Goal: Information Seeking & Learning: Learn about a topic

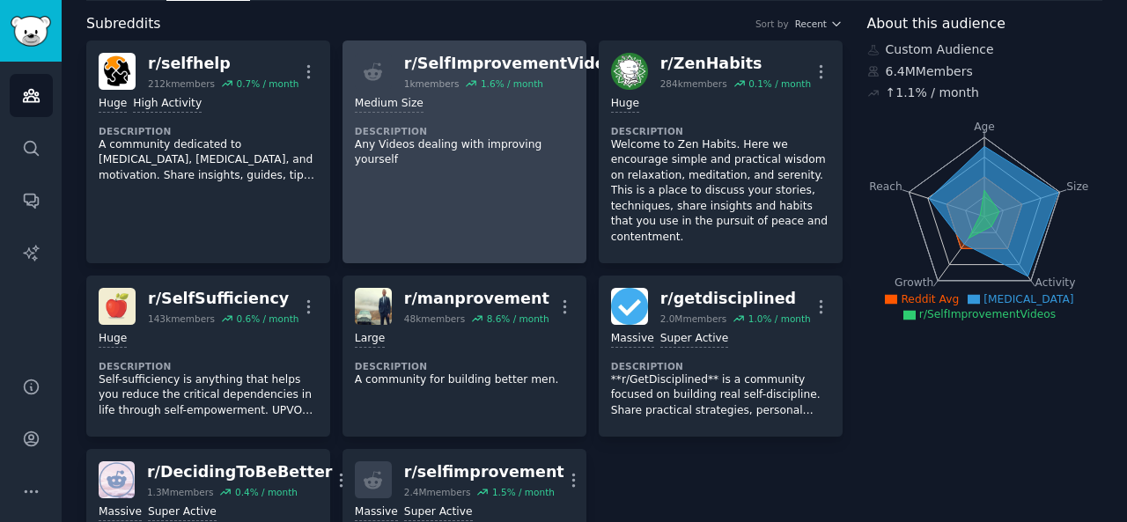
scroll to position [60, 0]
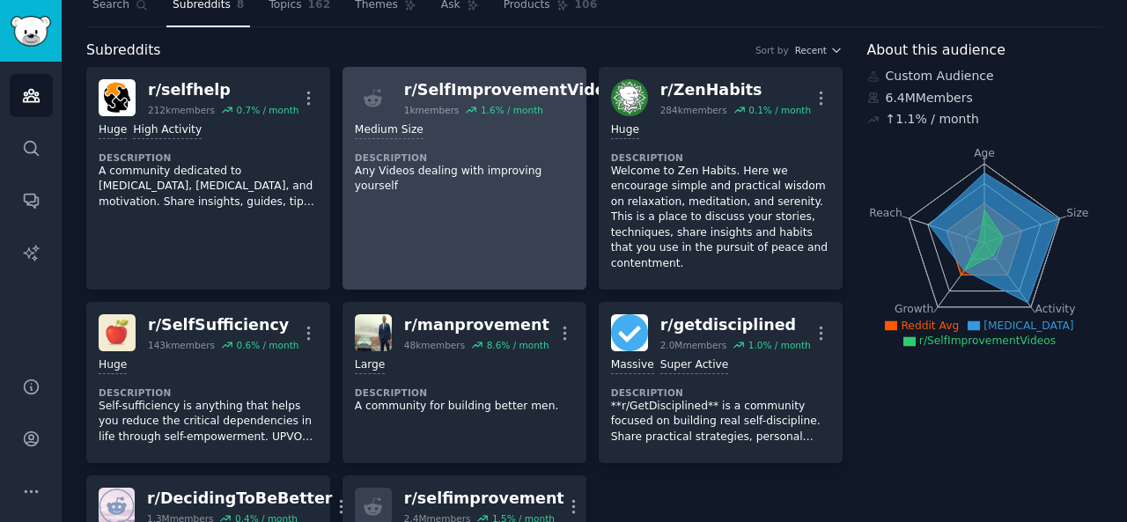
click at [502, 137] on div "Medium Size Description Any Videos dealing with improving yourself" at bounding box center [464, 158] width 219 height 85
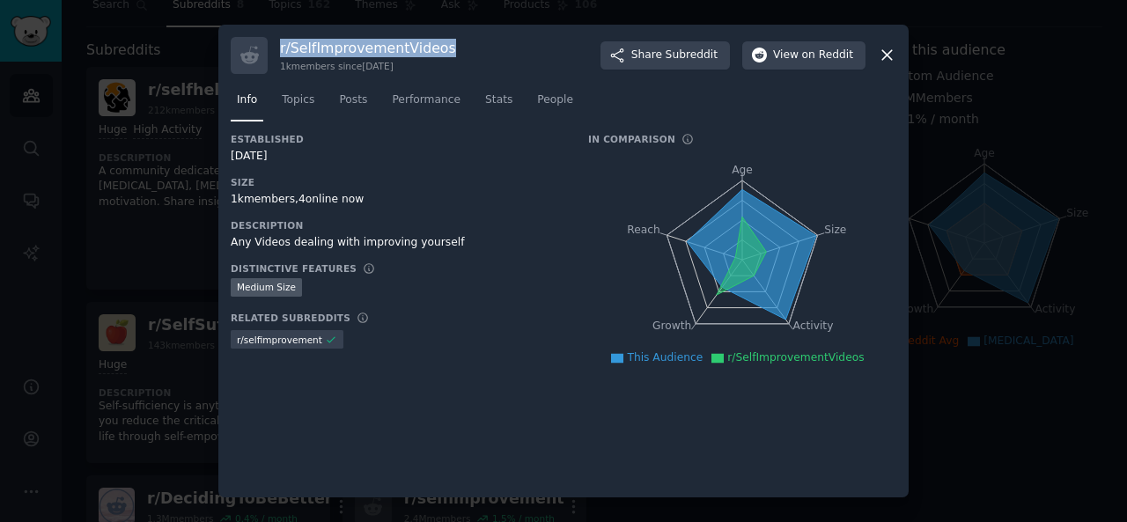
drag, startPoint x: 279, startPoint y: 42, endPoint x: 439, endPoint y: 40, distance: 160.3
click at [439, 40] on div "r/ SelfImprovementVideos 1k members since [DATE] Share Subreddit View on Reddit" at bounding box center [564, 55] width 666 height 37
copy h3 "r/ SelfImprovementVideos"
click at [673, 61] on span "Share Subreddit" at bounding box center [674, 56] width 86 height 16
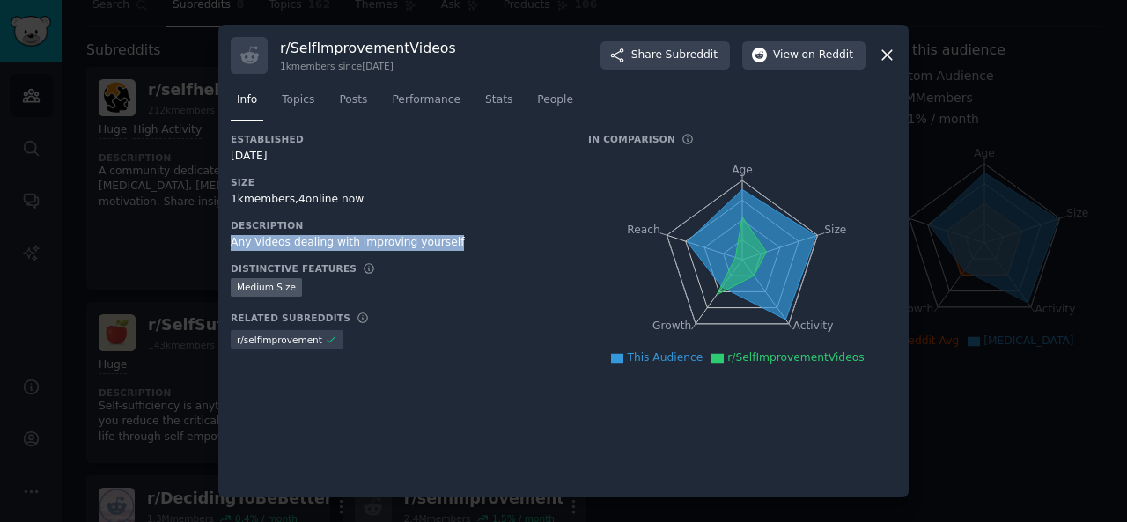
drag, startPoint x: 227, startPoint y: 240, endPoint x: 440, endPoint y: 240, distance: 213.1
click at [440, 240] on div "r/ SelfImprovementVideos 1k members since [DATE] Share Subreddit View on Reddit…" at bounding box center [563, 262] width 690 height 474
copy div "Any Videos dealing with improving yourself"
click at [303, 96] on span "Topics" at bounding box center [298, 100] width 33 height 16
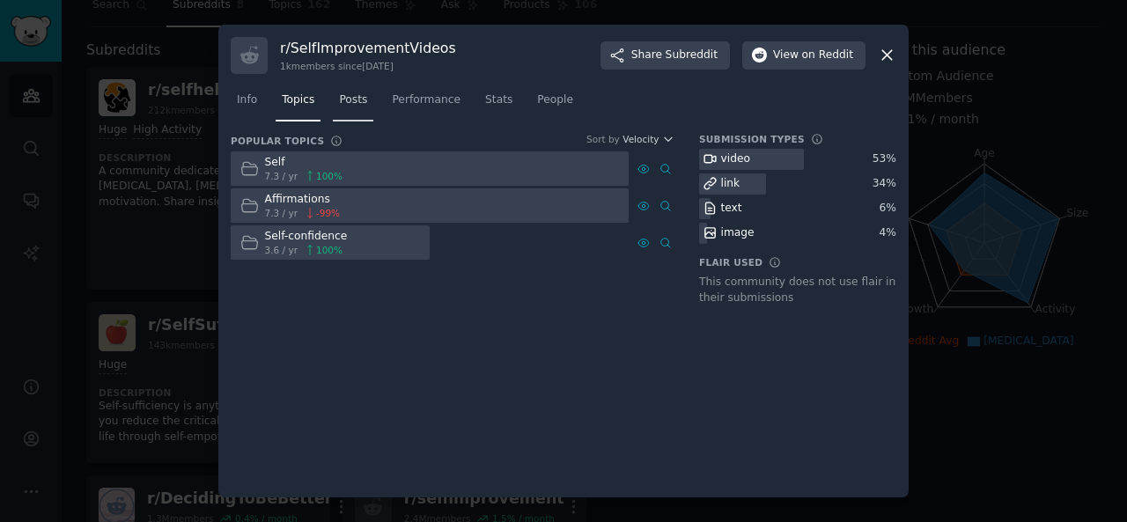
click at [351, 95] on span "Posts" at bounding box center [353, 100] width 28 height 16
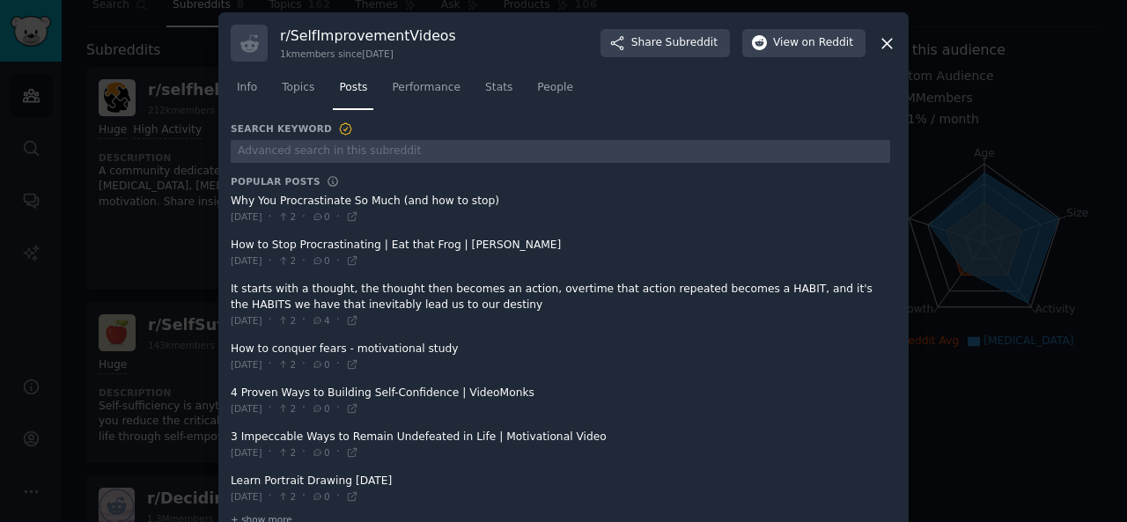
click at [231, 200] on span at bounding box center [561, 209] width 660 height 43
click at [227, 198] on div "r/ SelfImprovementVideos 1k members since [DATE] Share Subreddit View on Reddit…" at bounding box center [563, 279] width 690 height 535
copy span "Why You Procrastinate So Much (and how to stop)"
click at [226, 242] on div "r/ SelfImprovementVideos 1k members since [DATE] Share Subreddit View on Reddit…" at bounding box center [563, 279] width 690 height 535
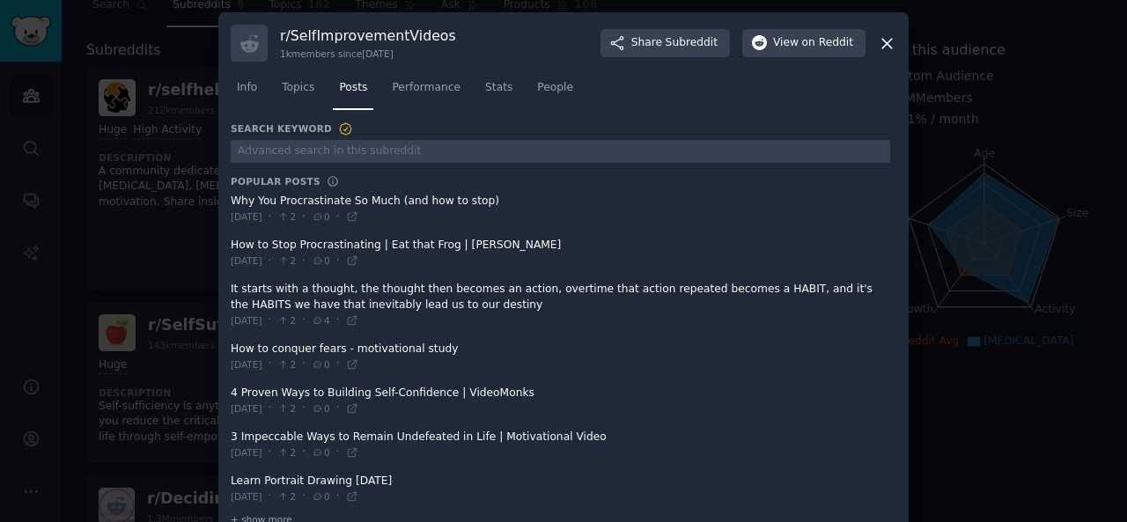
click at [226, 242] on div "r/ SelfImprovementVideos 1k members since [DATE] Share Subreddit View on Reddit…" at bounding box center [563, 279] width 690 height 535
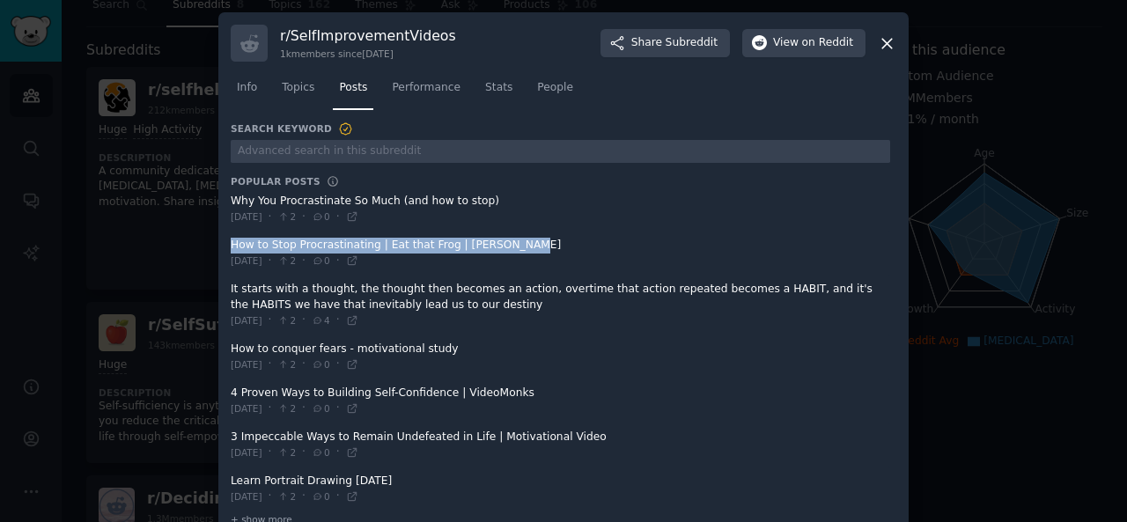
copy span "How to Stop Procrastinating | Eat that Frog | [PERSON_NAME]"
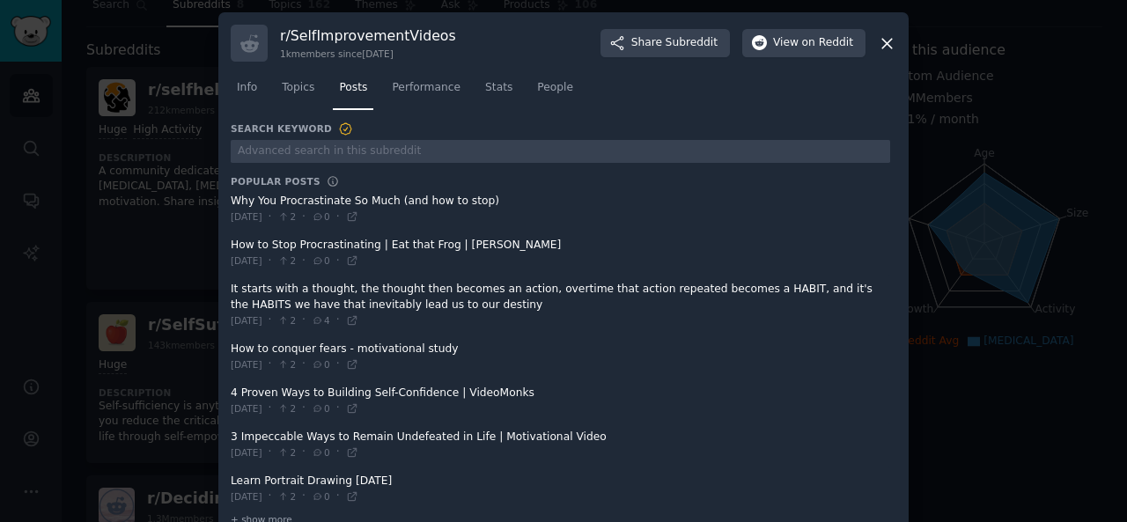
click at [225, 284] on div "r/ SelfImprovementVideos 1k members since [DATE] Share Subreddit View on Reddit…" at bounding box center [563, 279] width 690 height 535
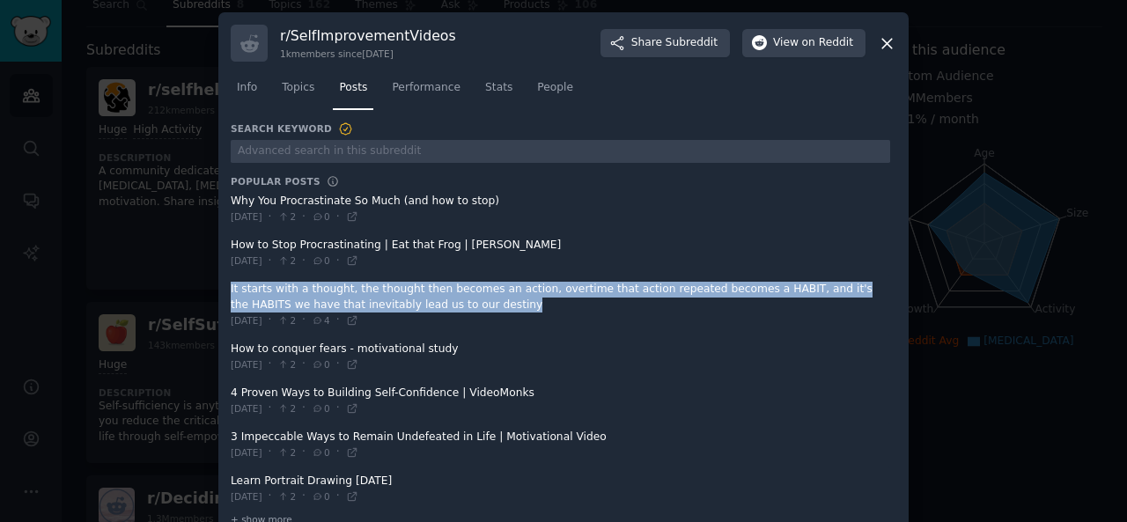
copy div "It starts with a thought, the thought then becomes an action, overtime that act…"
click at [419, 88] on span "Performance" at bounding box center [426, 88] width 69 height 16
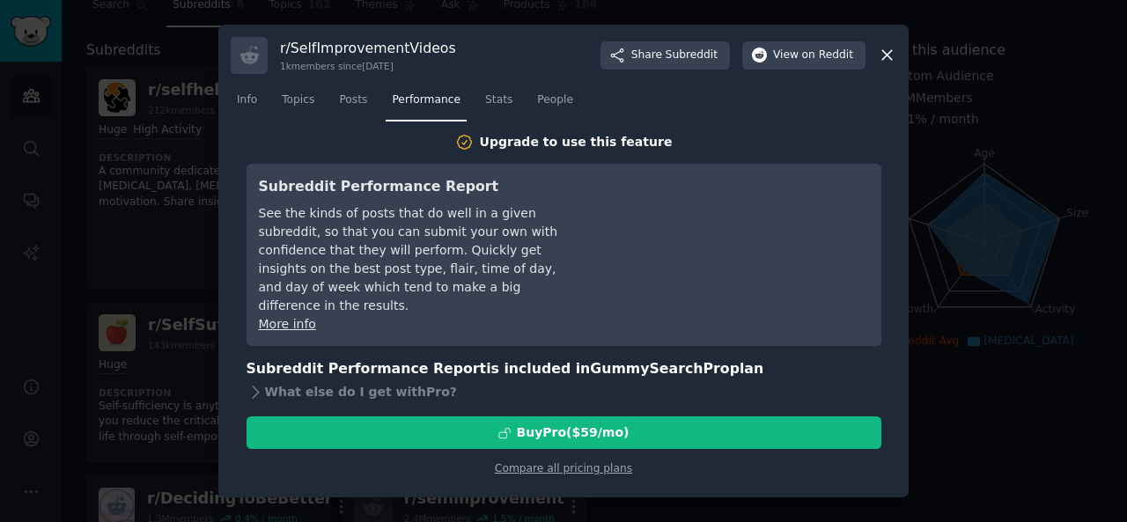
click at [898, 55] on div "r/ SelfImprovementVideos 1k members since [DATE] Share Subreddit View on Reddit…" at bounding box center [563, 262] width 690 height 474
click at [889, 47] on icon at bounding box center [887, 55] width 18 height 18
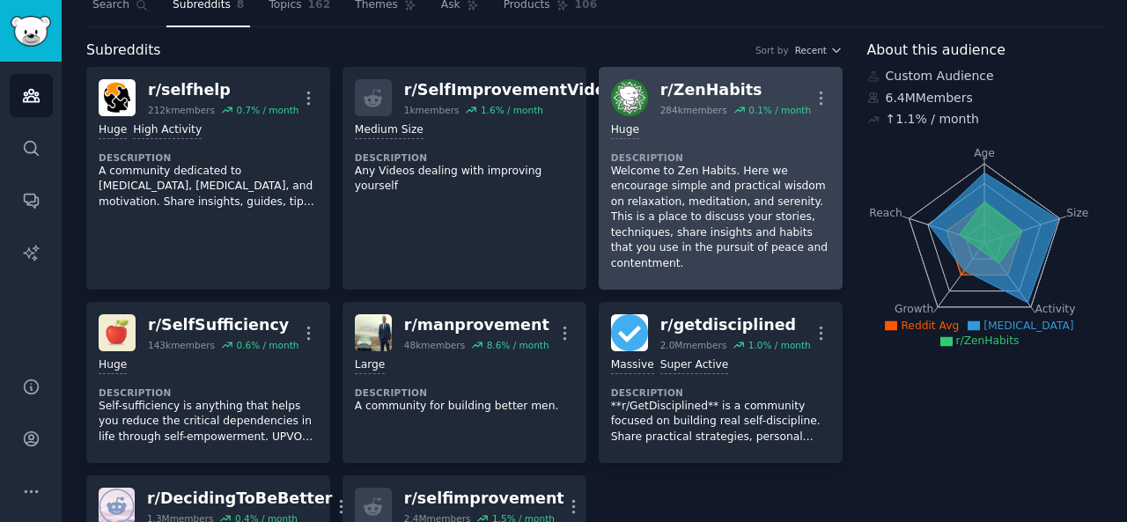
click at [675, 186] on p "Welcome to Zen Habits. Here we encourage simple and practical wisdom on relaxat…" at bounding box center [720, 218] width 219 height 108
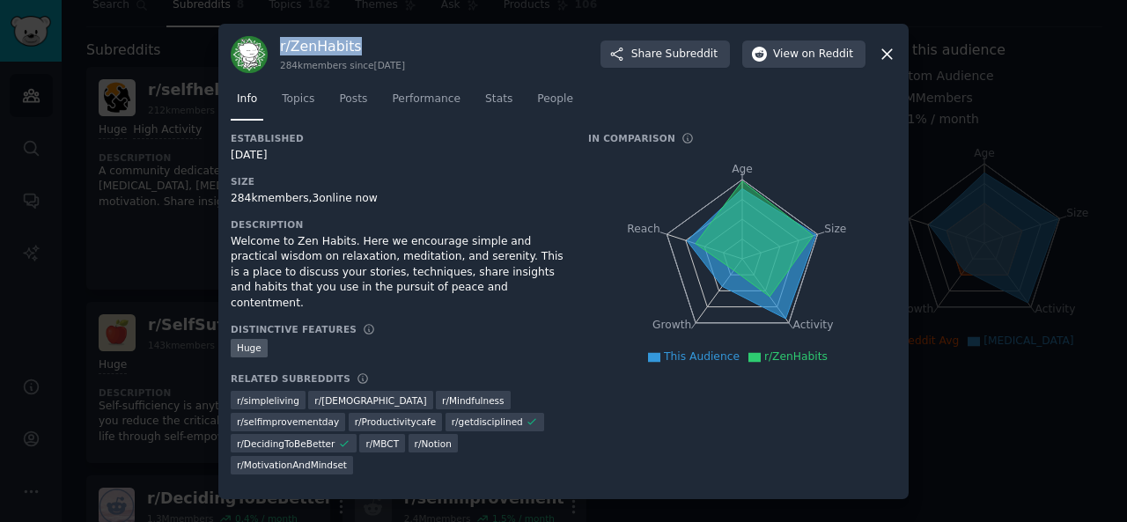
drag, startPoint x: 277, startPoint y: 47, endPoint x: 359, endPoint y: 48, distance: 81.9
click at [359, 48] on div "r/ ZenHabits 284k members since [DATE] Share Subreddit View on Reddit" at bounding box center [564, 54] width 666 height 37
copy h3 "r/ ZenHabits"
click at [671, 59] on span "Share Subreddit" at bounding box center [674, 55] width 86 height 16
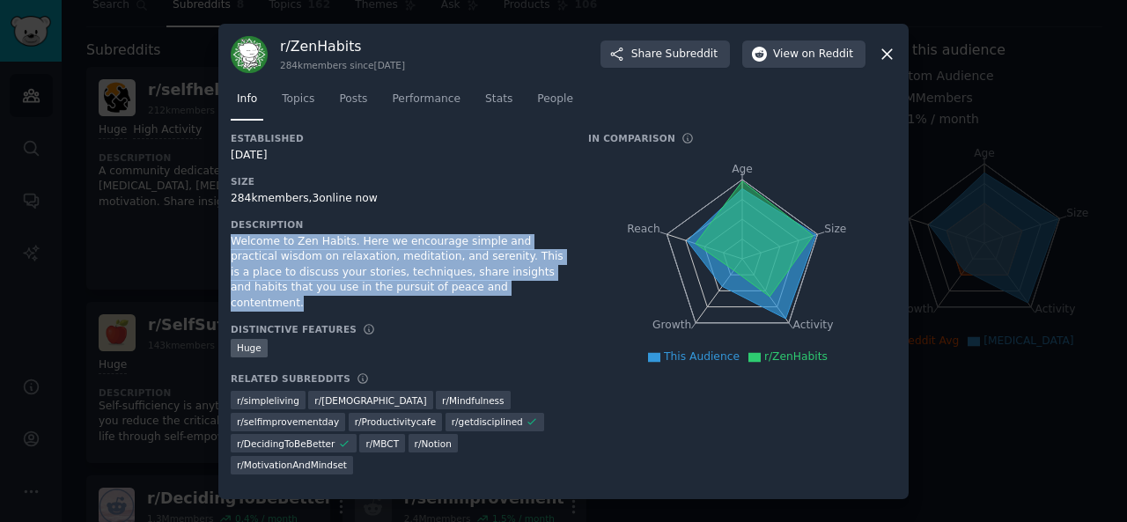
drag, startPoint x: 231, startPoint y: 241, endPoint x: 445, endPoint y: 286, distance: 218.7
click at [445, 286] on div "Welcome to Zen Habits. Here we encourage simple and practical wisdom on relaxat…" at bounding box center [397, 272] width 333 height 77
copy div "Welcome to Zen Habits. Here we encourage simple and practical wisdom on relaxat…"
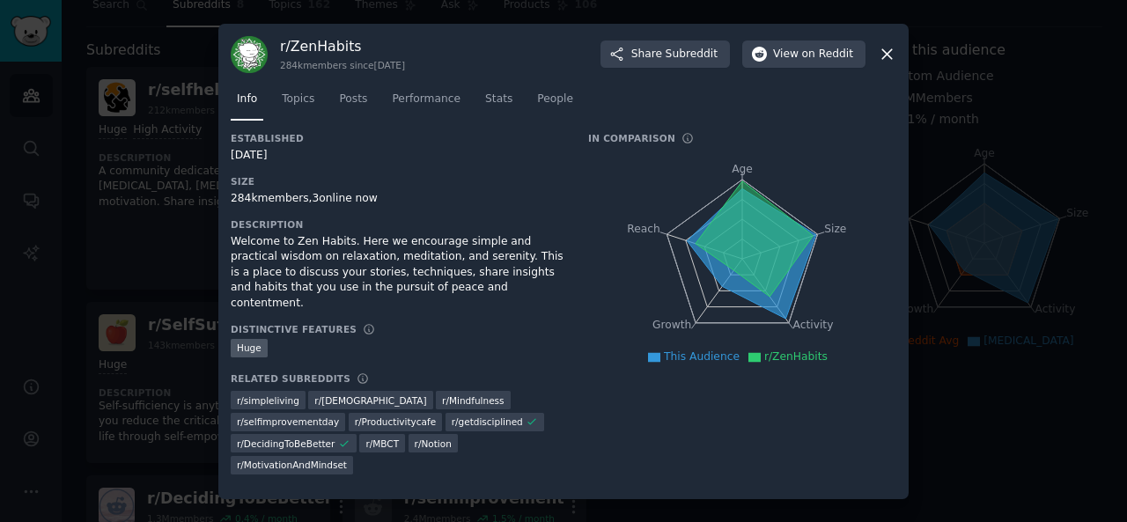
click at [424, 200] on div "284k members, 3 online now" at bounding box center [397, 199] width 333 height 16
click at [289, 94] on span "Topics" at bounding box center [298, 100] width 33 height 16
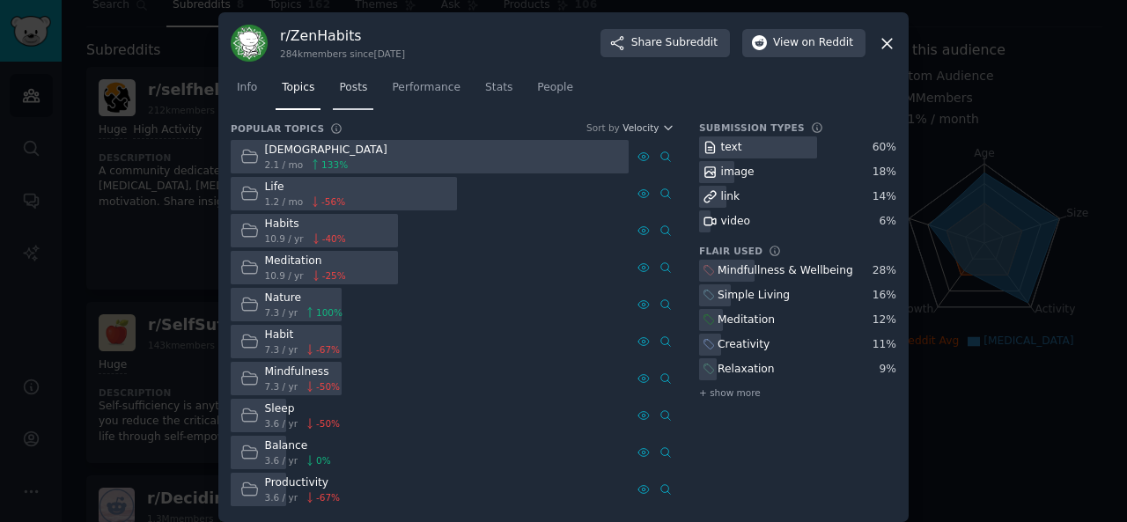
click at [365, 89] on link "Posts" at bounding box center [353, 92] width 41 height 36
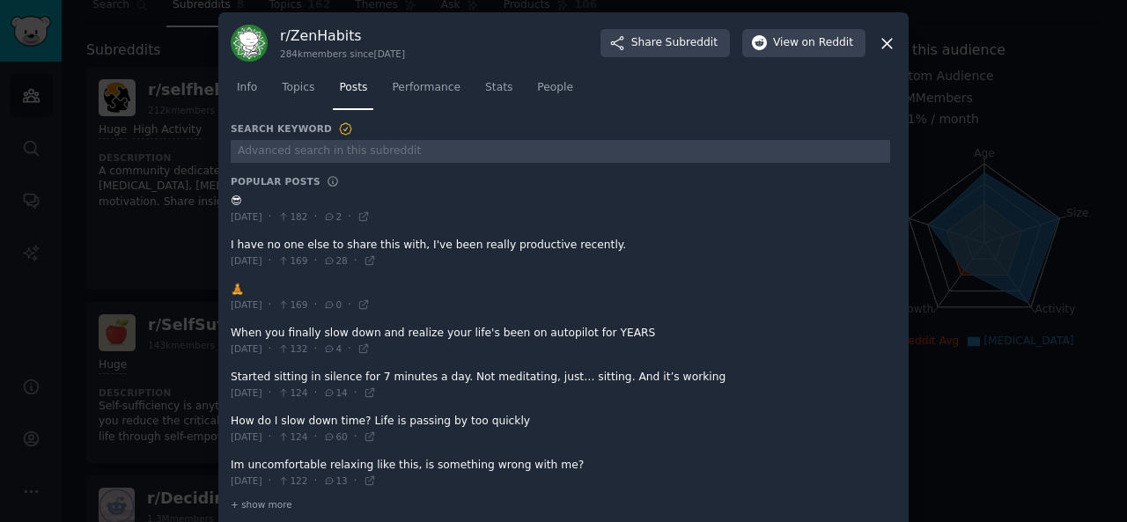
click at [226, 244] on div "r/ ZenHabits 284k members since [DATE] Share Subreddit View on Reddit Info Topi…" at bounding box center [563, 272] width 690 height 520
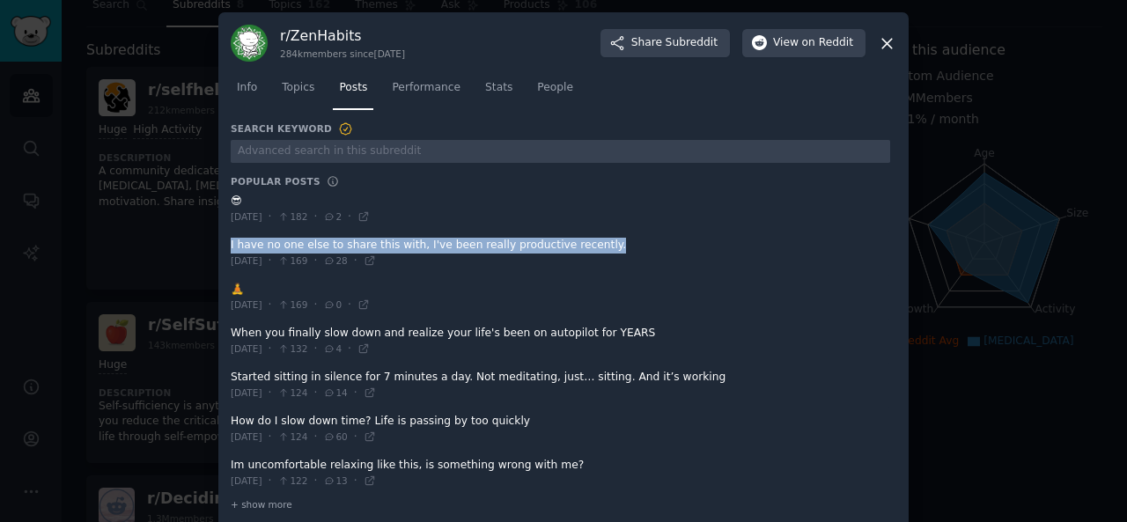
copy span "I have no one else to share this with, I've been really productive recently."
click at [222, 241] on div "r/ ZenHabits 284k members since [DATE] Share Subreddit View on Reddit Info Topi…" at bounding box center [563, 272] width 690 height 520
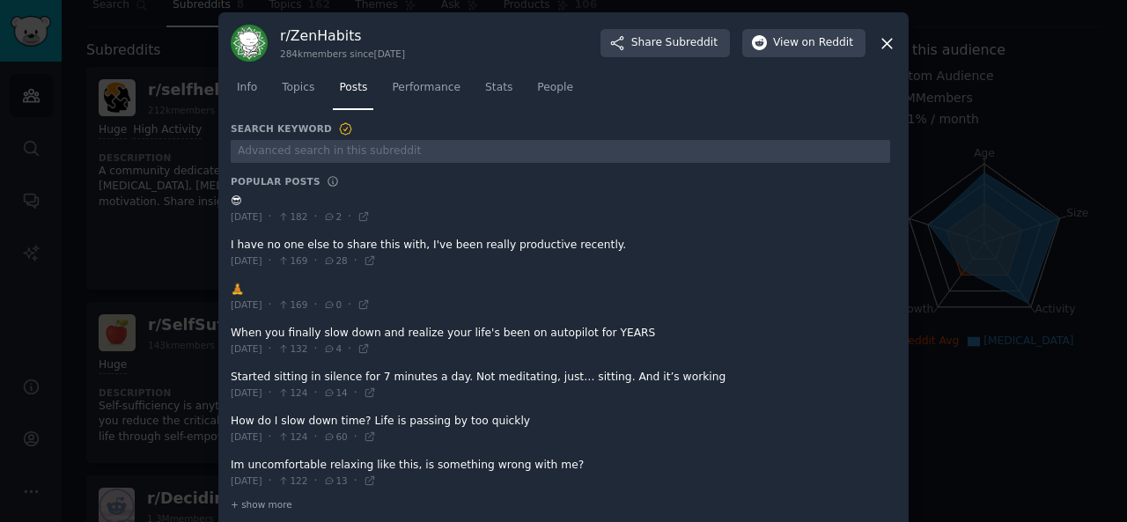
click at [227, 241] on div "r/ ZenHabits 284k members since [DATE] Share Subreddit View on Reddit Info Topi…" at bounding box center [563, 272] width 690 height 520
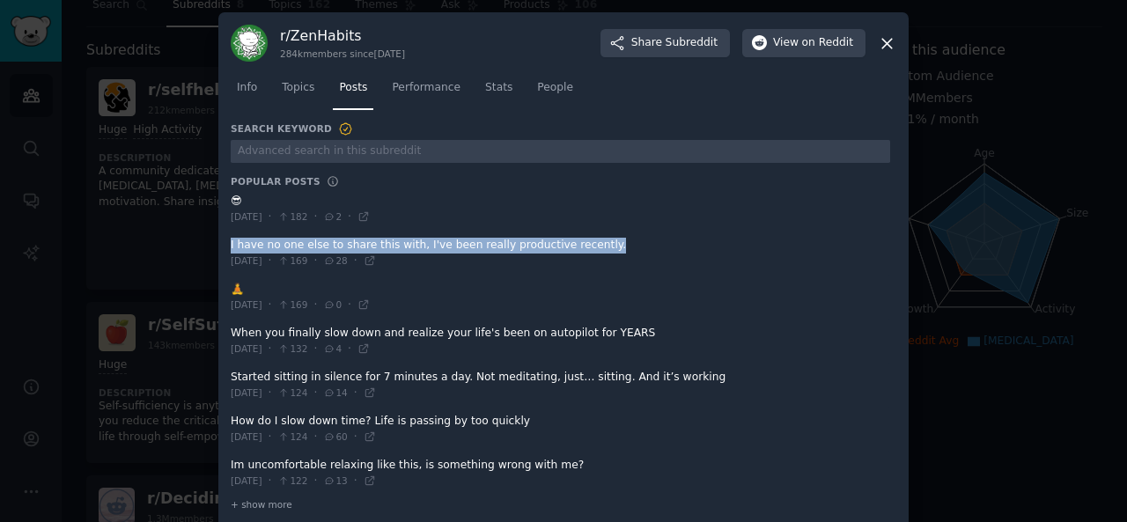
copy span "I have no one else to share this with, I've been really productive recently."
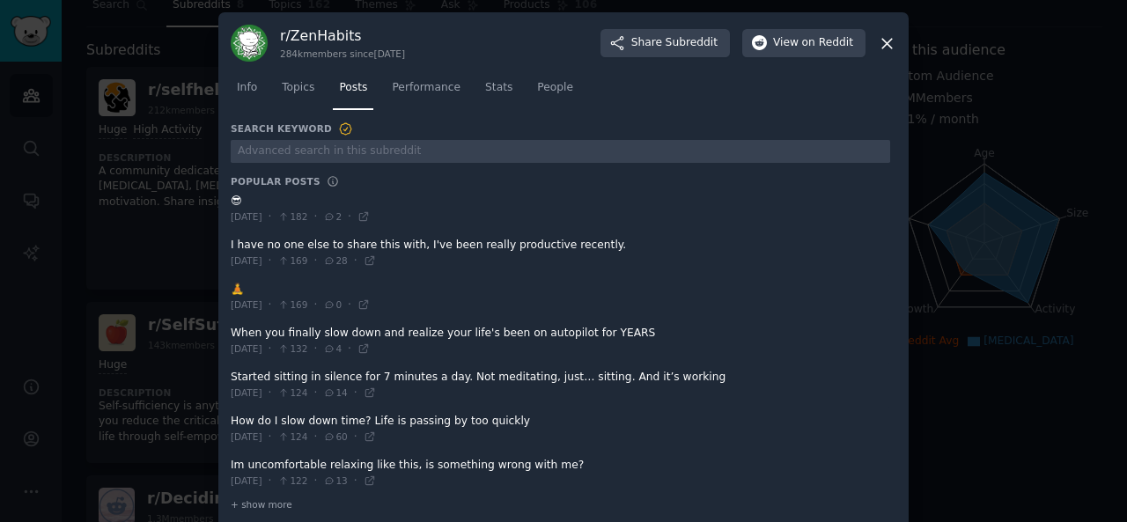
click at [226, 328] on div "r/ ZenHabits 284k members since [DATE] Share Subreddit View on Reddit Info Topi…" at bounding box center [563, 272] width 690 height 520
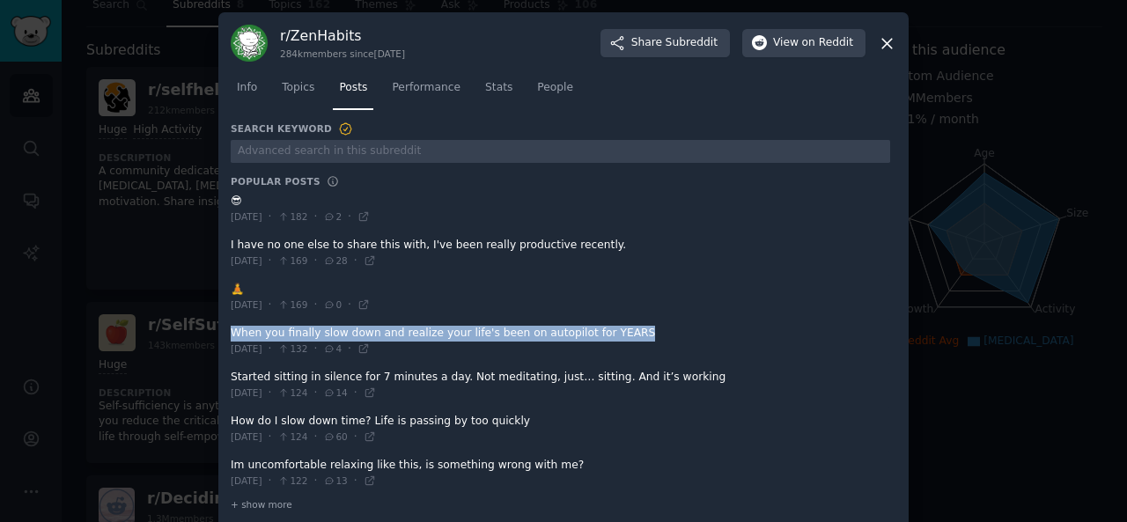
copy div "When you finally slow down and realize your life's been on autopilot for YEARS"
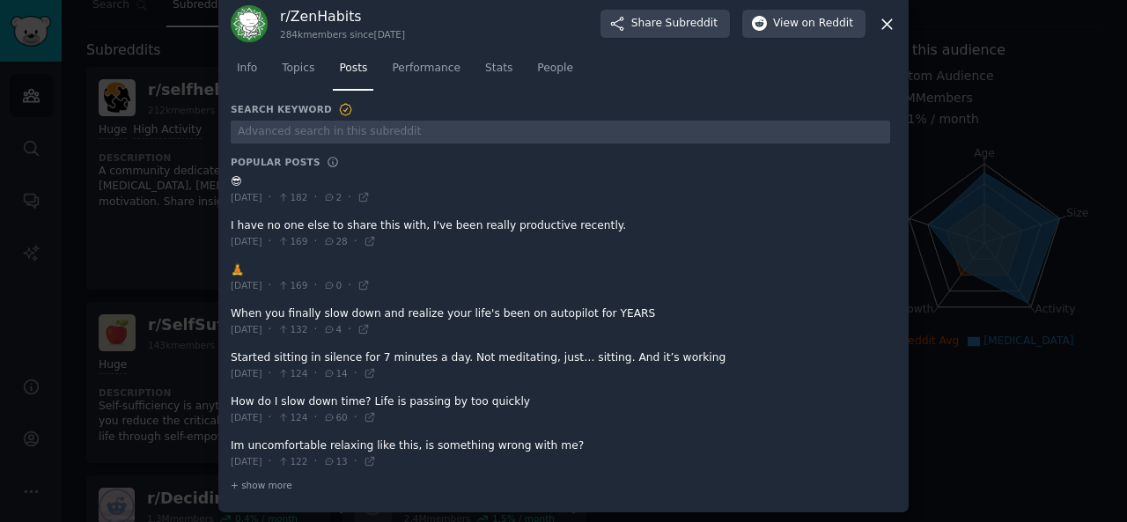
click at [225, 355] on div "r/ ZenHabits 284k members since [DATE] Share Subreddit View on Reddit Info Topi…" at bounding box center [563, 253] width 690 height 520
click at [886, 13] on div "r/ ZenHabits 284k members since [DATE] Share Subreddit View on Reddit" at bounding box center [564, 23] width 666 height 37
click at [889, 28] on icon at bounding box center [887, 24] width 10 height 10
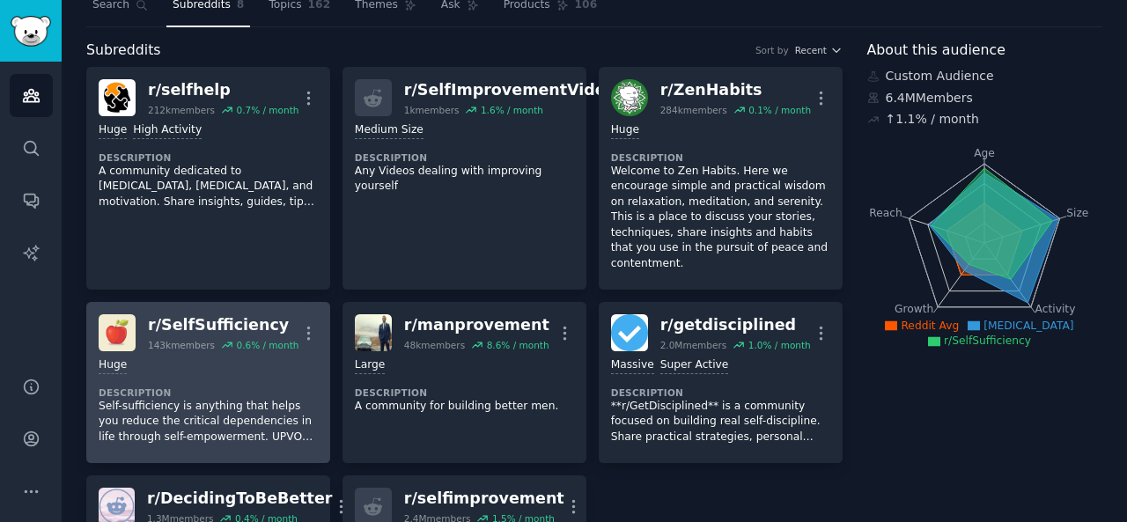
click at [182, 358] on div "Huge" at bounding box center [208, 366] width 219 height 17
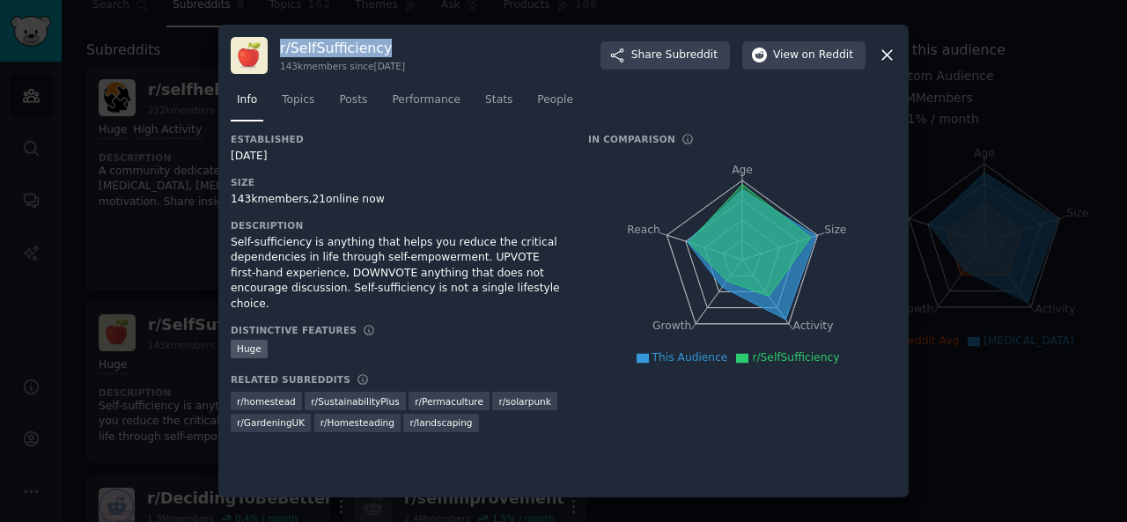
drag, startPoint x: 275, startPoint y: 47, endPoint x: 384, endPoint y: 47, distance: 109.2
click at [384, 47] on div "r/ SelfSufficiency 143k members since [DATE] Share Subreddit View on Reddit" at bounding box center [564, 55] width 666 height 37
click at [623, 50] on icon "button" at bounding box center [616, 55] width 11 height 12
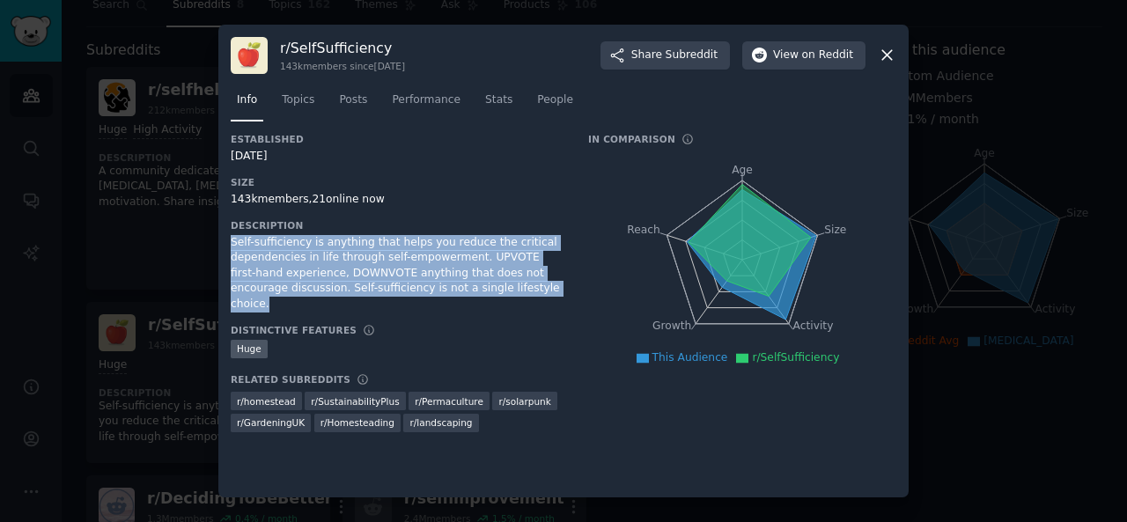
drag, startPoint x: 227, startPoint y: 242, endPoint x: 498, endPoint y: 291, distance: 275.5
click at [498, 291] on div "r/ SelfSufficiency 143k members since [DATE] Share Subreddit View on Reddit Inf…" at bounding box center [563, 262] width 690 height 474
click at [285, 100] on span "Topics" at bounding box center [298, 100] width 33 height 16
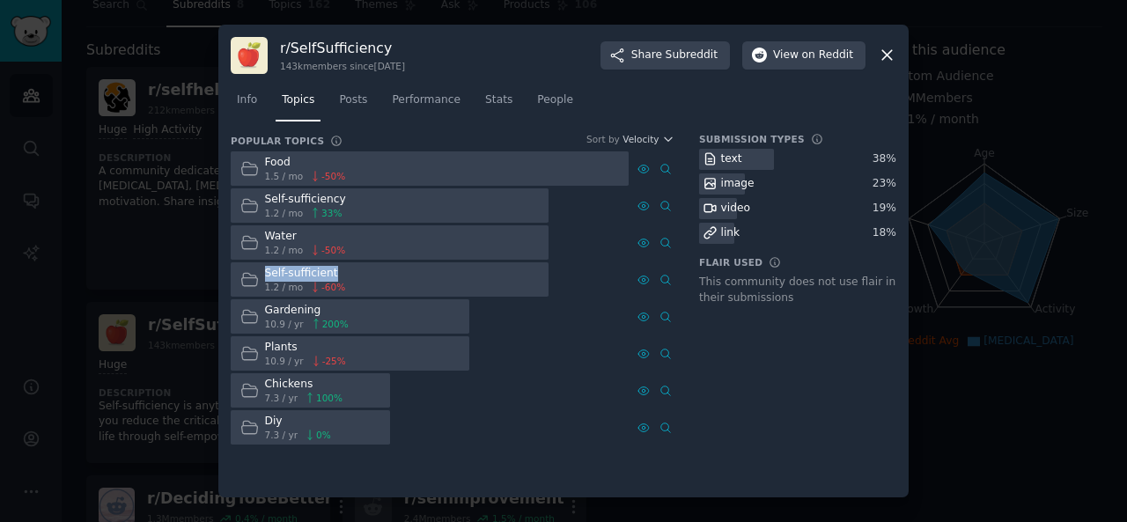
drag, startPoint x: 267, startPoint y: 271, endPoint x: 331, endPoint y: 269, distance: 64.3
click at [331, 269] on div "Self-sufficient" at bounding box center [305, 274] width 81 height 16
drag, startPoint x: 263, startPoint y: 309, endPoint x: 316, endPoint y: 312, distance: 52.9
click at [316, 312] on div "Gardening 10.9 / yr 200 %" at bounding box center [294, 316] width 127 height 34
drag, startPoint x: 266, startPoint y: 350, endPoint x: 292, endPoint y: 345, distance: 26.8
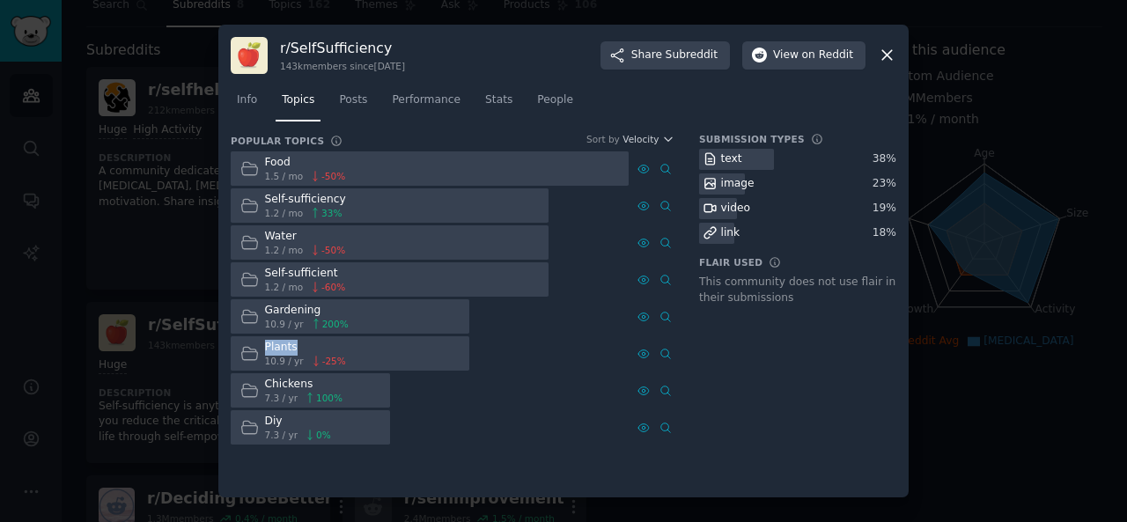
click at [292, 345] on div "Plants" at bounding box center [305, 348] width 81 height 16
drag, startPoint x: 267, startPoint y: 385, endPoint x: 308, endPoint y: 387, distance: 41.5
click at [308, 387] on div "Chickens" at bounding box center [303, 385] width 77 height 16
drag, startPoint x: 265, startPoint y: 418, endPoint x: 282, endPoint y: 418, distance: 16.7
click at [282, 418] on div "Diy" at bounding box center [298, 422] width 66 height 16
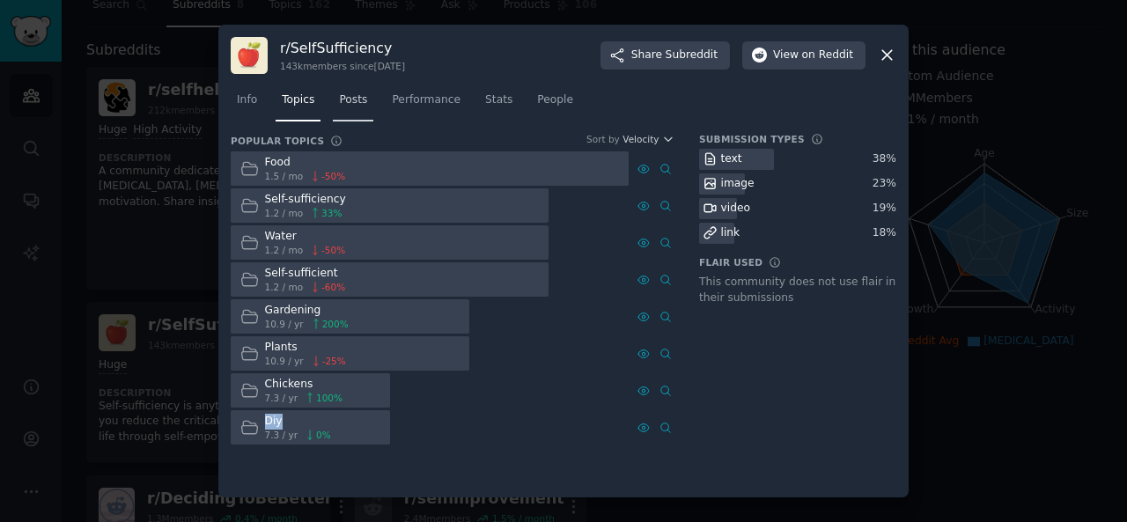
click at [343, 101] on span "Posts" at bounding box center [353, 100] width 28 height 16
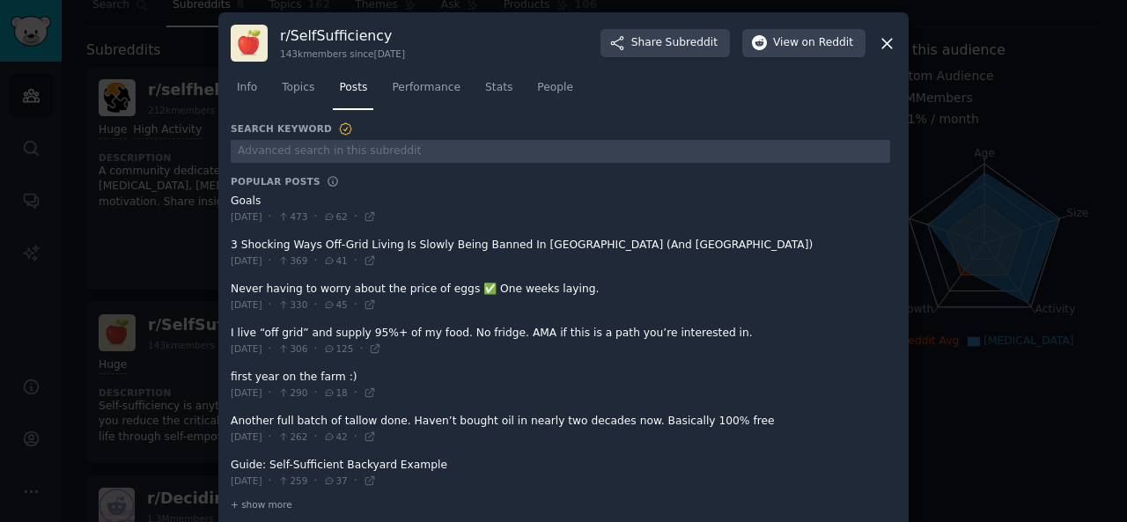
click at [231, 197] on span at bounding box center [561, 209] width 660 height 43
click at [227, 242] on div "r/ SelfSufficiency 143k members since [DATE] Share Subreddit View on Reddit Inf…" at bounding box center [563, 272] width 690 height 520
click at [226, 284] on div "r/ SelfSufficiency 143k members since [DATE] Share Subreddit View on Reddit Inf…" at bounding box center [563, 272] width 690 height 520
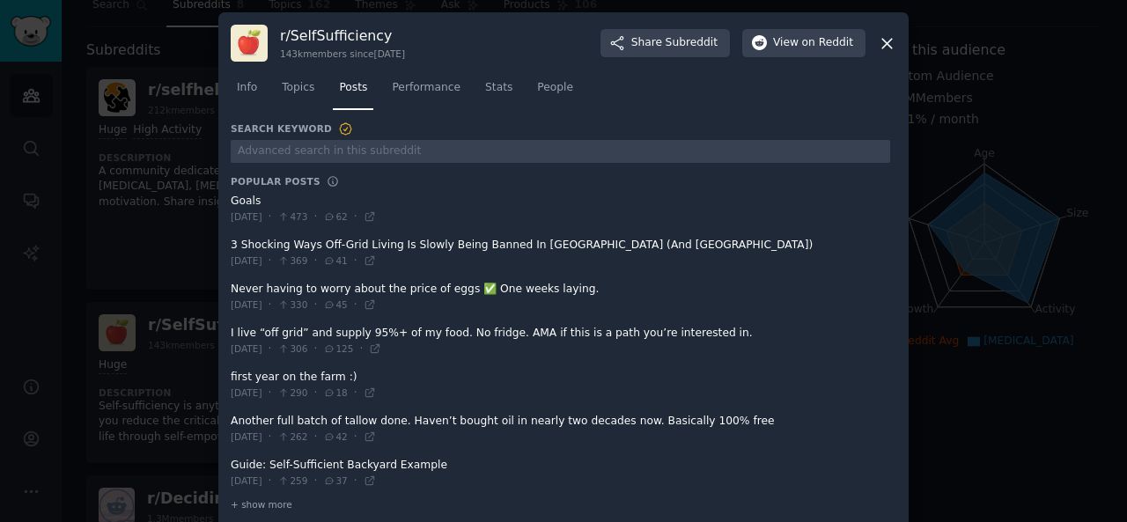
click at [227, 332] on div "r/ SelfSufficiency 143k members since [DATE] Share Subreddit View on Reddit Inf…" at bounding box center [563, 272] width 690 height 520
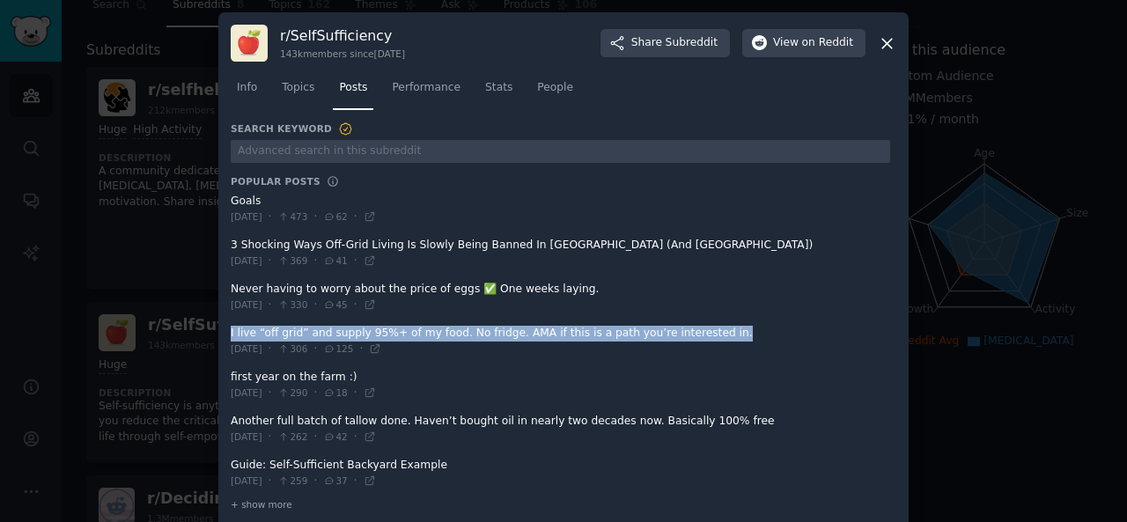
click at [878, 38] on icon at bounding box center [887, 43] width 18 height 18
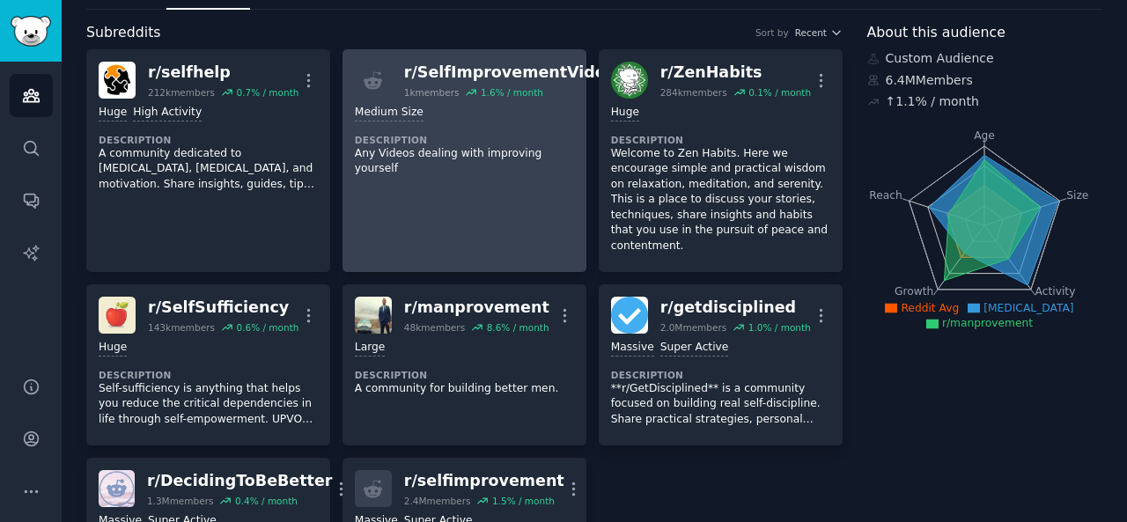
scroll to position [145, 0]
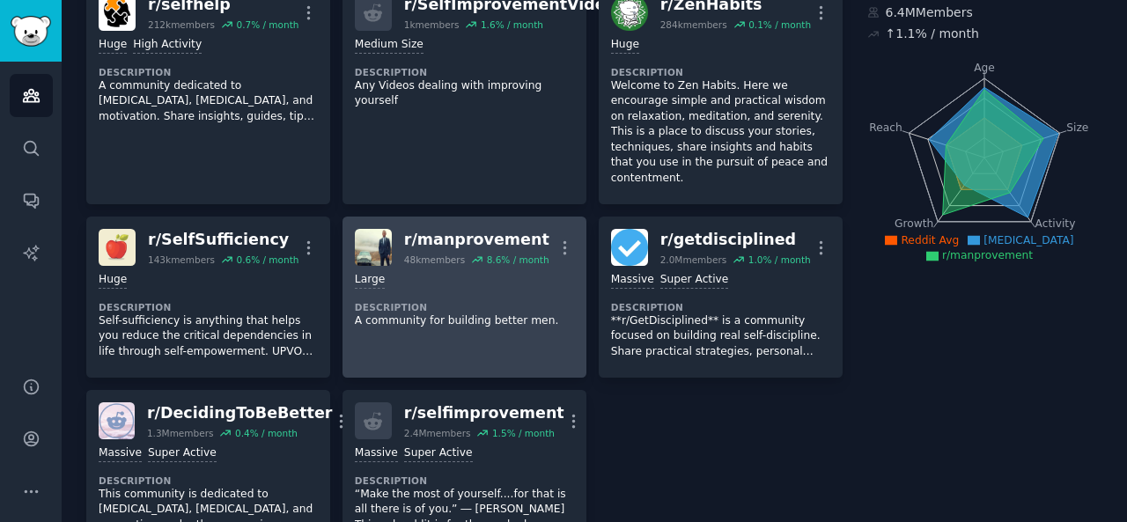
click at [454, 272] on div "Large" at bounding box center [464, 280] width 219 height 17
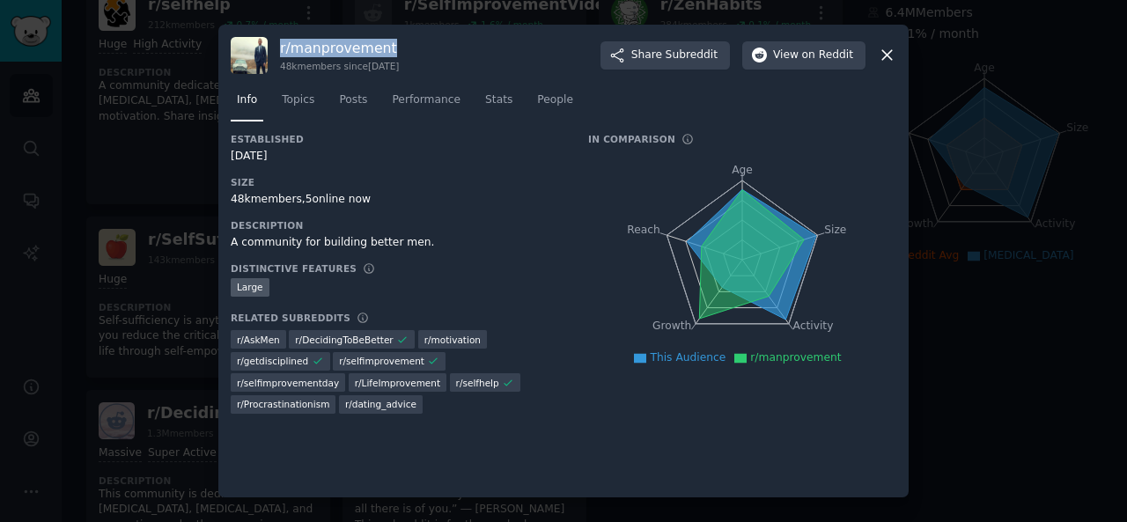
drag, startPoint x: 277, startPoint y: 44, endPoint x: 393, endPoint y: 51, distance: 115.6
click at [393, 51] on div "r/ manprovement 48k members since [DATE] Share Subreddit View on Reddit" at bounding box center [564, 55] width 666 height 37
click at [696, 57] on span "Subreddit" at bounding box center [692, 56] width 52 height 16
click at [297, 297] on div "Large" at bounding box center [397, 289] width 333 height 22
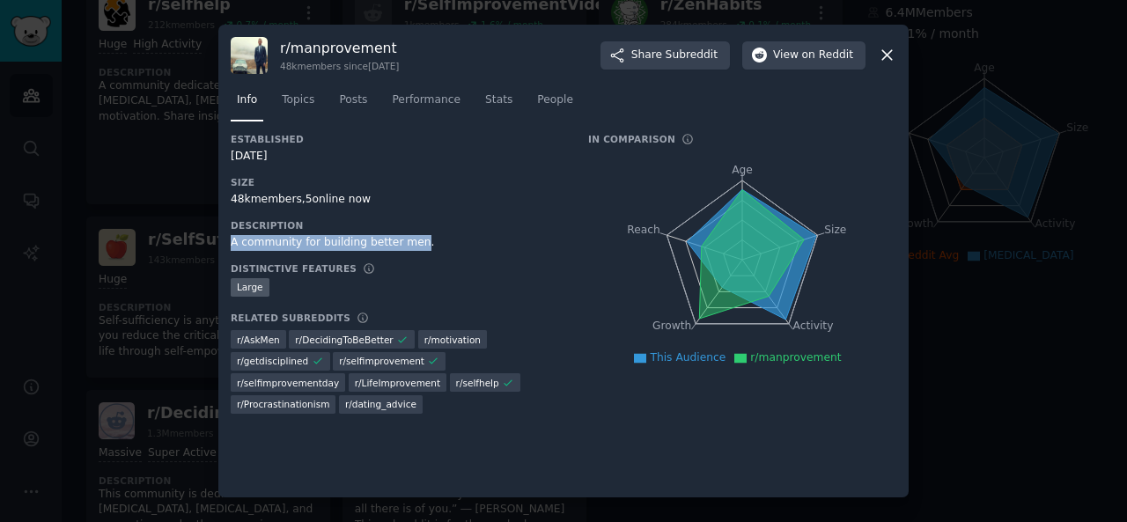
drag, startPoint x: 226, startPoint y: 242, endPoint x: 408, endPoint y: 240, distance: 181.4
click at [408, 240] on div "r/ manprovement 48k members since [DATE] Share Subreddit View on Reddit Info To…" at bounding box center [563, 262] width 690 height 474
click at [292, 107] on span "Topics" at bounding box center [298, 100] width 33 height 16
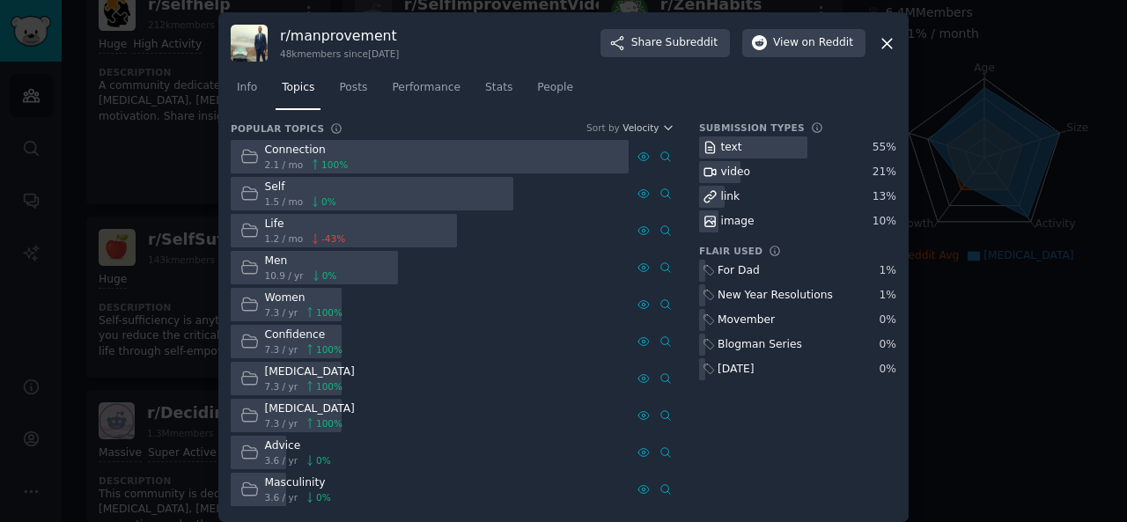
scroll to position [11, 0]
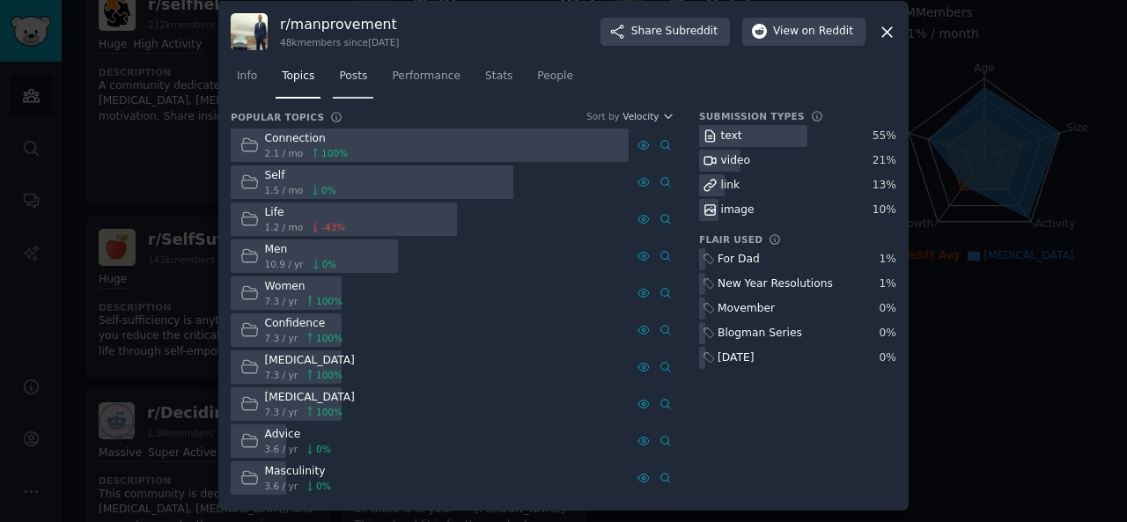
click at [357, 82] on span "Posts" at bounding box center [353, 77] width 28 height 16
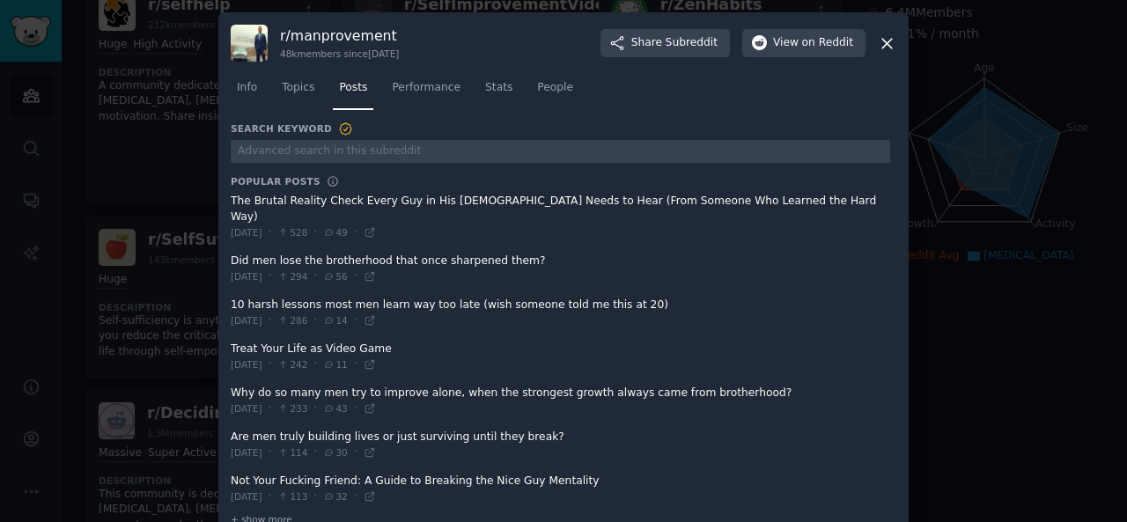
click at [227, 201] on div "r/ manprovement 48k members since [DATE] Share Subreddit View on Reddit Info To…" at bounding box center [563, 279] width 690 height 535
click at [231, 201] on span at bounding box center [561, 217] width 660 height 59
click at [231, 199] on span at bounding box center [561, 217] width 660 height 59
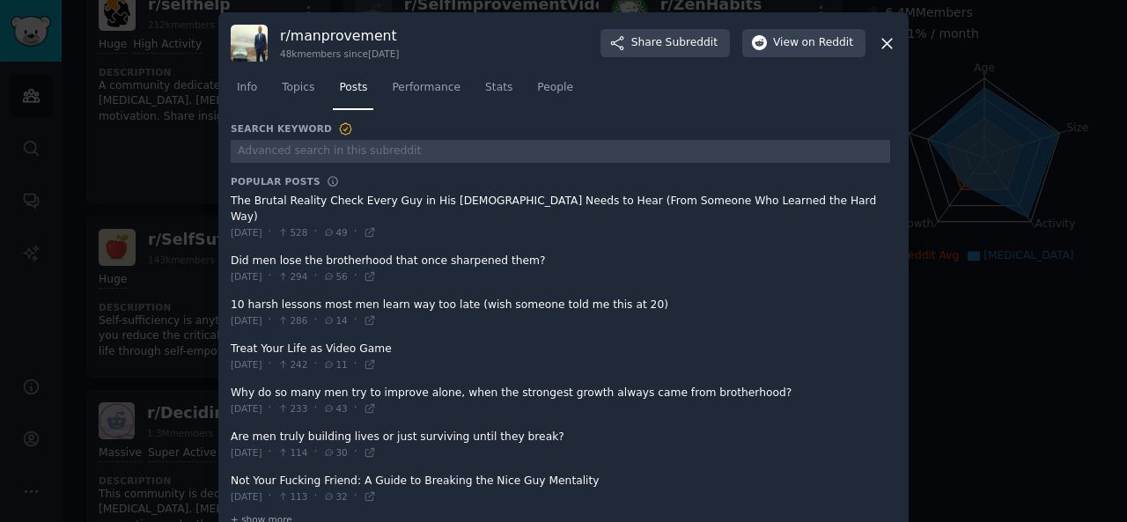
click at [231, 199] on span at bounding box center [561, 217] width 660 height 59
click at [232, 201] on span at bounding box center [561, 217] width 660 height 59
click at [231, 198] on span at bounding box center [561, 217] width 660 height 59
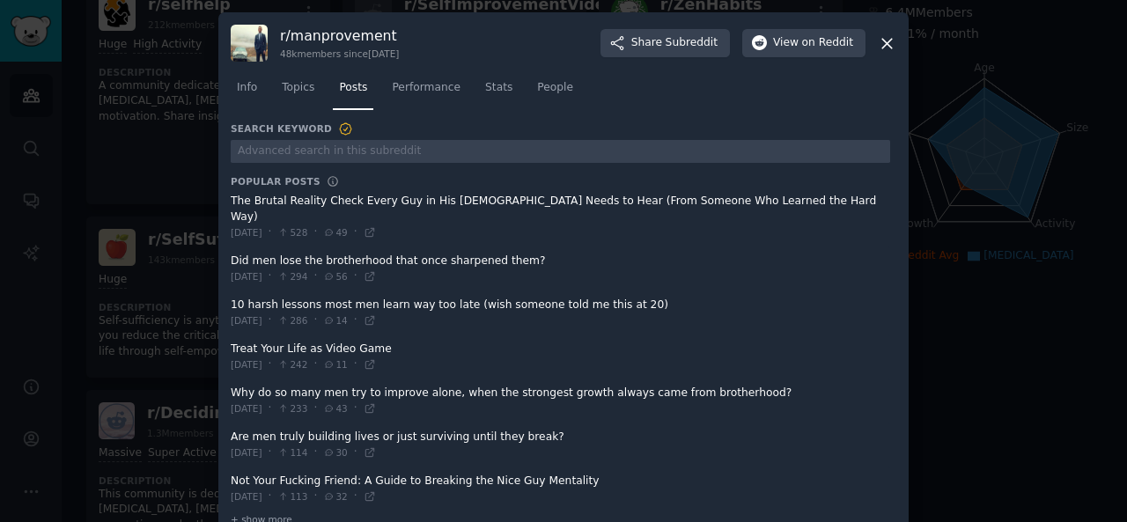
click at [231, 247] on span at bounding box center [561, 268] width 660 height 43
click at [227, 196] on div "r/ manprovement 48k members since [DATE] Share Subreddit View on Reddit Info To…" at bounding box center [563, 279] width 690 height 535
click at [226, 244] on div "r/ manprovement 48k members since [DATE] Share Subreddit View on Reddit Info To…" at bounding box center [563, 279] width 690 height 535
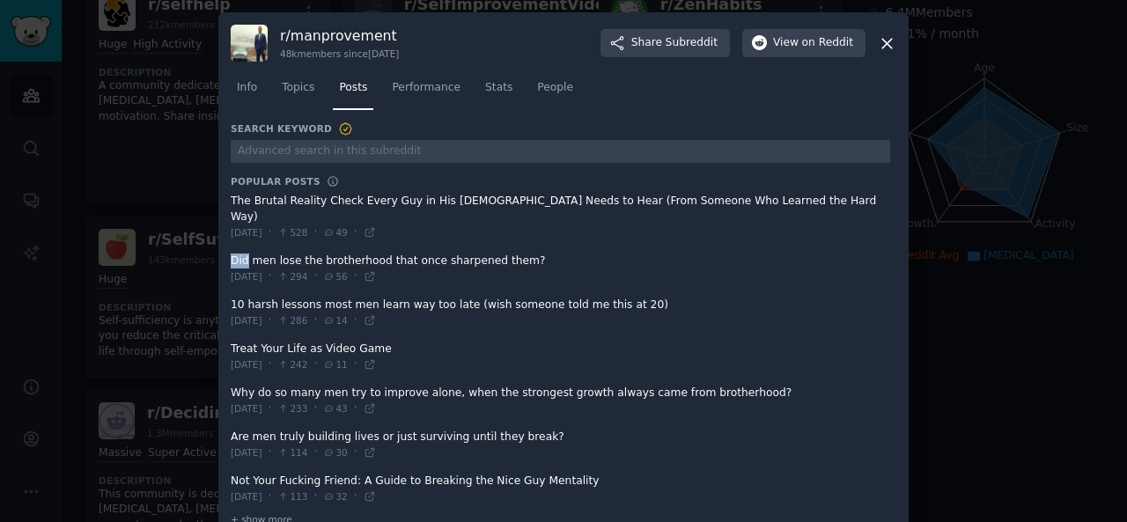
click at [226, 244] on div "r/ manprovement 48k members since [DATE] Share Subreddit View on Reddit Info To…" at bounding box center [563, 279] width 690 height 535
click at [231, 292] on span at bounding box center [561, 313] width 660 height 43
click at [232, 292] on span at bounding box center [561, 313] width 660 height 43
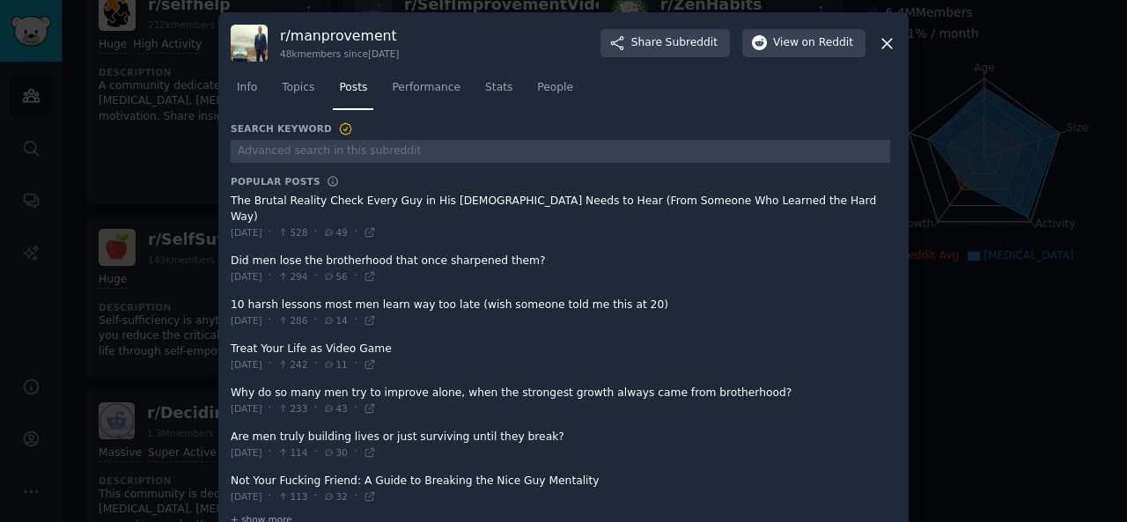
click at [232, 292] on span at bounding box center [561, 313] width 660 height 43
click at [227, 286] on div "r/ manprovement 48k members since [DATE] Share Subreddit View on Reddit Info To…" at bounding box center [563, 279] width 690 height 535
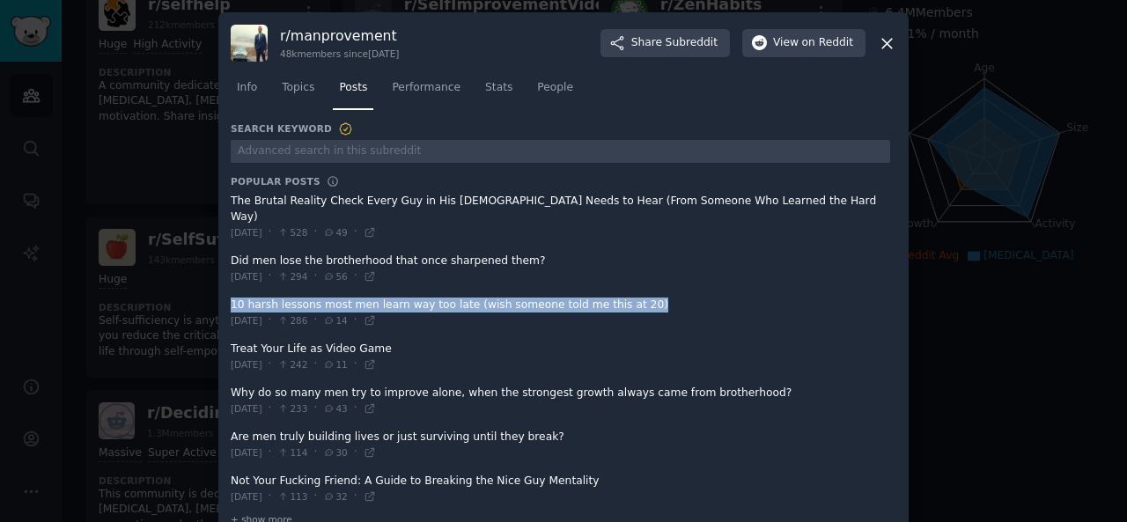
click at [882, 40] on icon at bounding box center [887, 44] width 10 height 10
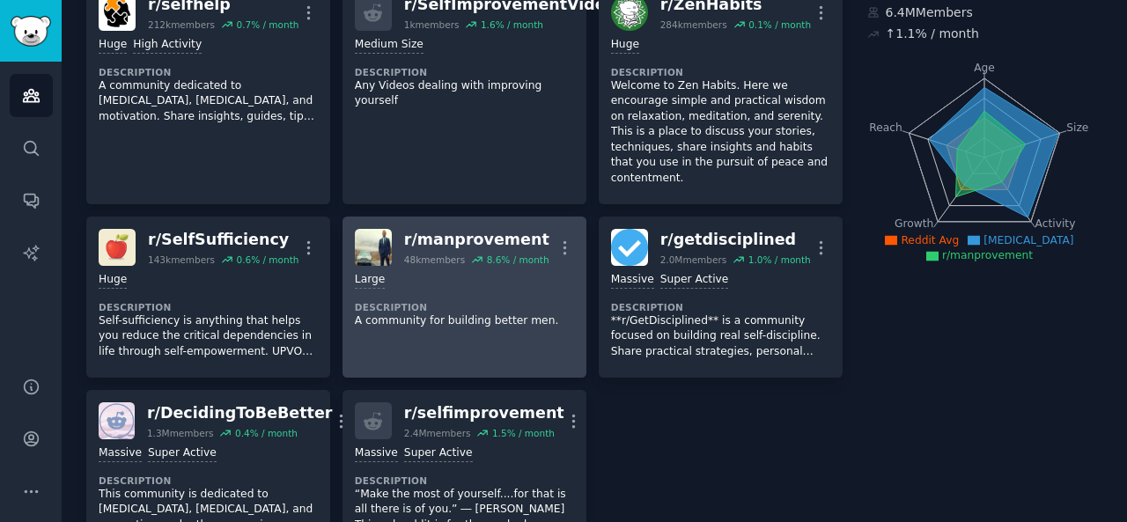
scroll to position [162, 0]
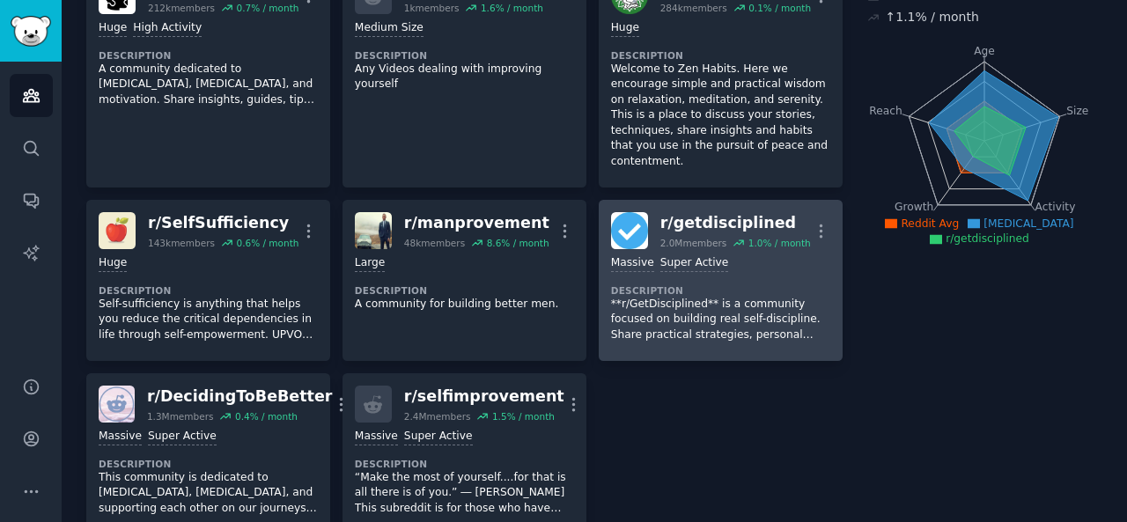
click at [687, 297] on p "**r/GetDisciplined** is a community focused on building real self-discipline. S…" at bounding box center [720, 320] width 219 height 47
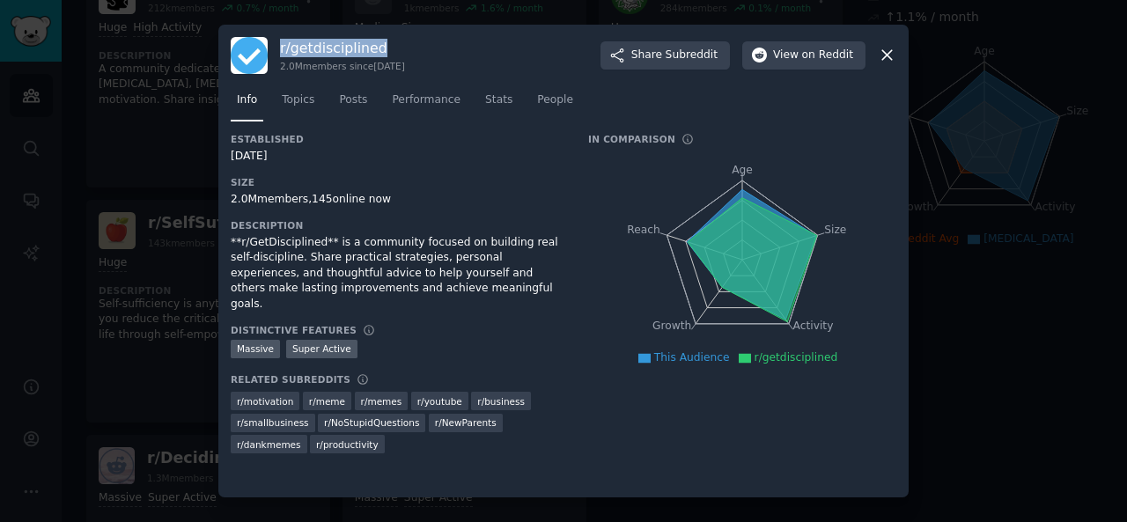
drag, startPoint x: 279, startPoint y: 47, endPoint x: 382, endPoint y: 47, distance: 103.0
click at [382, 47] on div "r/ getdisciplined 2.0M members since [DATE] Share Subreddit View on Reddit" at bounding box center [564, 55] width 666 height 37
click at [709, 55] on span "Subreddit" at bounding box center [692, 56] width 52 height 16
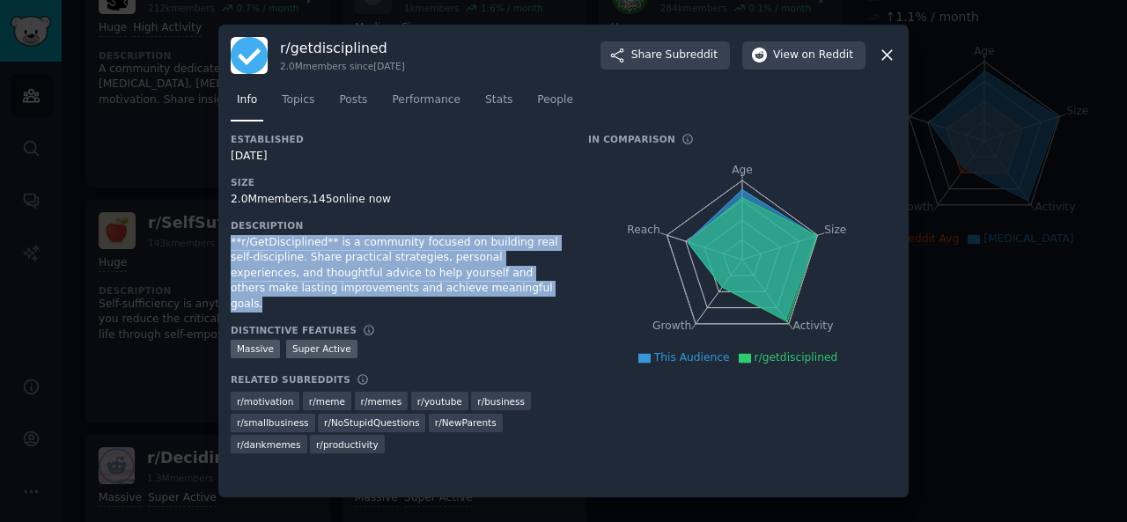
drag, startPoint x: 229, startPoint y: 237, endPoint x: 446, endPoint y: 290, distance: 223.0
click at [446, 290] on div "r/ getdisciplined 2.0M members since [DATE] Share Subreddit View on Reddit Info…" at bounding box center [563, 262] width 690 height 474
click at [298, 105] on span "Topics" at bounding box center [298, 100] width 33 height 16
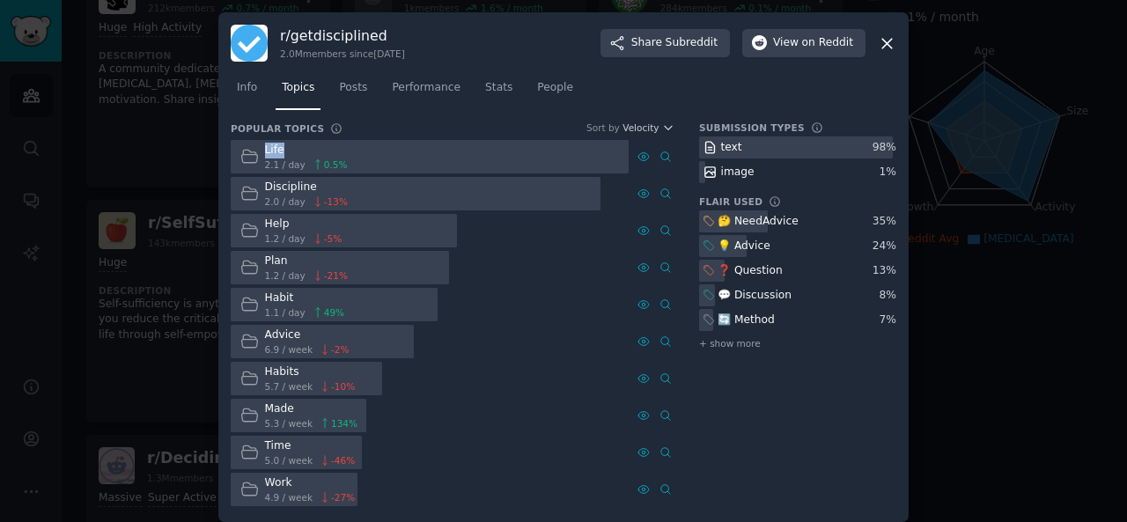
drag, startPoint x: 261, startPoint y: 148, endPoint x: 280, endPoint y: 155, distance: 20.6
click at [280, 155] on div "Life 2.1 / day 0.5 %" at bounding box center [294, 157] width 126 height 34
drag, startPoint x: 261, startPoint y: 179, endPoint x: 311, endPoint y: 184, distance: 50.5
click at [311, 184] on div "Discipline 2.0 / day -13 %" at bounding box center [294, 194] width 126 height 34
click at [311, 184] on div "Discipline" at bounding box center [306, 188] width 83 height 16
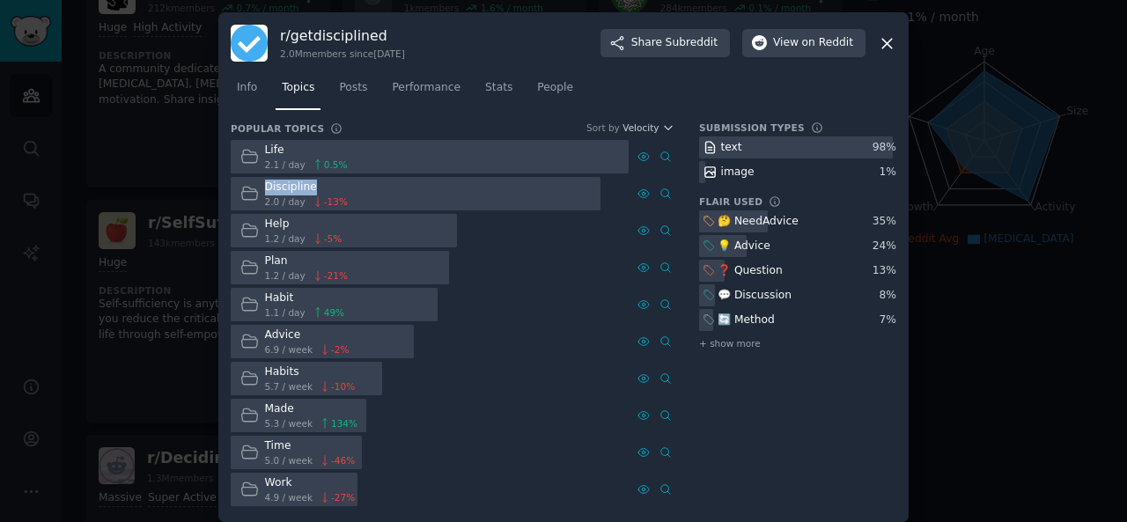
drag, startPoint x: 264, startPoint y: 181, endPoint x: 309, endPoint y: 182, distance: 44.9
click at [309, 182] on div "Discipline" at bounding box center [306, 188] width 83 height 16
drag, startPoint x: 262, startPoint y: 223, endPoint x: 285, endPoint y: 224, distance: 22.9
click at [285, 224] on div "Help" at bounding box center [303, 225] width 77 height 16
drag, startPoint x: 258, startPoint y: 256, endPoint x: 284, endPoint y: 260, distance: 25.8
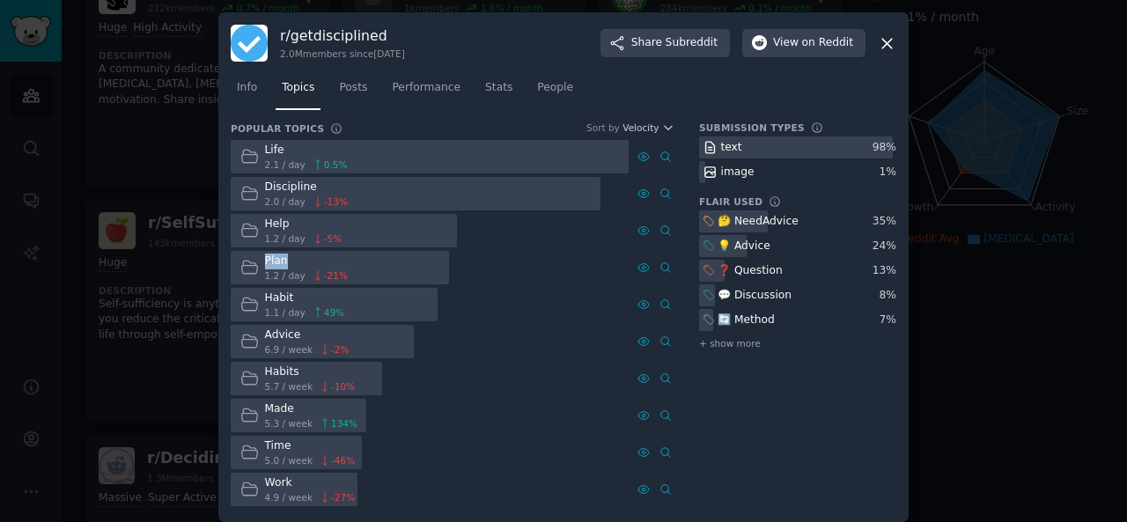
click at [284, 260] on div "Plan 1.2 / day -21 %" at bounding box center [294, 268] width 126 height 34
drag, startPoint x: 262, startPoint y: 299, endPoint x: 291, endPoint y: 299, distance: 28.2
click at [291, 299] on div "Habit" at bounding box center [305, 299] width 80 height 16
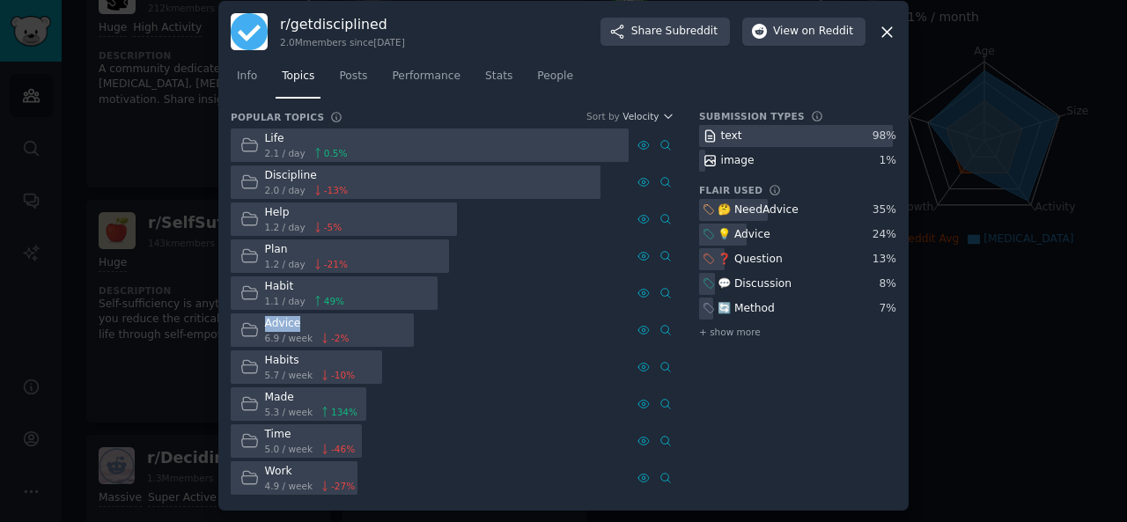
drag, startPoint x: 262, startPoint y: 323, endPoint x: 303, endPoint y: 317, distance: 41.8
click at [303, 317] on div "Advice 6.9 / week -2 %" at bounding box center [295, 331] width 128 height 34
drag, startPoint x: 264, startPoint y: 358, endPoint x: 300, endPoint y: 358, distance: 36.1
click at [300, 358] on div "Habits" at bounding box center [310, 361] width 91 height 16
drag, startPoint x: 263, startPoint y: 395, endPoint x: 291, endPoint y: 394, distance: 27.3
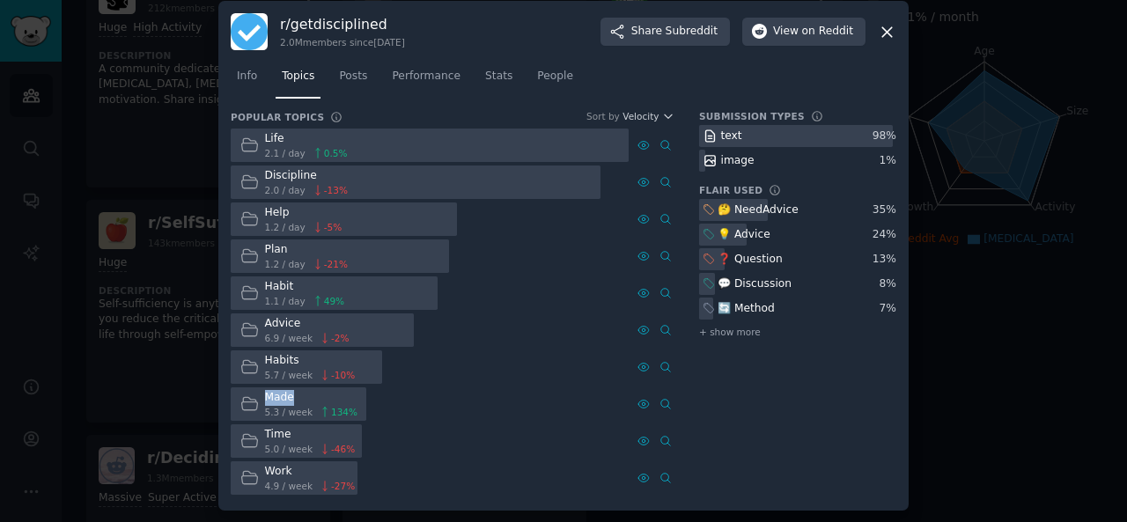
click at [291, 394] on div "Made" at bounding box center [311, 398] width 93 height 16
drag, startPoint x: 261, startPoint y: 434, endPoint x: 292, endPoint y: 430, distance: 32.0
click at [292, 430] on div "Time 5.0 / week -46 %" at bounding box center [298, 441] width 134 height 34
drag, startPoint x: 261, startPoint y: 469, endPoint x: 292, endPoint y: 469, distance: 30.8
click at [292, 469] on div "Work 4.9 / week -27 %" at bounding box center [298, 478] width 134 height 34
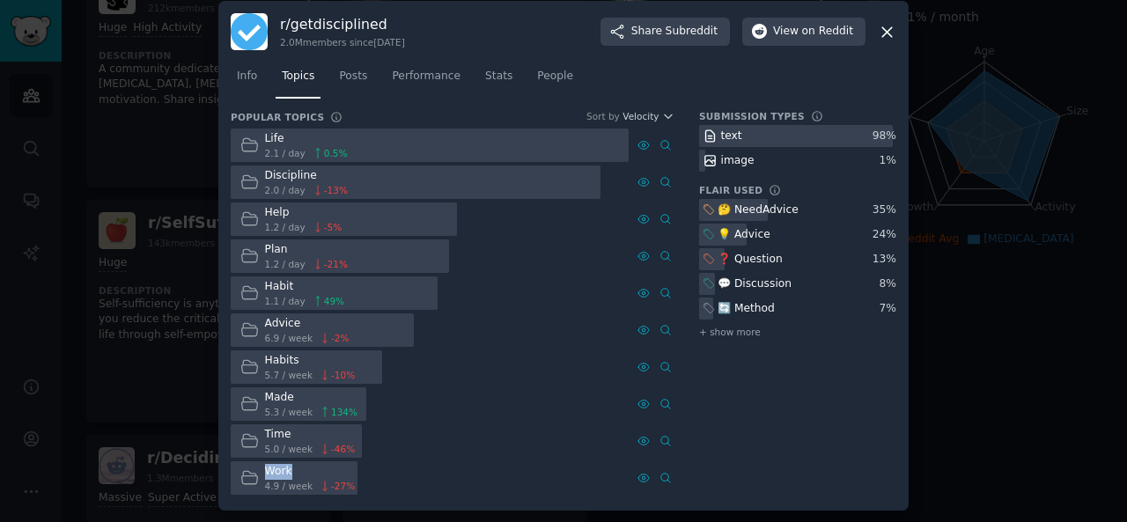
scroll to position [0, 0]
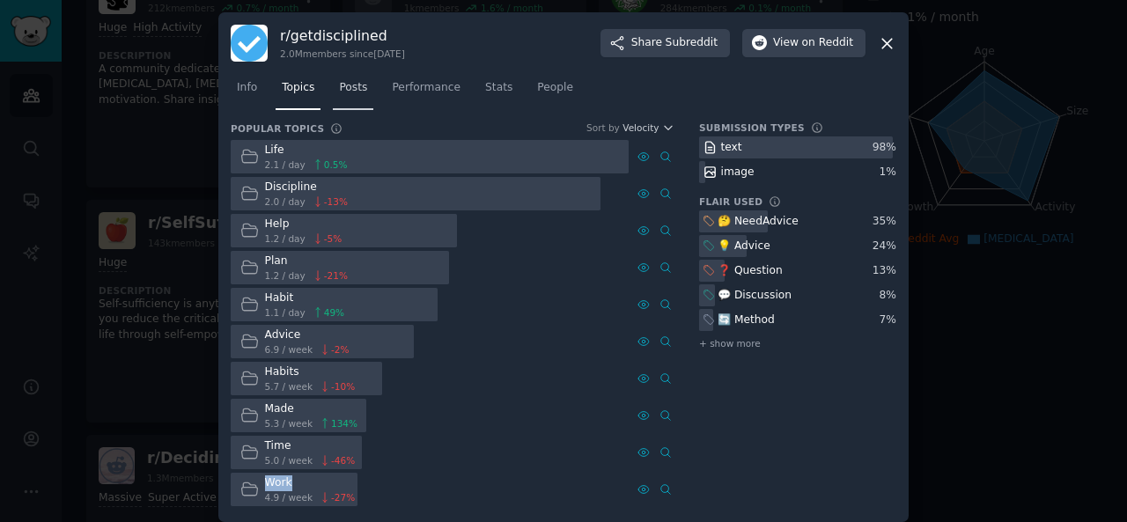
click at [354, 91] on span "Posts" at bounding box center [353, 88] width 28 height 16
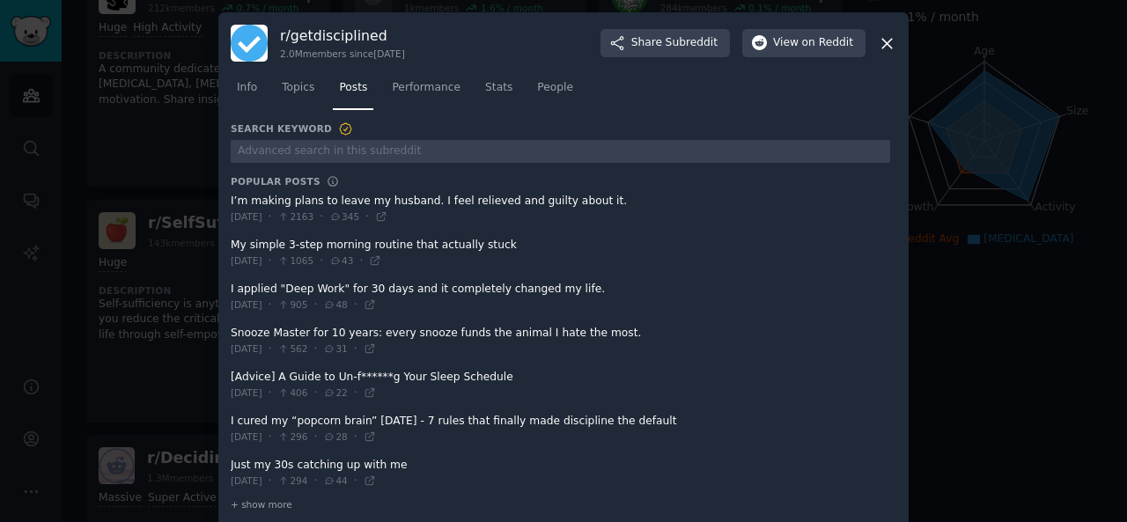
click at [227, 197] on div "r/ getdisciplined 2.0M members since [DATE] Share Subreddit View on Reddit Info…" at bounding box center [563, 272] width 690 height 520
click at [225, 241] on div "r/ getdisciplined 2.0M members since [DATE] Share Subreddit View on Reddit Info…" at bounding box center [563, 272] width 690 height 520
click at [224, 288] on div "r/ getdisciplined 2.0M members since [DATE] Share Subreddit View on Reddit Info…" at bounding box center [563, 272] width 690 height 520
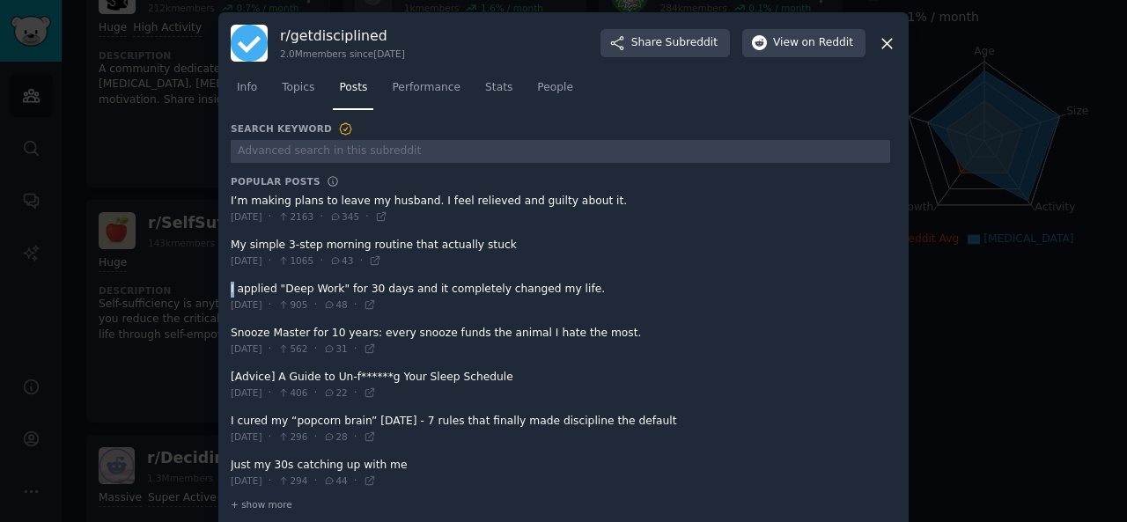
click at [224, 288] on div "r/ getdisciplined 2.0M members since [DATE] Share Subreddit View on Reddit Info…" at bounding box center [563, 272] width 690 height 520
click at [225, 332] on div "r/ getdisciplined 2.0M members since [DATE] Share Subreddit View on Reddit Info…" at bounding box center [563, 272] width 690 height 520
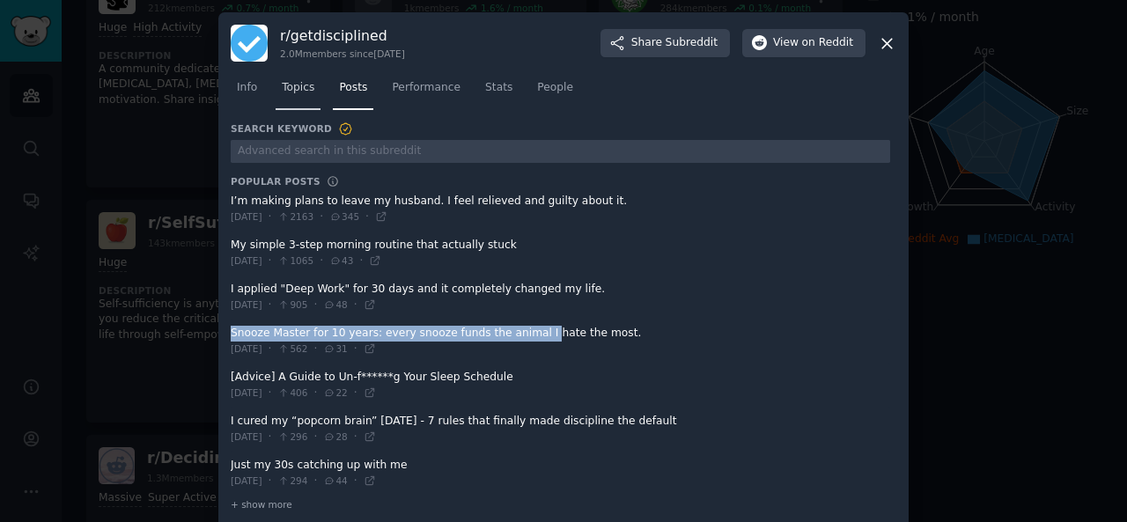
click at [291, 82] on span "Topics" at bounding box center [298, 88] width 33 height 16
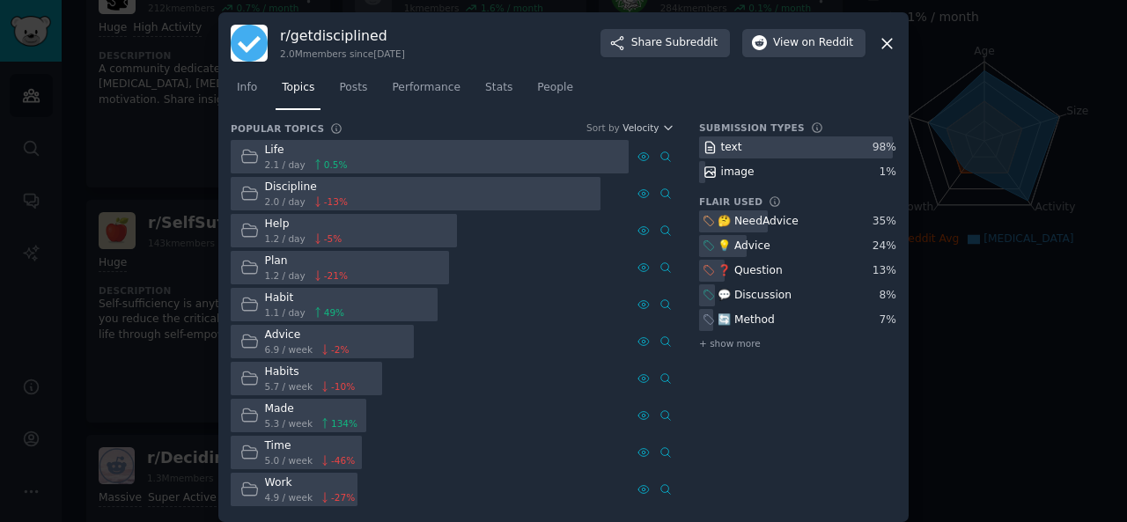
click at [883, 43] on icon at bounding box center [887, 44] width 10 height 10
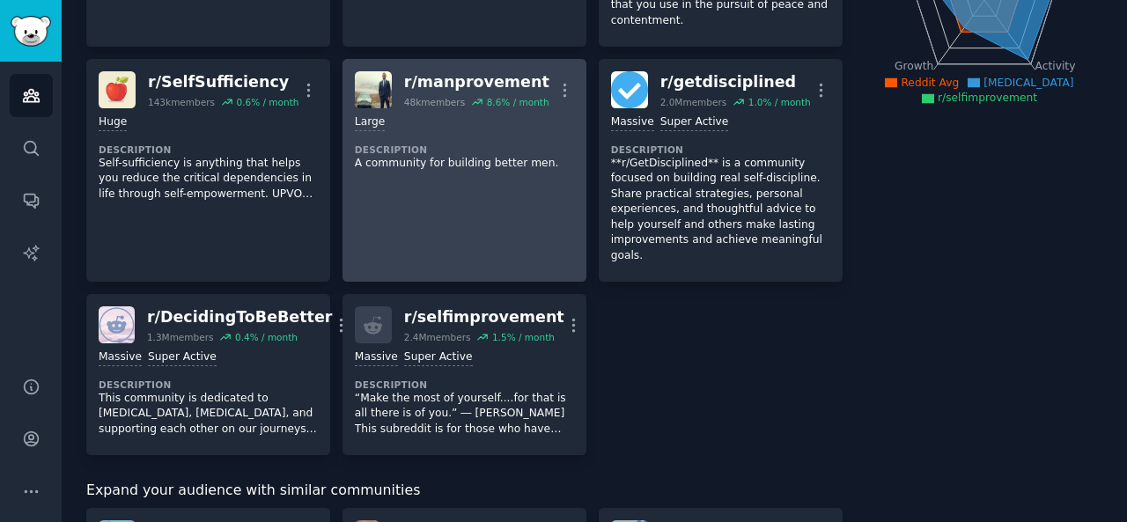
scroll to position [309, 0]
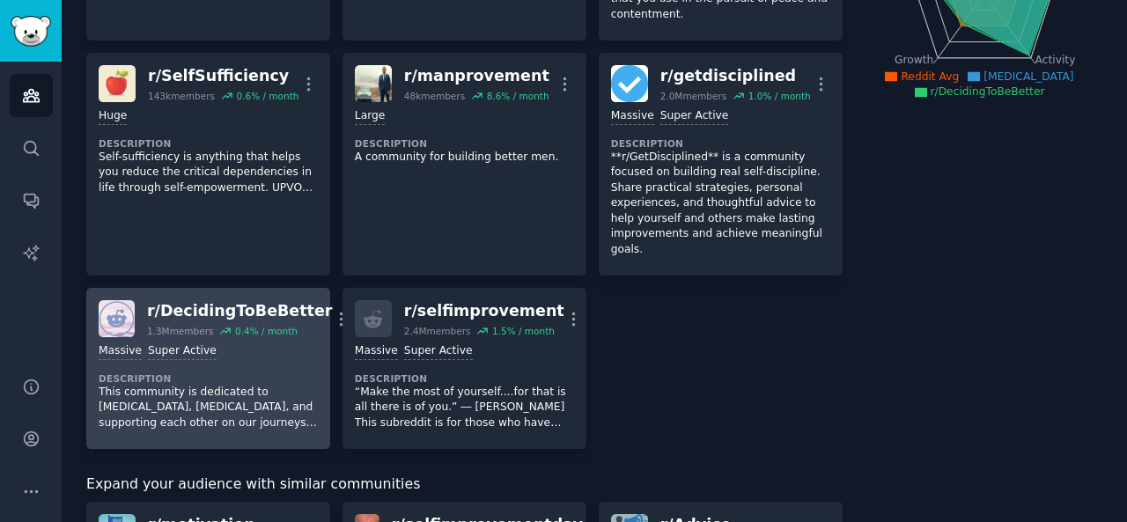
click at [268, 343] on div "Massive Super Active" at bounding box center [208, 351] width 219 height 17
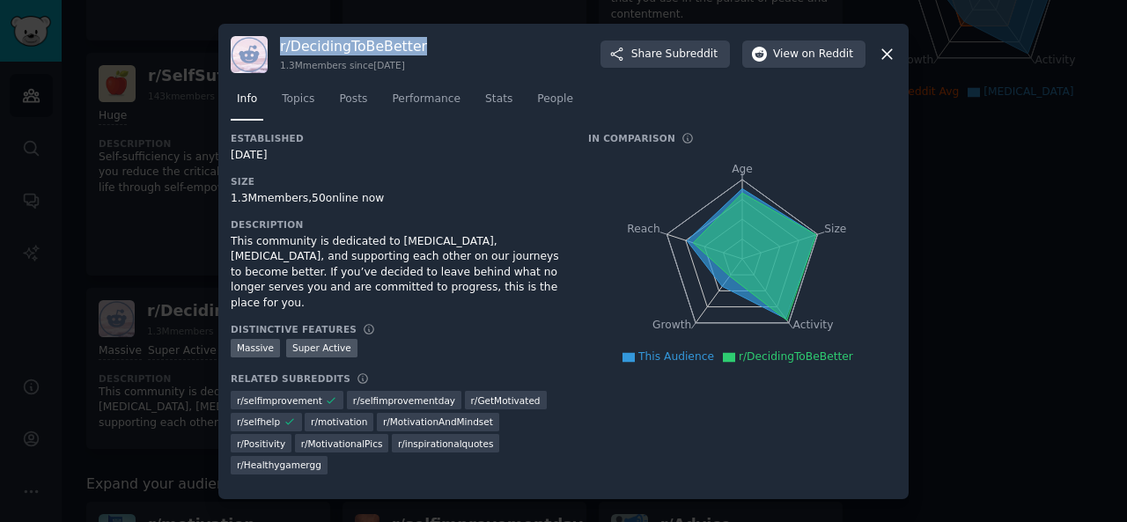
drag, startPoint x: 280, startPoint y: 42, endPoint x: 420, endPoint y: 43, distance: 140.0
click at [420, 43] on div "r/ DecidingToBeBetter 1.3M members since [DATE] Share Subreddit View on Reddit" at bounding box center [564, 54] width 666 height 37
click at [692, 53] on span "Subreddit" at bounding box center [692, 55] width 52 height 16
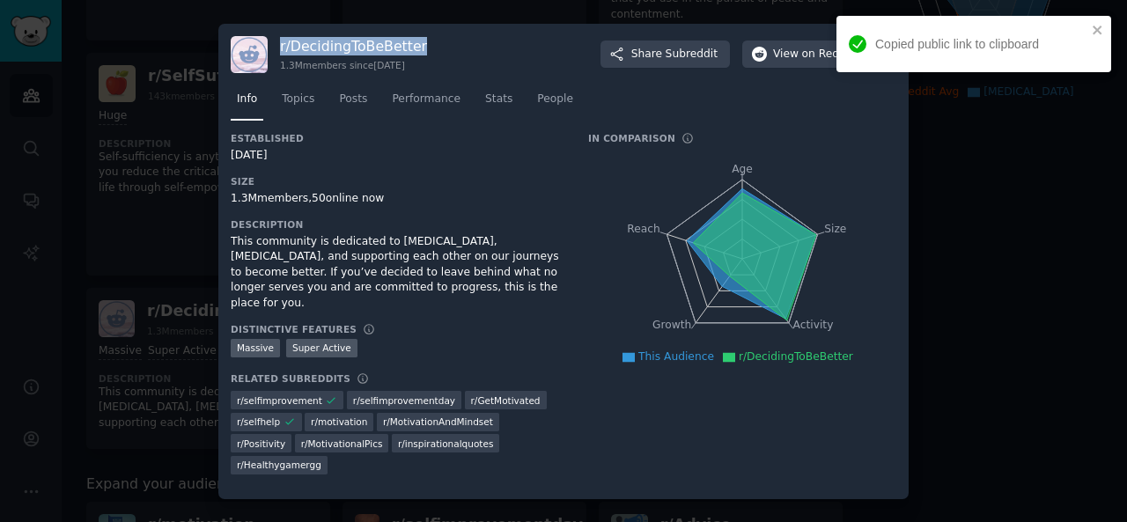
drag, startPoint x: 230, startPoint y: 241, endPoint x: 460, endPoint y: 285, distance: 234.0
click at [460, 285] on div "r/ DecidingToBeBetter 1.3M members since [DATE] Share Subreddit View on Reddit …" at bounding box center [563, 262] width 690 height 476
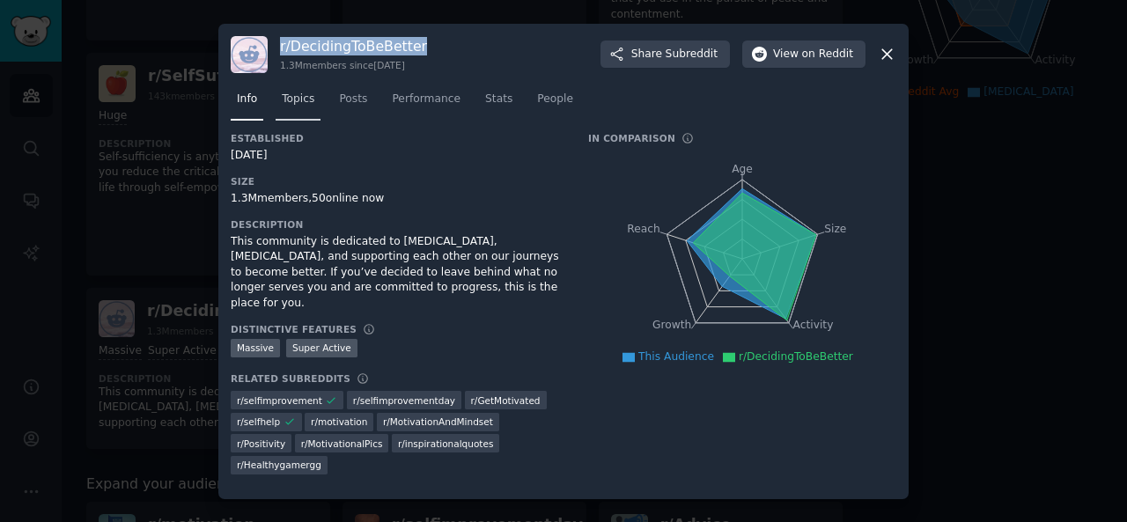
click at [299, 105] on span "Topics" at bounding box center [298, 100] width 33 height 16
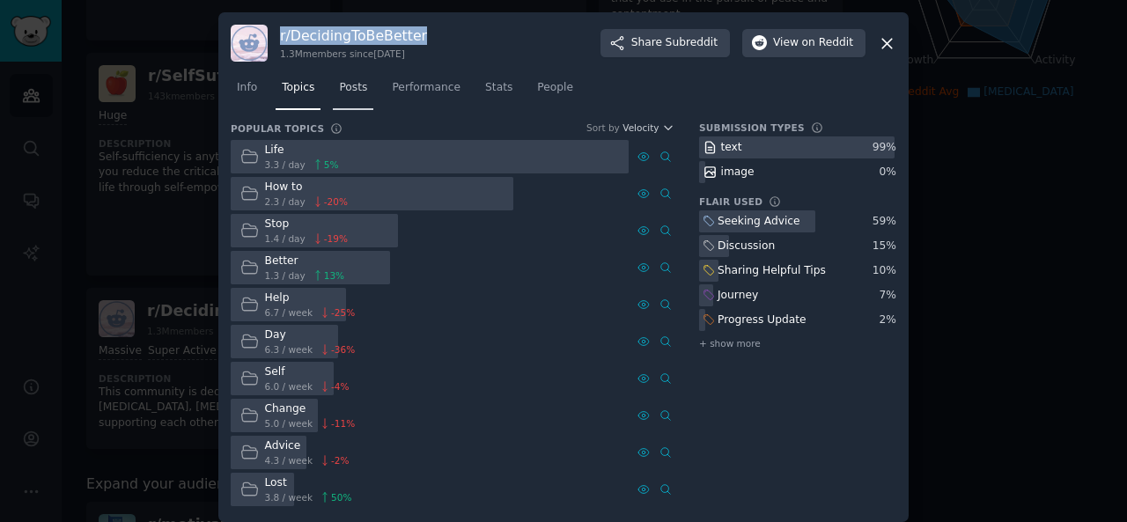
click at [356, 91] on span "Posts" at bounding box center [353, 88] width 28 height 16
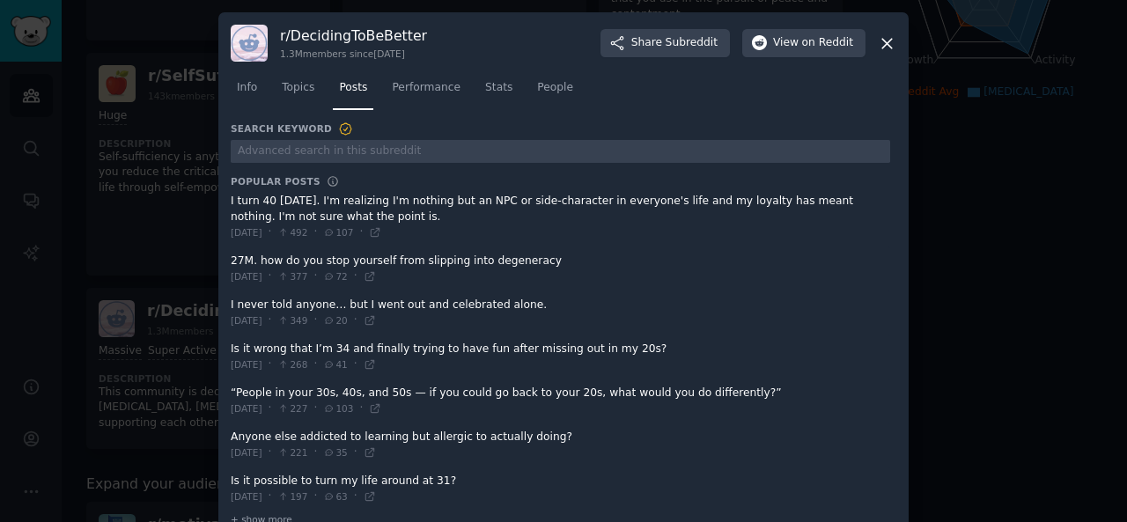
click at [227, 198] on div "r/ DecidingToBeBetter 1.3M members since [DATE] Share Subreddit View on Reddit …" at bounding box center [563, 279] width 690 height 535
drag, startPoint x: 227, startPoint y: 198, endPoint x: 314, endPoint y: 210, distance: 88.1
click at [314, 210] on div "r/ DecidingToBeBetter 1.3M members since [DATE] Share Subreddit View on Reddit …" at bounding box center [563, 279] width 690 height 535
click at [232, 260] on div "r/ DecidingToBeBetter 1.3M members since [DATE] Share Subreddit View on Reddit …" at bounding box center [563, 279] width 690 height 535
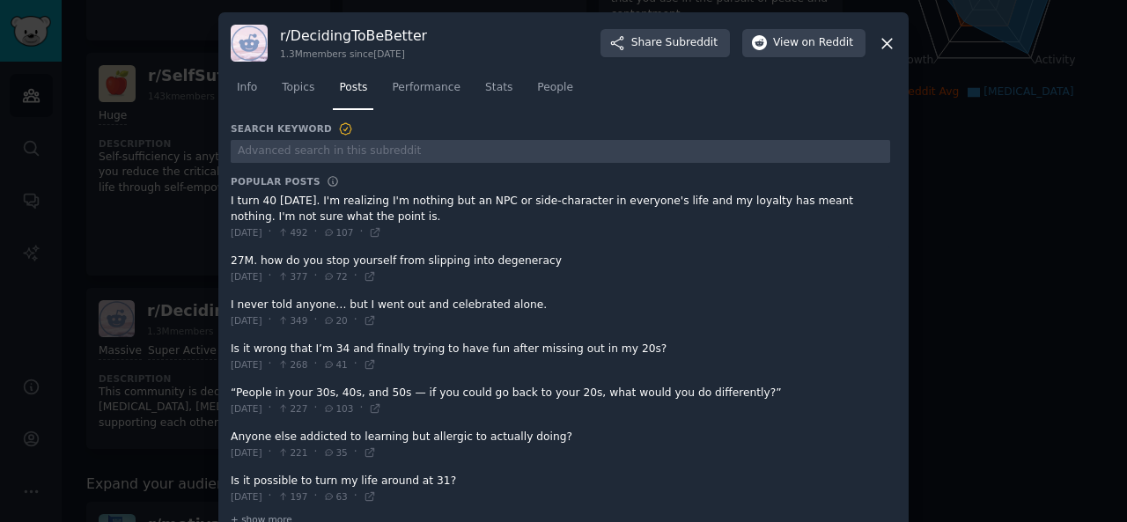
click at [226, 259] on div "r/ DecidingToBeBetter 1.3M members since [DATE] Share Subreddit View on Reddit …" at bounding box center [563, 279] width 690 height 535
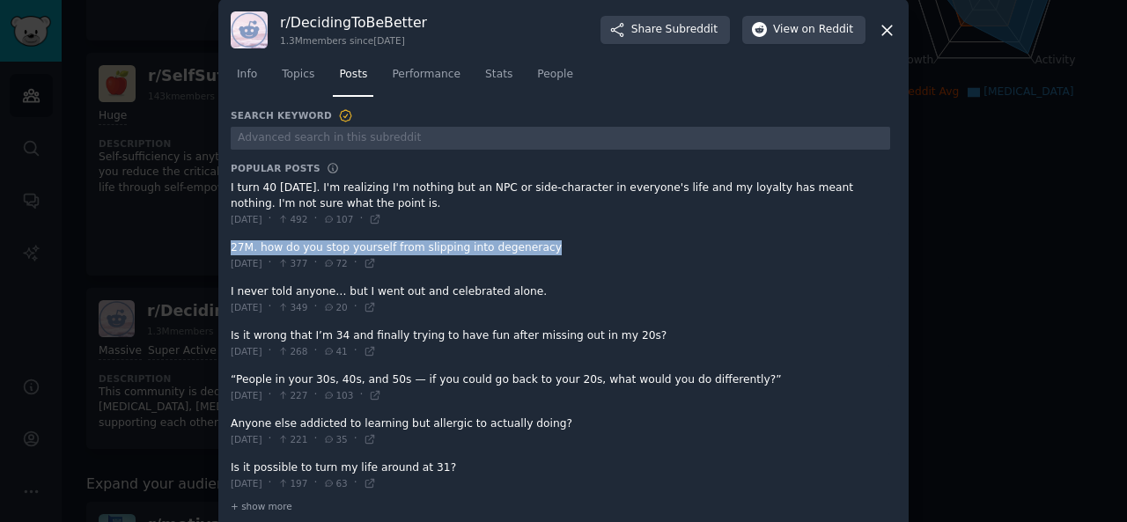
scroll to position [14, 0]
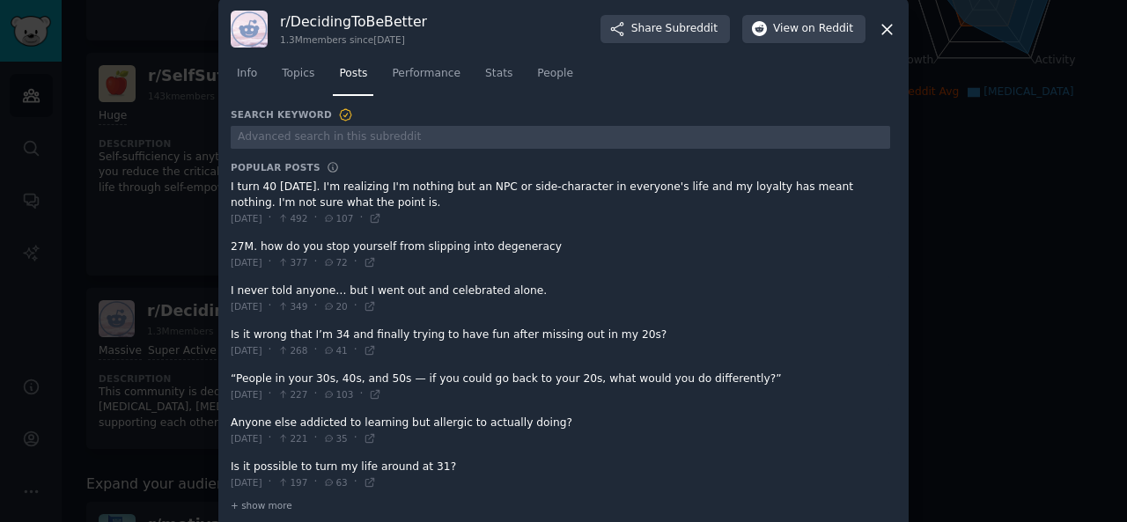
click at [225, 289] on div "r/ DecidingToBeBetter 1.3M members since [DATE] Share Subreddit View on Reddit …" at bounding box center [563, 265] width 690 height 535
click at [226, 333] on div "r/ DecidingToBeBetter 1.3M members since [DATE] Share Subreddit View on Reddit …" at bounding box center [563, 265] width 690 height 535
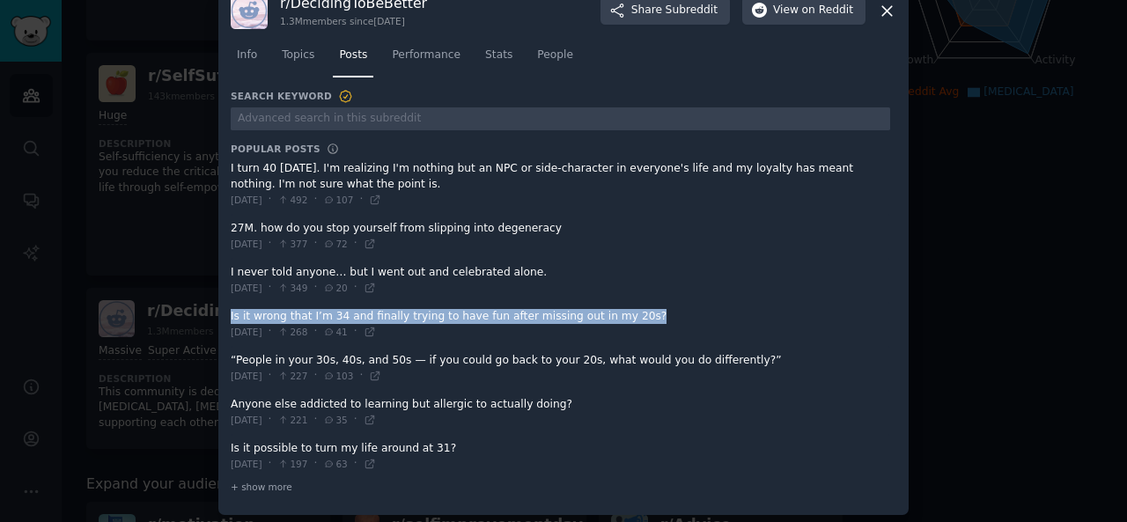
scroll to position [33, 0]
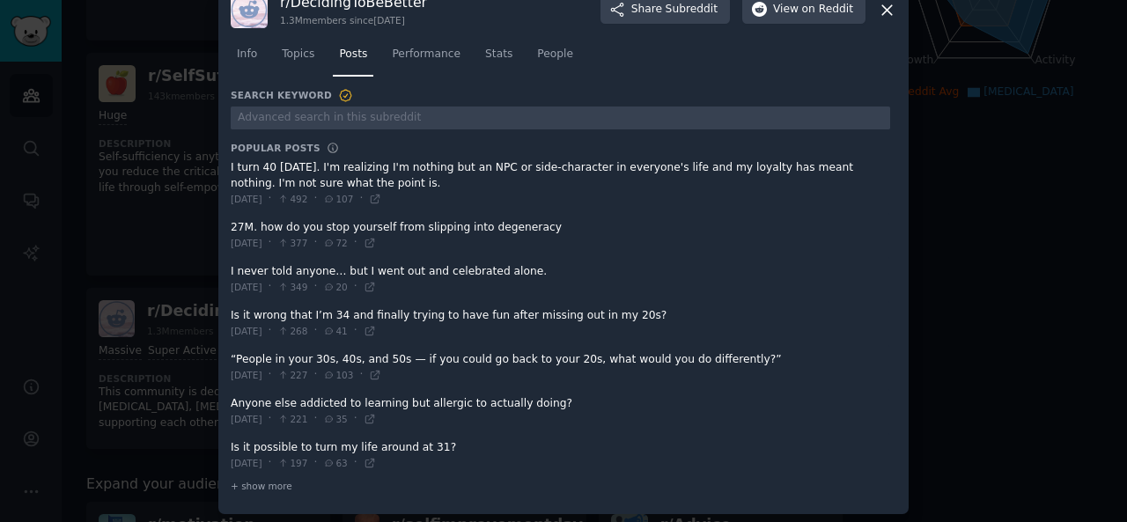
click at [231, 353] on span at bounding box center [561, 367] width 660 height 43
click at [231, 354] on span at bounding box center [561, 367] width 660 height 43
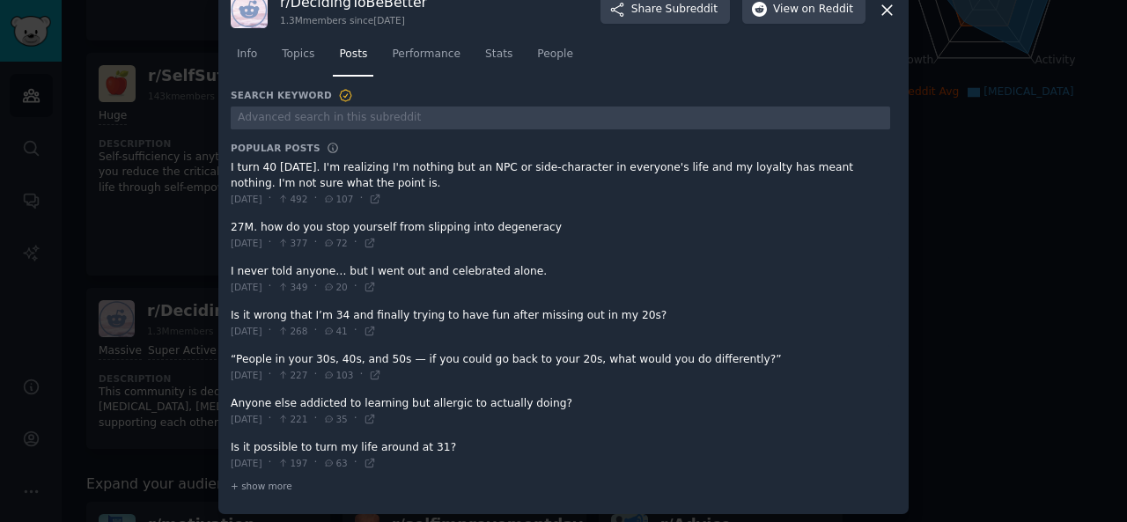
click at [231, 354] on span at bounding box center [561, 367] width 660 height 43
click at [231, 355] on span at bounding box center [561, 367] width 660 height 43
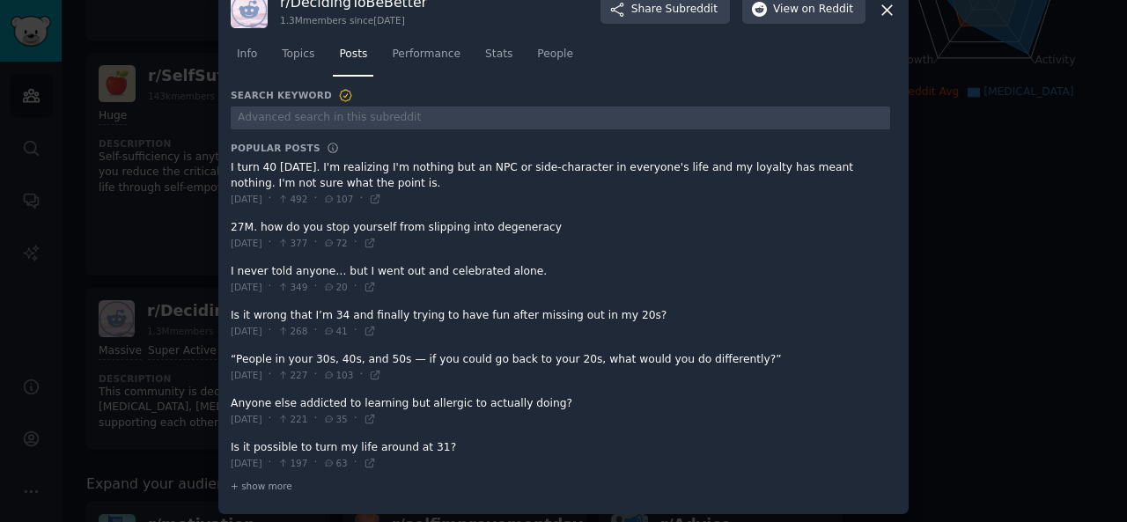
click at [223, 351] on div "r/ DecidingToBeBetter 1.3M members since [DATE] Share Subreddit View on Reddit …" at bounding box center [563, 246] width 690 height 535
click at [231, 355] on span at bounding box center [561, 367] width 660 height 43
click at [233, 355] on span at bounding box center [561, 367] width 660 height 43
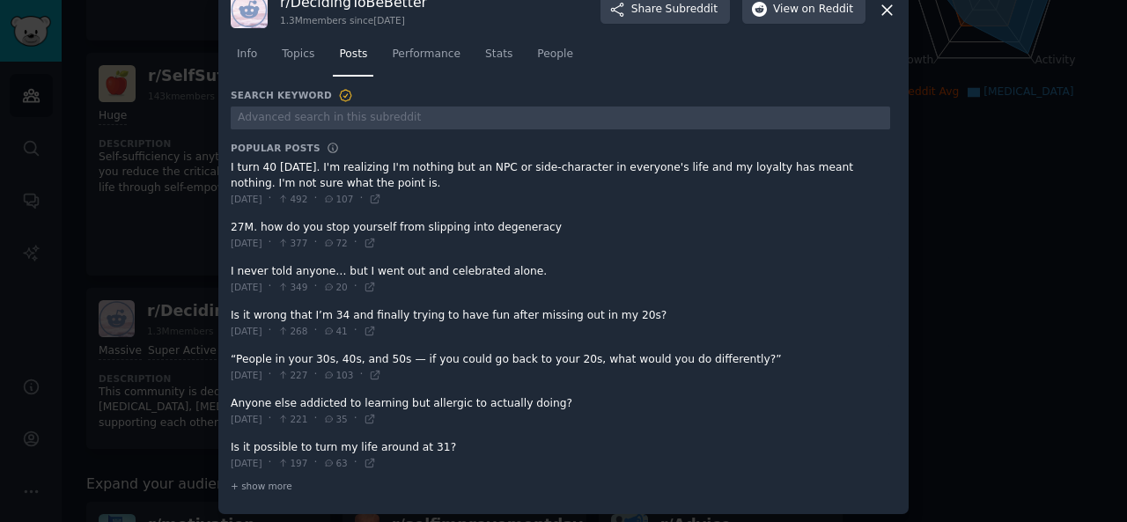
click at [233, 355] on span at bounding box center [561, 367] width 660 height 43
click at [231, 349] on span at bounding box center [561, 367] width 660 height 43
drag, startPoint x: 228, startPoint y: 349, endPoint x: 250, endPoint y: 363, distance: 26.1
click at [250, 363] on span at bounding box center [561, 367] width 660 height 43
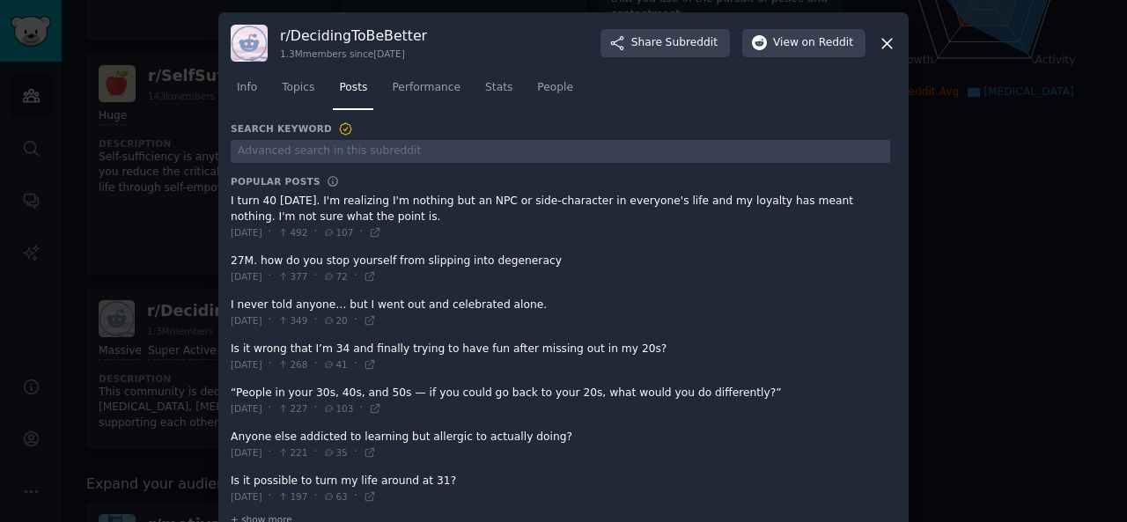
click at [886, 42] on icon at bounding box center [887, 44] width 10 height 10
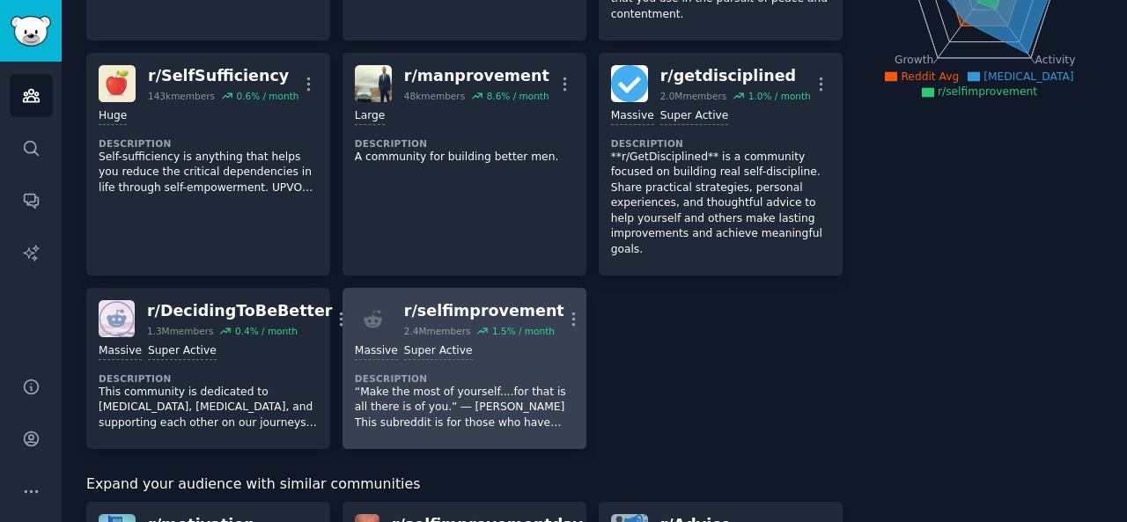
scroll to position [332, 0]
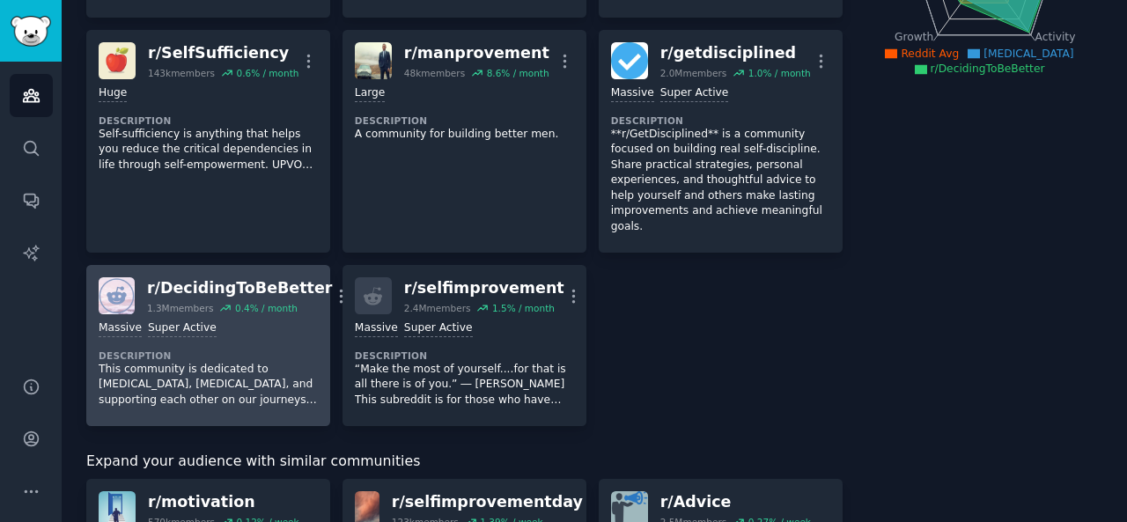
click at [229, 314] on div "Massive Super Active Description This community is dedicated to [MEDICAL_DATA],…" at bounding box center [208, 364] width 219 height 100
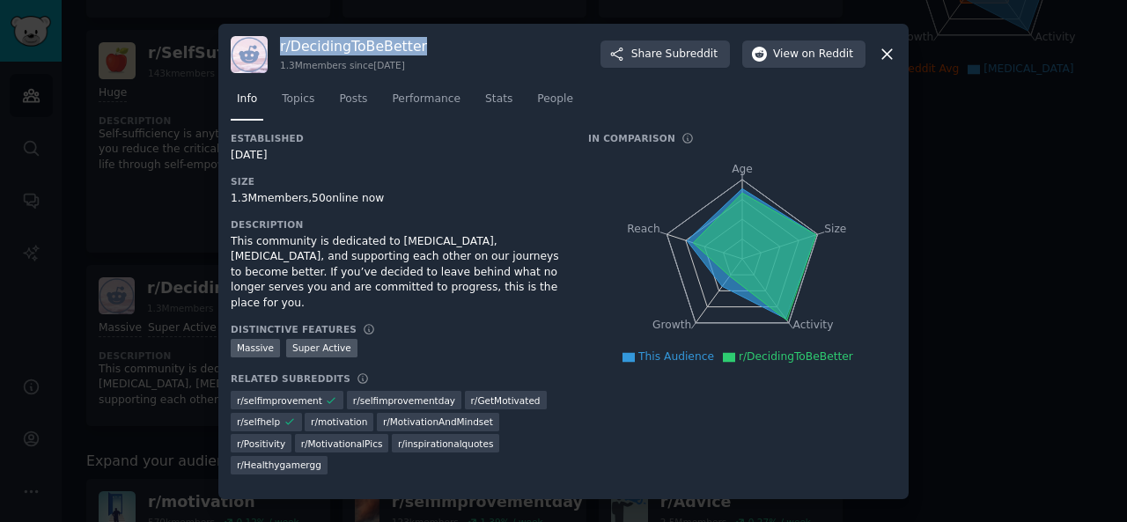
drag, startPoint x: 282, startPoint y: 41, endPoint x: 417, endPoint y: 41, distance: 135.6
click at [417, 41] on div "r/ DecidingToBeBetter 1.3M members since [DATE] Share Subreddit View on Reddit" at bounding box center [564, 54] width 666 height 37
click at [674, 52] on span "Share Subreddit" at bounding box center [674, 55] width 86 height 16
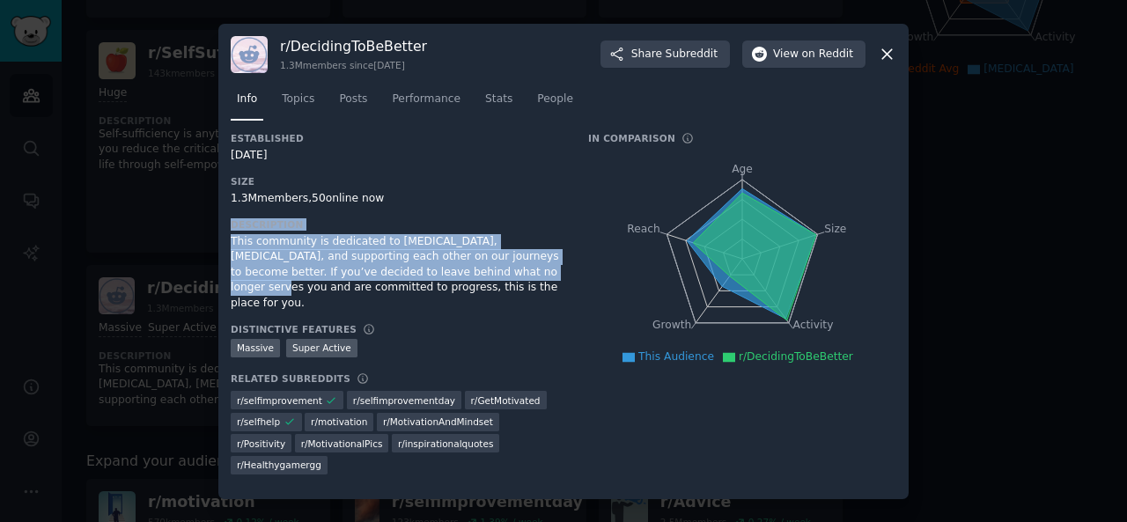
drag, startPoint x: 226, startPoint y: 232, endPoint x: 460, endPoint y: 279, distance: 238.2
click at [460, 279] on div "r/ DecidingToBeBetter 1.3M members since [DATE] Share Subreddit View on Reddit …" at bounding box center [563, 262] width 690 height 476
click at [460, 279] on div "This community is dedicated to [MEDICAL_DATA], [MEDICAL_DATA], and supporting e…" at bounding box center [397, 272] width 333 height 77
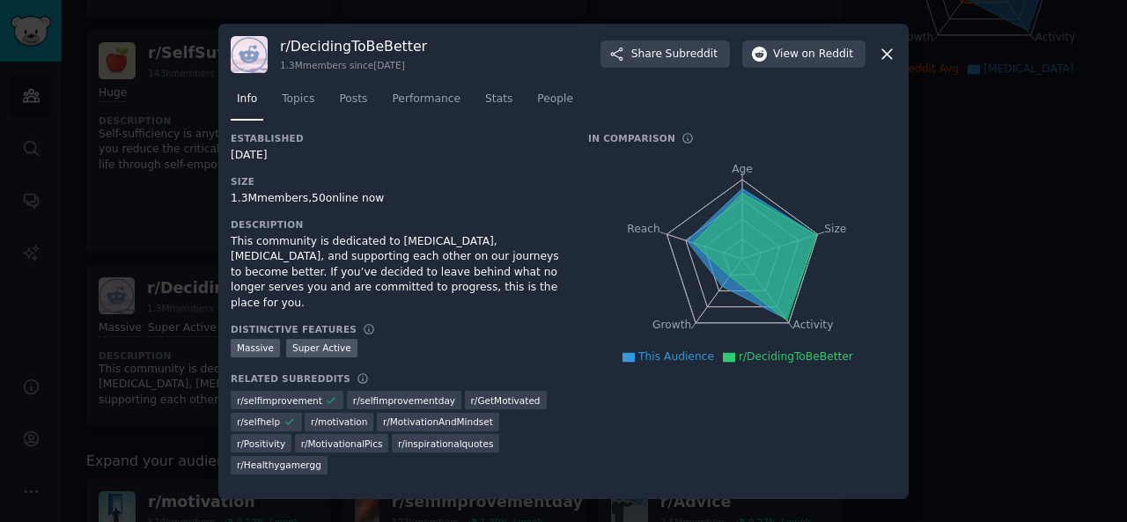
drag, startPoint x: 231, startPoint y: 240, endPoint x: 458, endPoint y: 295, distance: 233.7
click at [458, 295] on div "This community is dedicated to [MEDICAL_DATA], [MEDICAL_DATA], and supporting e…" at bounding box center [397, 272] width 333 height 77
click at [298, 93] on span "Topics" at bounding box center [298, 100] width 33 height 16
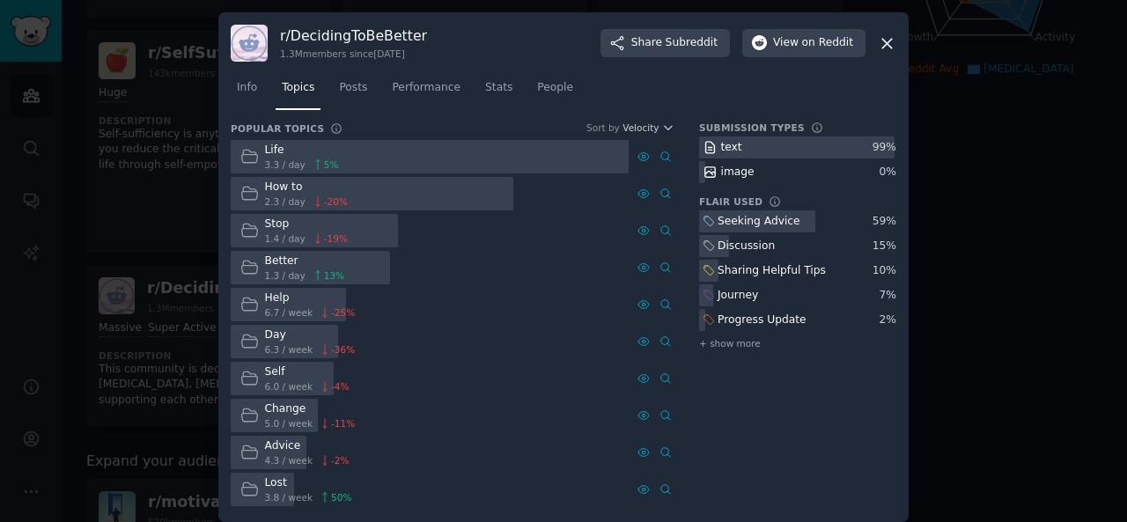
click at [875, 52] on div "r/ DecidingToBeBetter 1.3M members since [DATE] Share Subreddit View on Reddit" at bounding box center [564, 43] width 666 height 37
click at [888, 36] on icon at bounding box center [887, 43] width 18 height 18
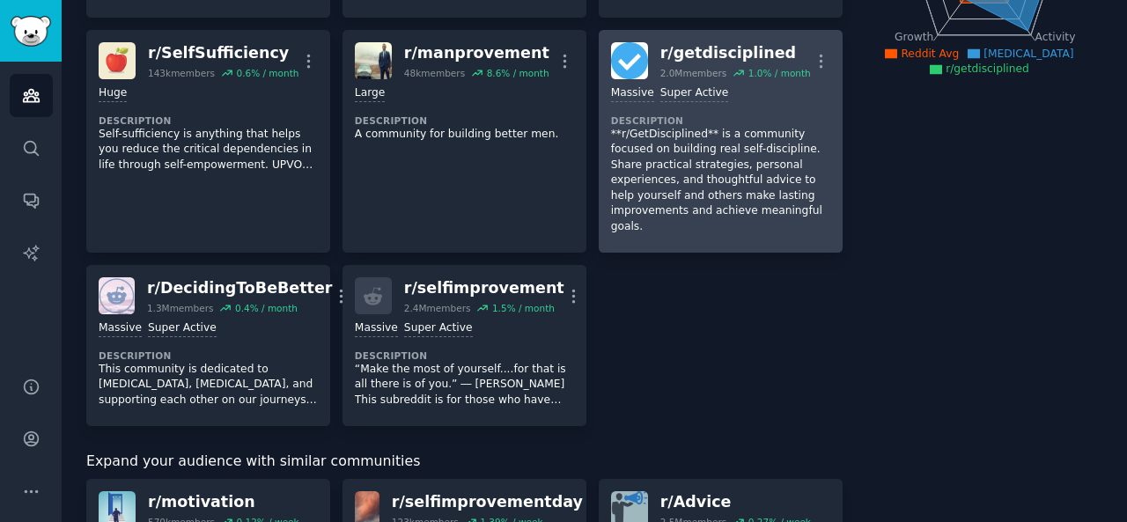
click at [710, 114] on dt "Description" at bounding box center [720, 120] width 219 height 12
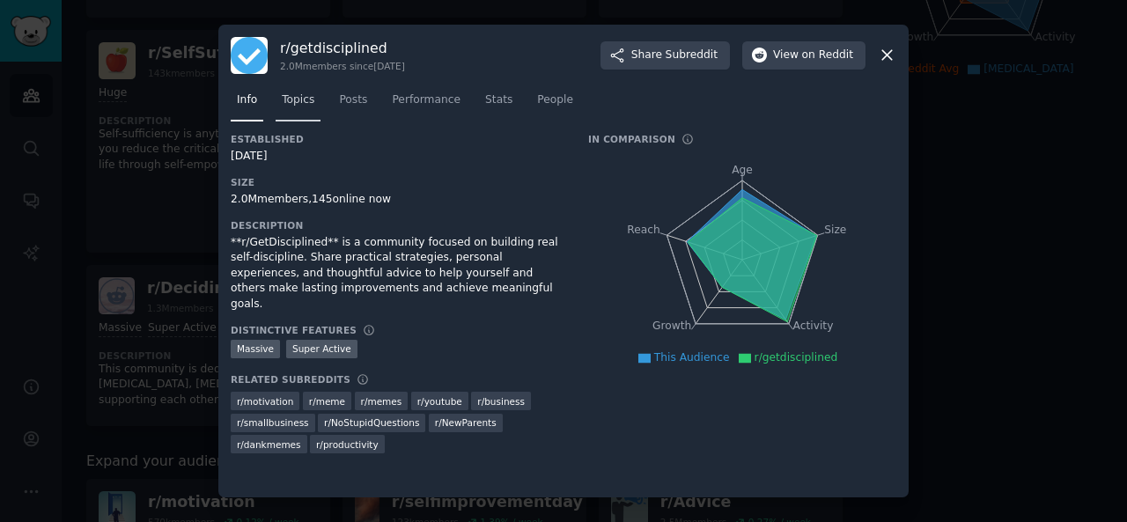
click at [306, 102] on span "Topics" at bounding box center [298, 100] width 33 height 16
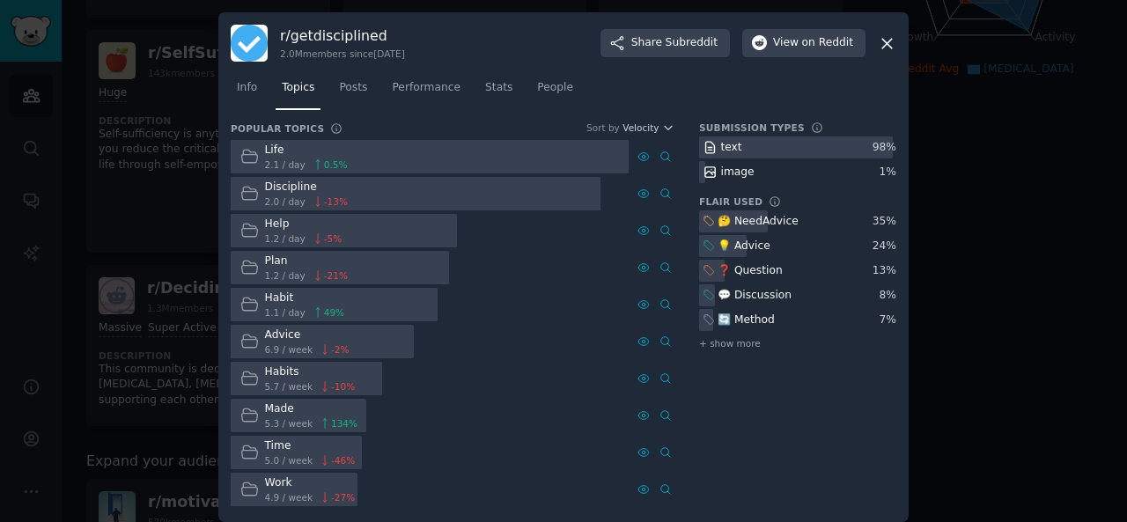
click at [884, 47] on icon at bounding box center [887, 43] width 18 height 18
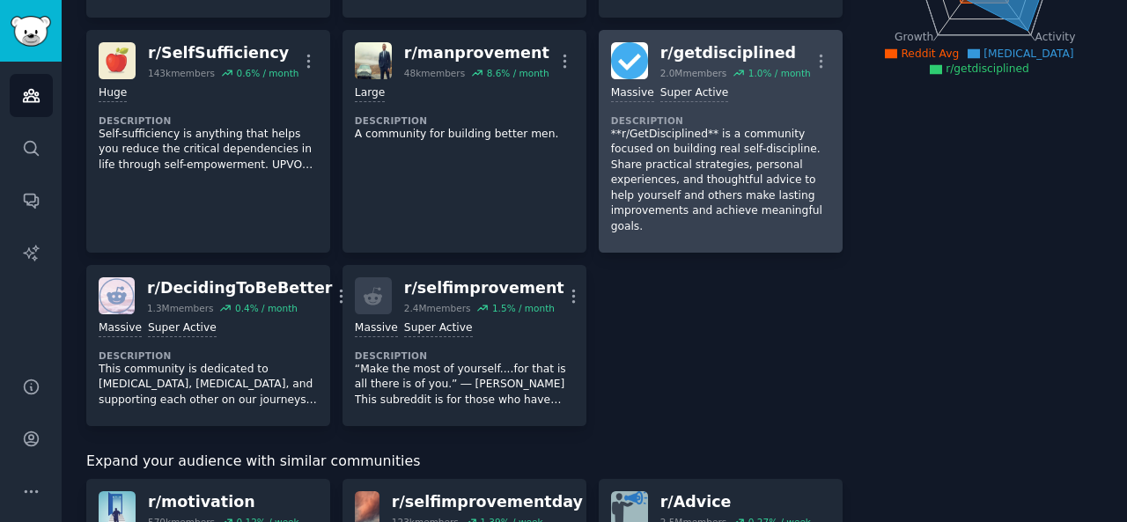
click at [718, 114] on dt "Description" at bounding box center [720, 120] width 219 height 12
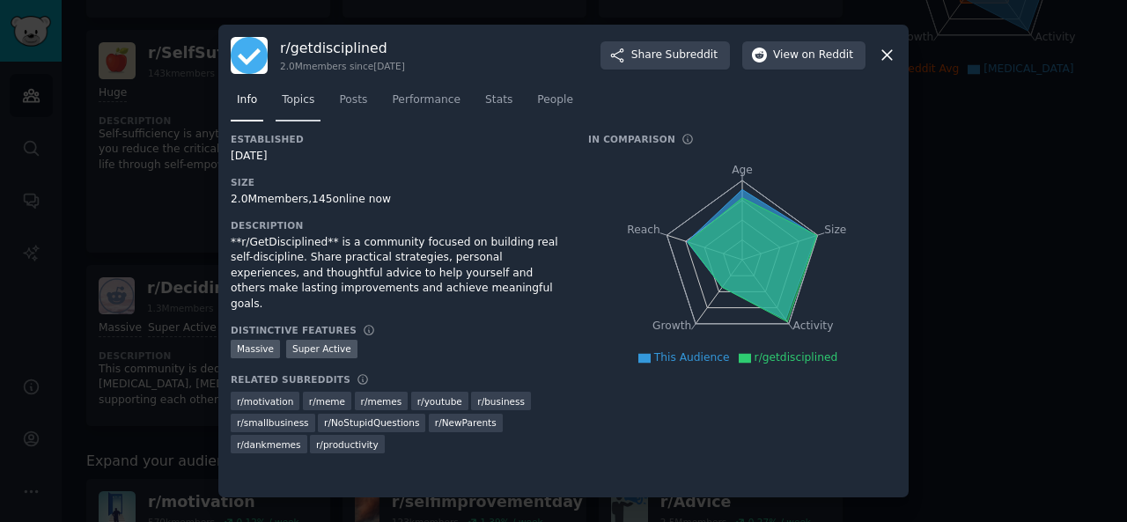
click at [303, 107] on span "Topics" at bounding box center [298, 100] width 33 height 16
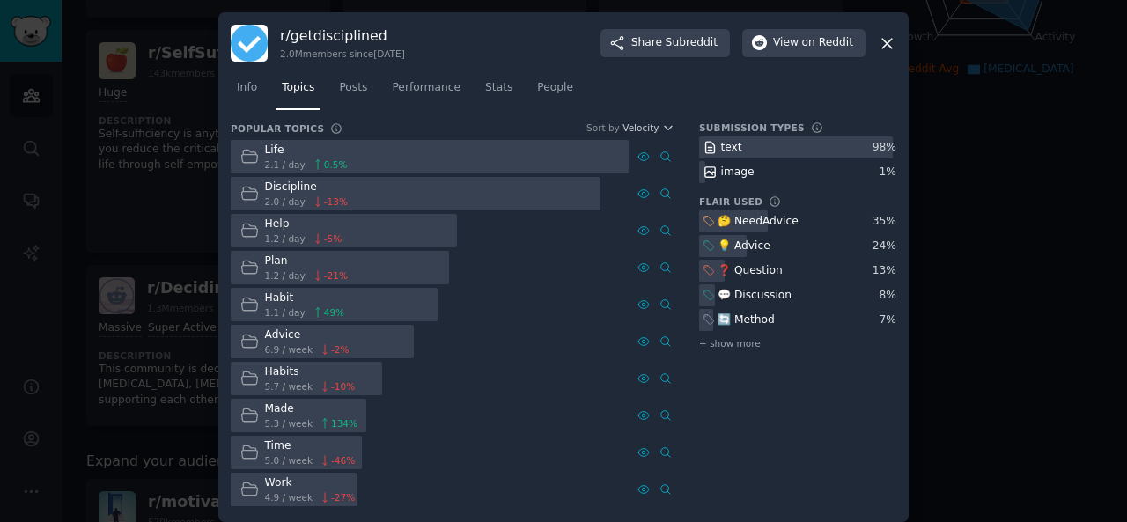
click at [878, 45] on icon at bounding box center [887, 43] width 18 height 18
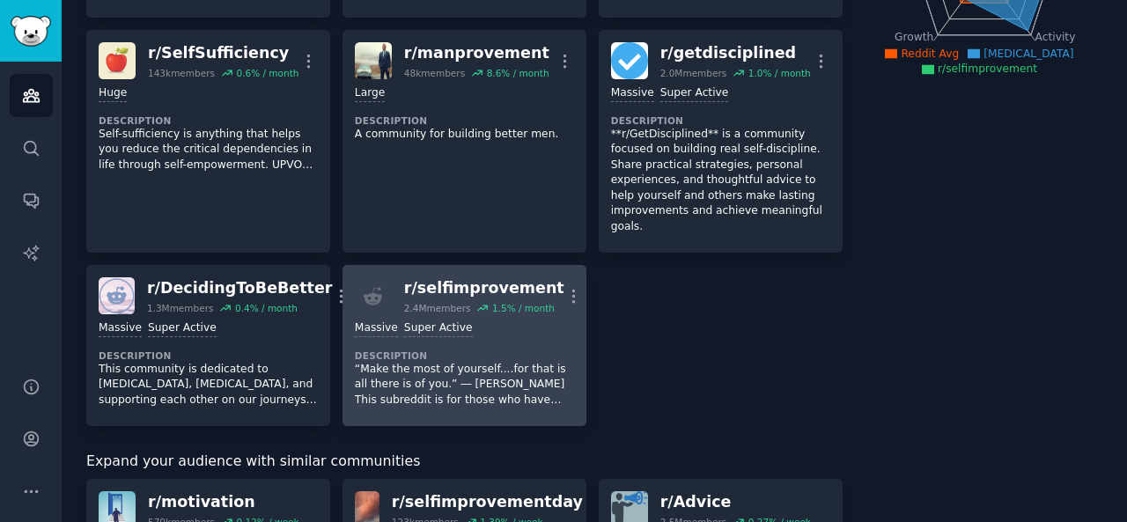
click at [532, 376] on div "Massive Super Active Description “Make the most of yourself....for that is all …" at bounding box center [464, 364] width 219 height 100
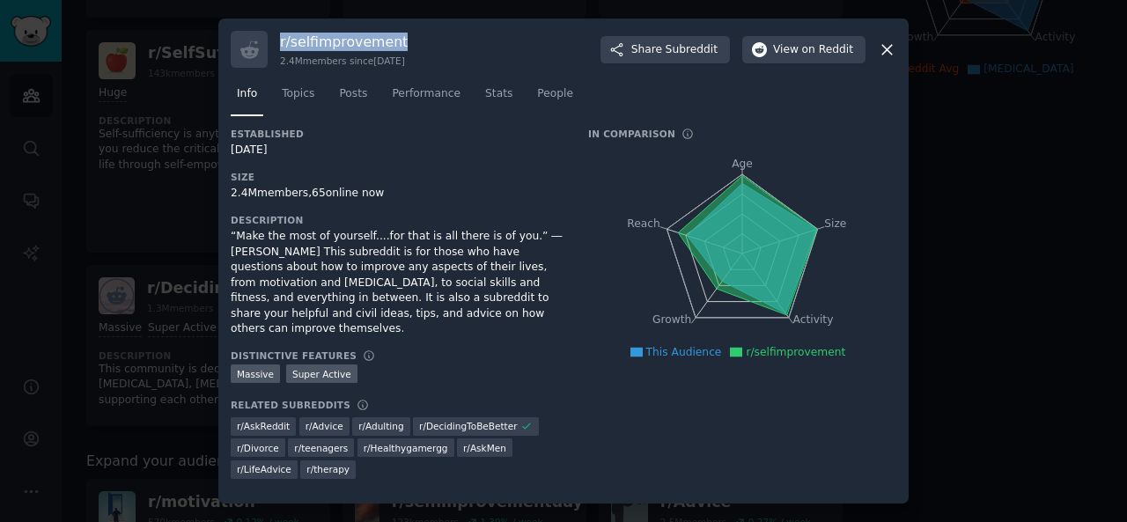
drag, startPoint x: 276, startPoint y: 46, endPoint x: 397, endPoint y: 39, distance: 121.7
click at [397, 39] on div "r/ selfimprovement 2.4M members since [DATE] Share Subreddit View on Reddit" at bounding box center [564, 49] width 666 height 37
click at [690, 58] on span "Subreddit" at bounding box center [692, 50] width 52 height 16
drag, startPoint x: 228, startPoint y: 239, endPoint x: 461, endPoint y: 314, distance: 244.5
click at [461, 314] on div "r/ selfimprovement 2.4M members since [DATE] Share Subreddit View on Reddit Inf…" at bounding box center [563, 260] width 690 height 485
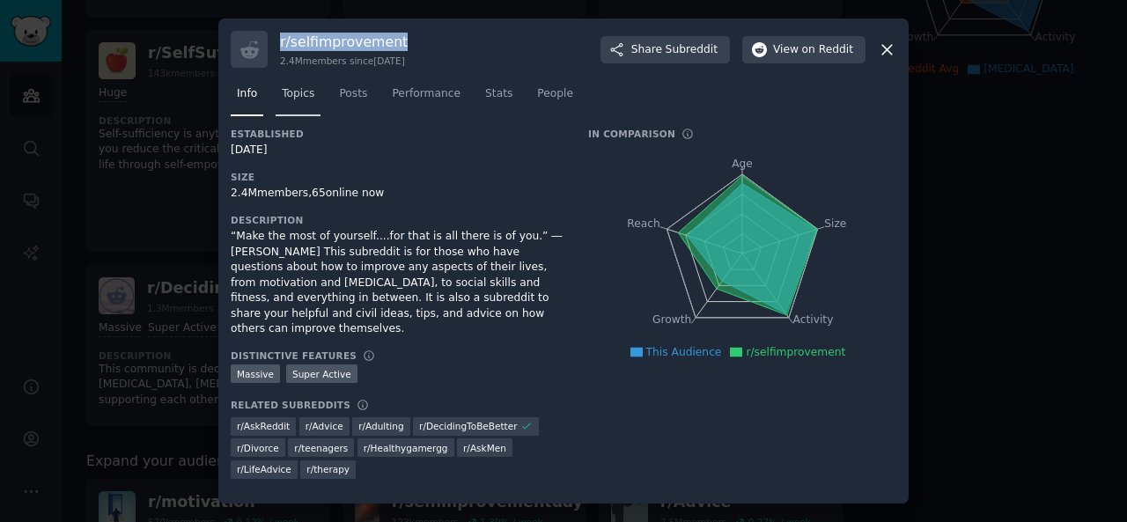
click at [305, 102] on span "Topics" at bounding box center [298, 94] width 33 height 16
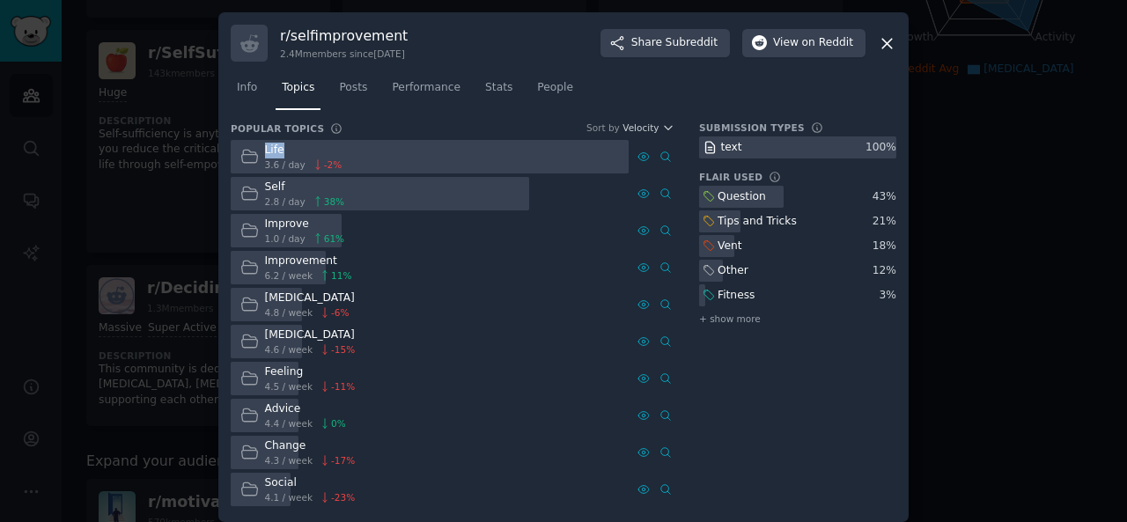
drag, startPoint x: 261, startPoint y: 148, endPoint x: 277, endPoint y: 149, distance: 15.9
click at [277, 149] on div "Life 3.6 / day -2 %" at bounding box center [291, 157] width 121 height 34
click at [430, 327] on div "[MEDICAL_DATA] 4.6 / week -15 %" at bounding box center [430, 342] width 398 height 34
click at [880, 41] on icon at bounding box center [887, 43] width 18 height 18
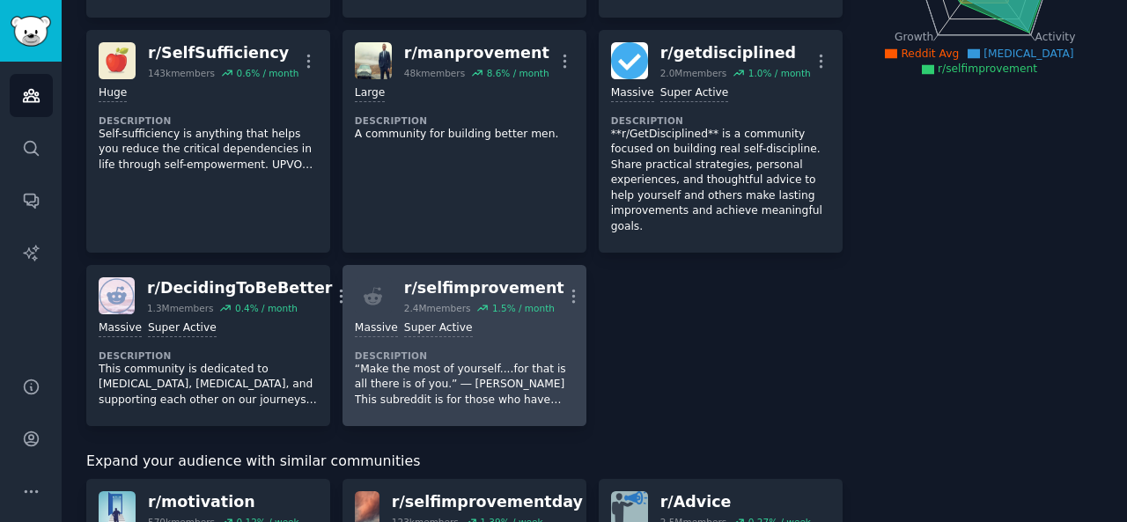
click at [481, 314] on div "Massive Super Active Description “Make the most of yourself....for that is all …" at bounding box center [464, 364] width 219 height 100
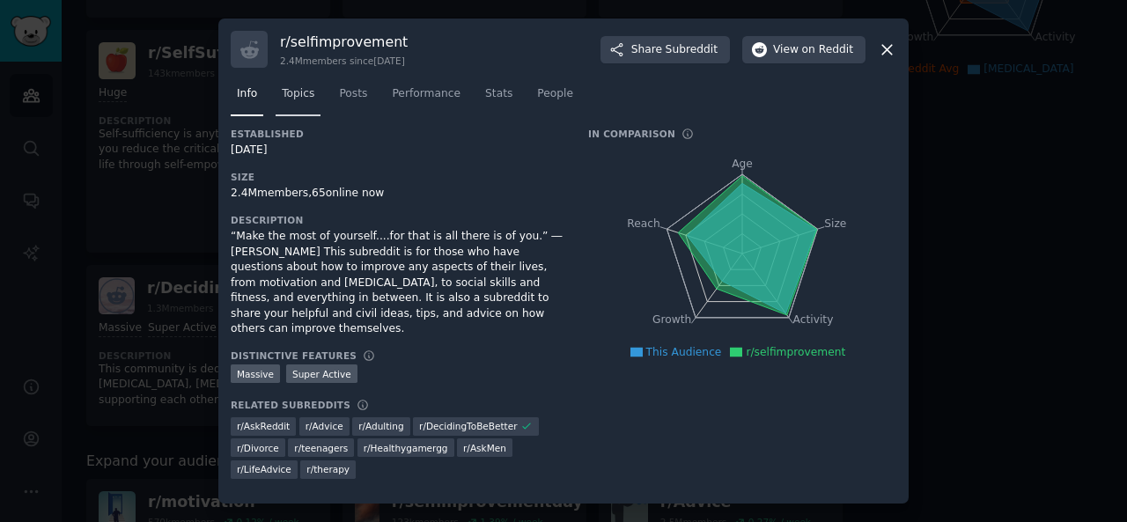
click at [295, 101] on span "Topics" at bounding box center [298, 94] width 33 height 16
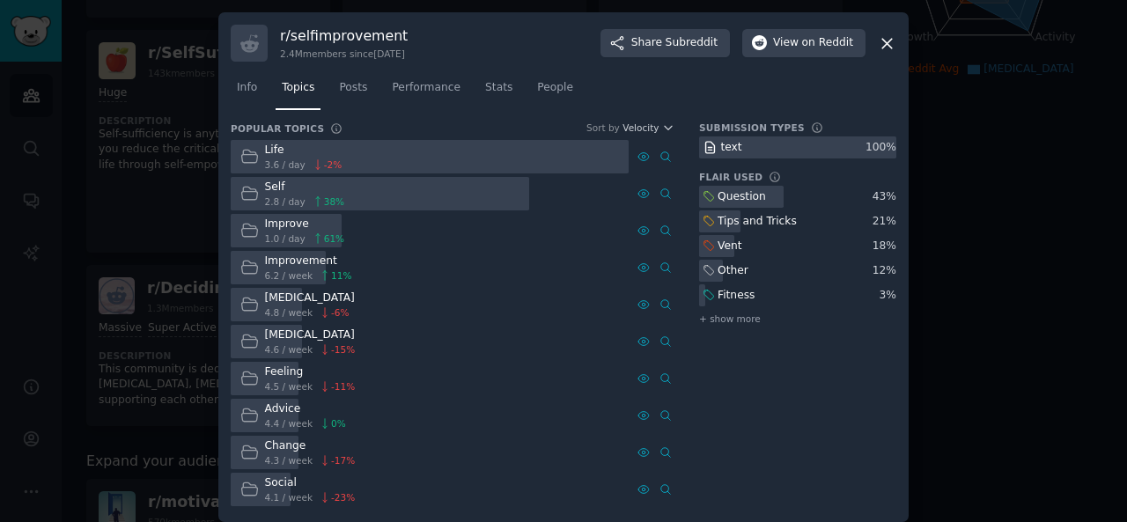
scroll to position [11, 0]
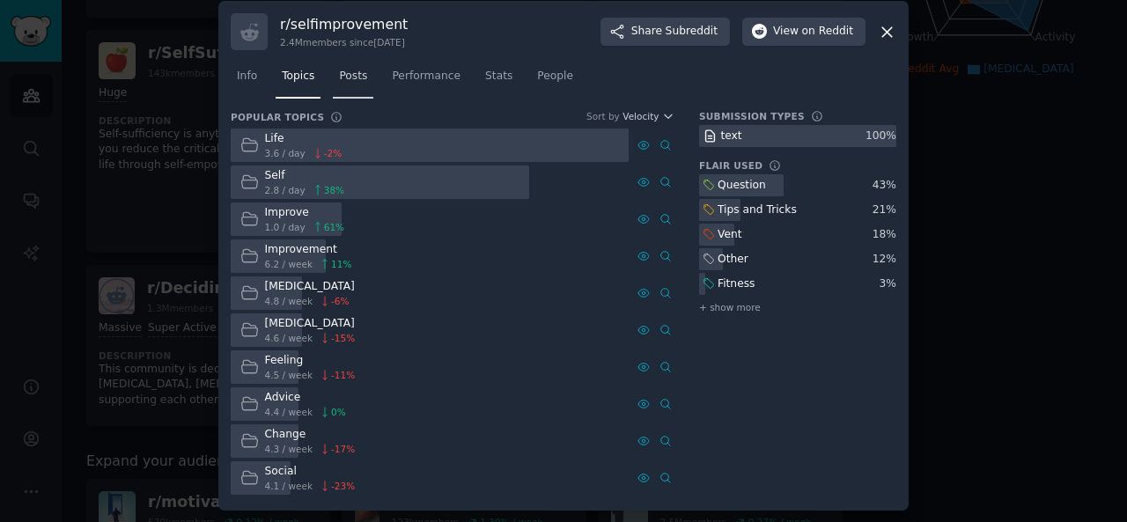
click at [343, 71] on span "Posts" at bounding box center [353, 77] width 28 height 16
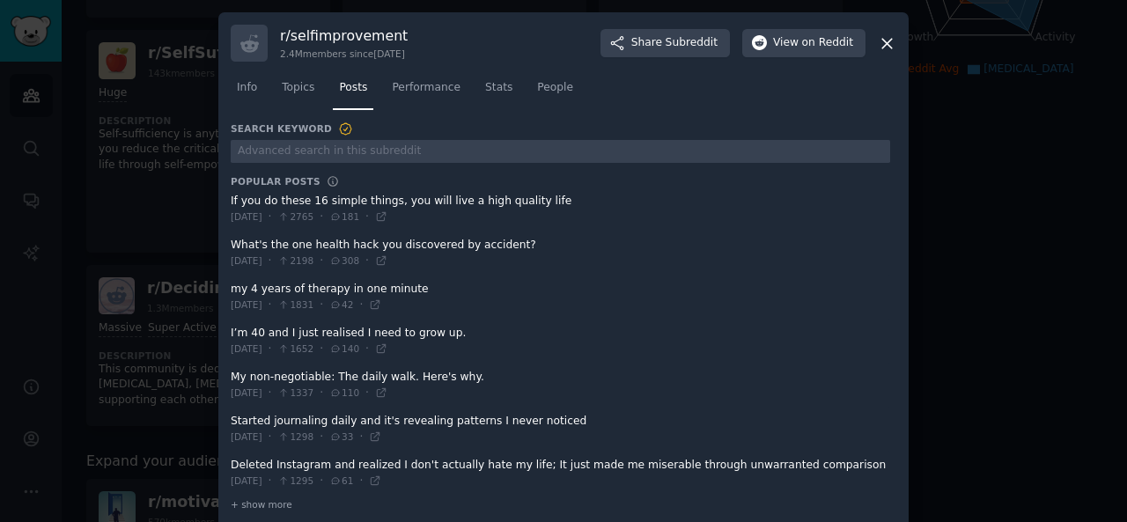
click at [231, 201] on span at bounding box center [561, 209] width 660 height 43
click at [227, 201] on div "r/ selfimprovement 2.4M members since [DATE] Share Subreddit View on Reddit Inf…" at bounding box center [563, 272] width 690 height 520
click at [231, 242] on span at bounding box center [561, 253] width 660 height 43
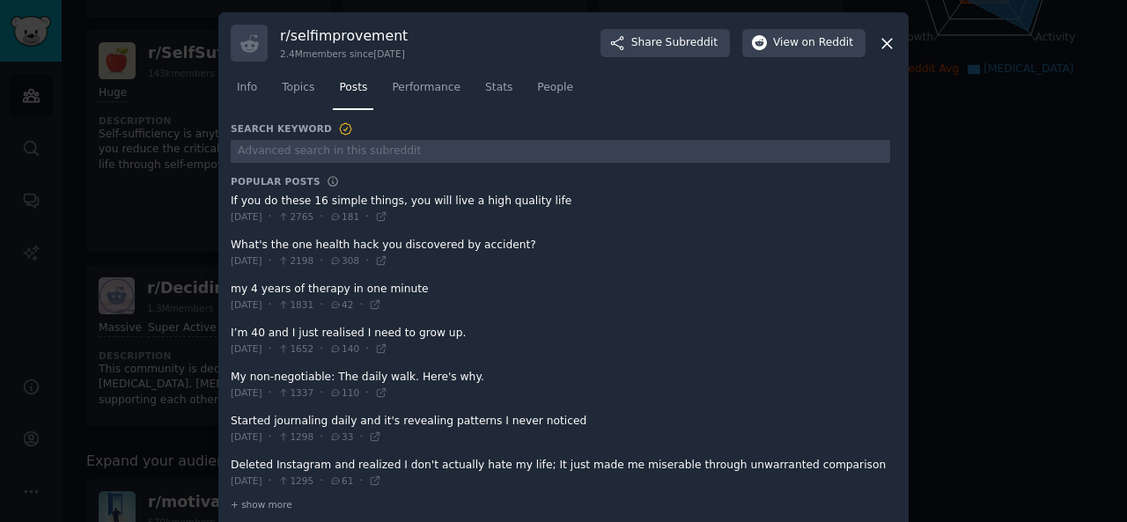
click at [231, 242] on span at bounding box center [561, 253] width 660 height 43
click at [232, 243] on span at bounding box center [561, 253] width 660 height 43
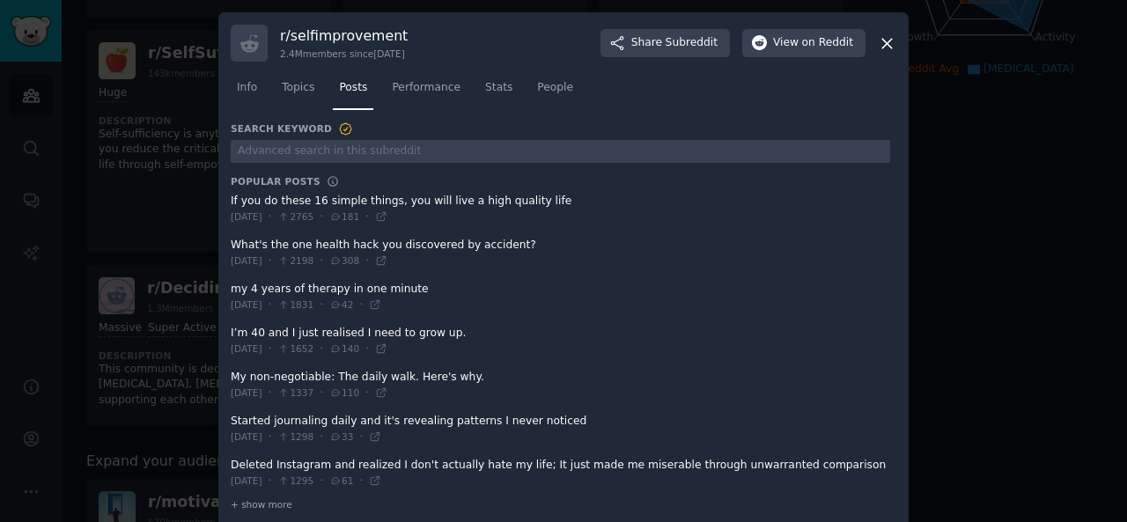
click at [231, 203] on span at bounding box center [561, 209] width 660 height 43
click at [231, 200] on span at bounding box center [561, 209] width 660 height 43
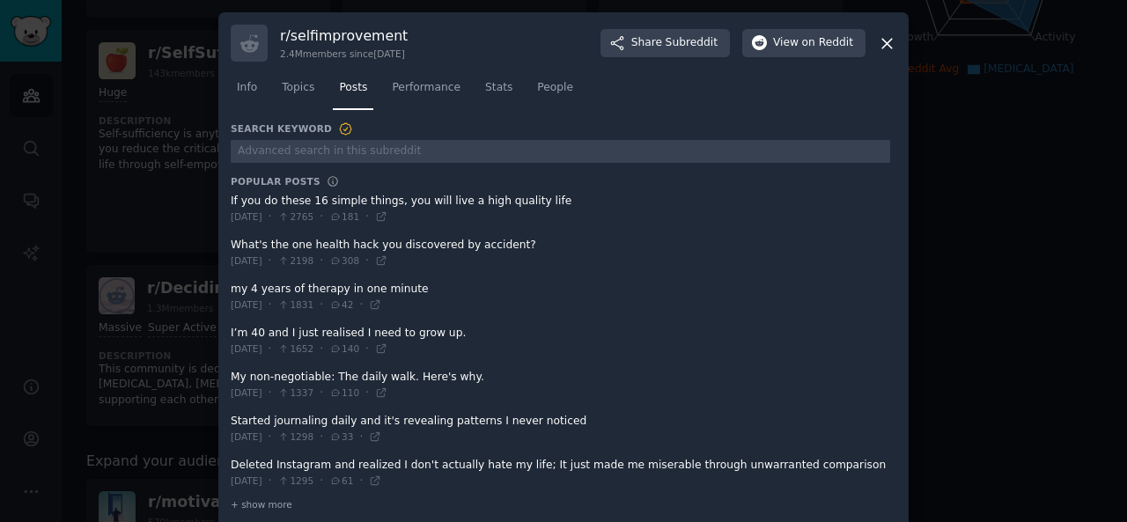
click at [231, 200] on span at bounding box center [561, 209] width 660 height 43
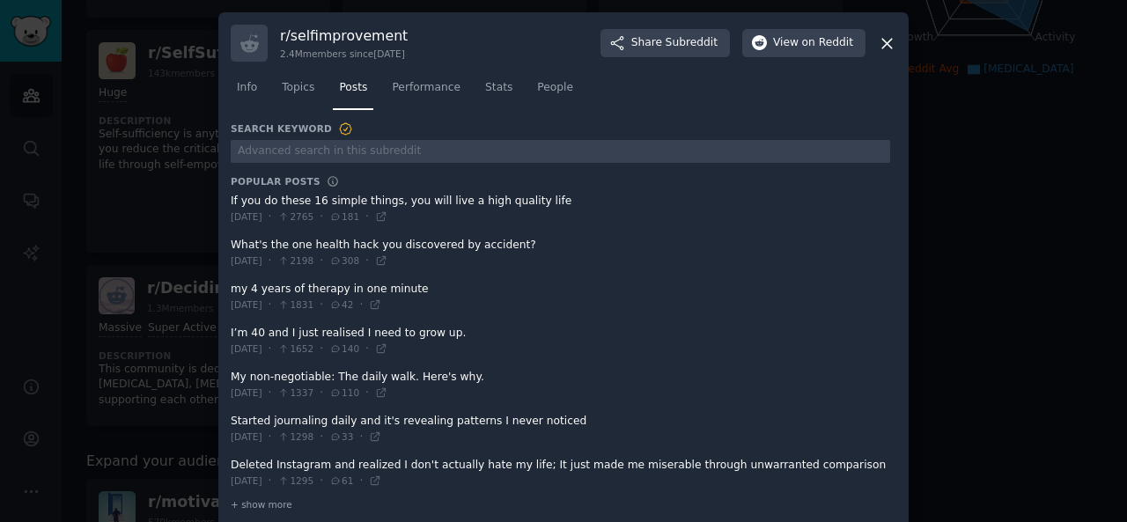
click at [231, 200] on span at bounding box center [561, 209] width 660 height 43
click at [227, 198] on div "r/ selfimprovement 2.4M members since [DATE] Share Subreddit View on Reddit Inf…" at bounding box center [563, 272] width 690 height 520
click at [231, 242] on span at bounding box center [561, 253] width 660 height 43
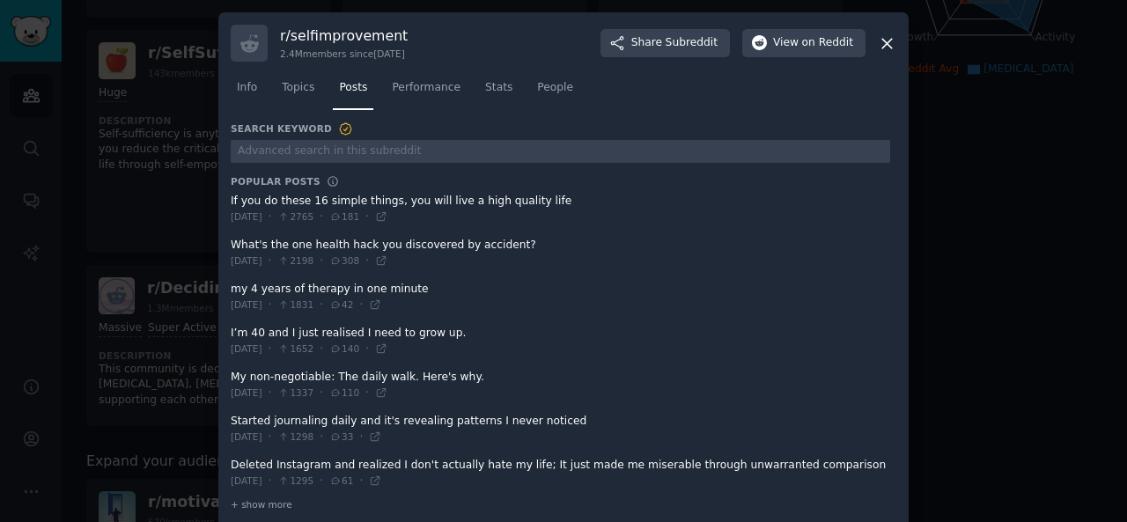
click at [231, 242] on span at bounding box center [561, 253] width 660 height 43
click at [231, 241] on span at bounding box center [561, 253] width 660 height 43
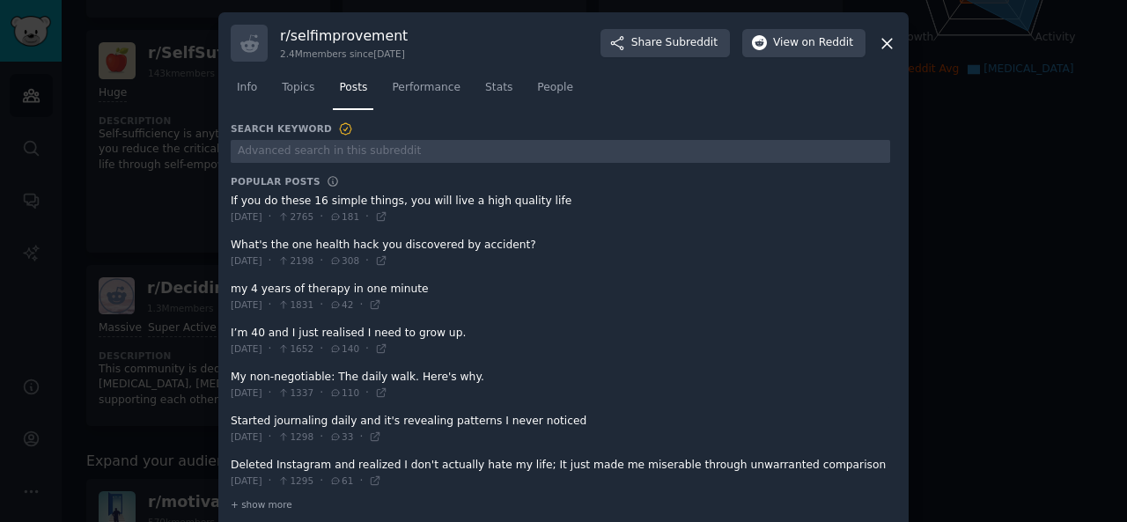
click at [231, 244] on span at bounding box center [561, 253] width 660 height 43
click at [231, 243] on span at bounding box center [561, 253] width 660 height 43
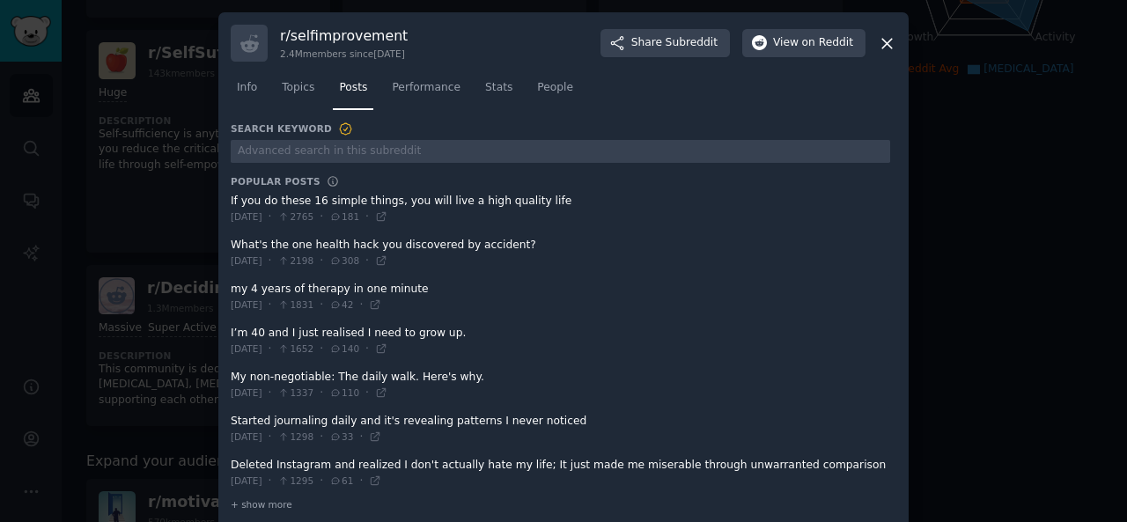
click at [231, 243] on span at bounding box center [561, 253] width 660 height 43
click at [231, 244] on span at bounding box center [561, 253] width 660 height 43
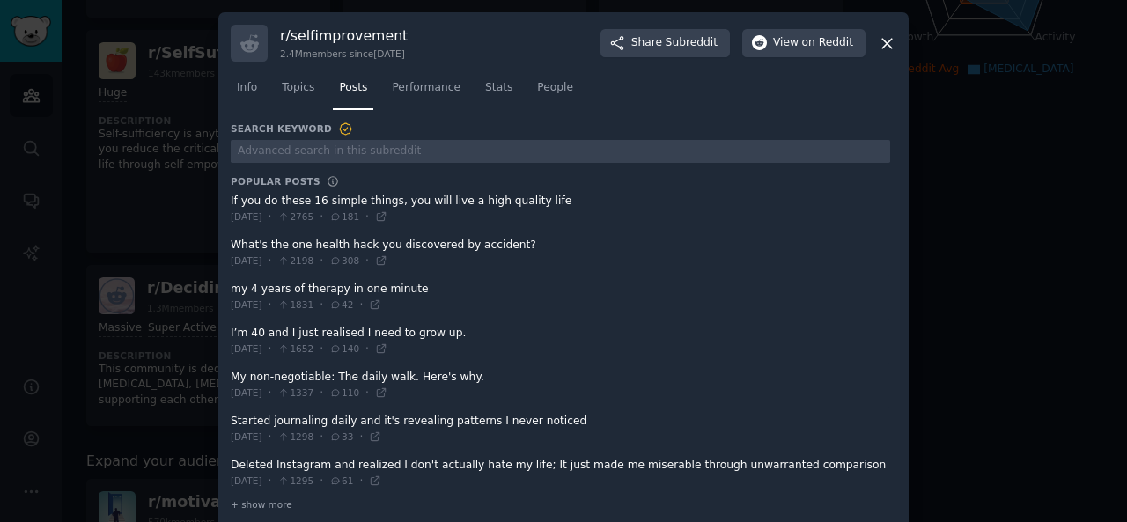
click at [231, 244] on span at bounding box center [561, 253] width 660 height 43
click at [231, 240] on span at bounding box center [561, 253] width 660 height 43
click at [232, 244] on span at bounding box center [561, 253] width 660 height 43
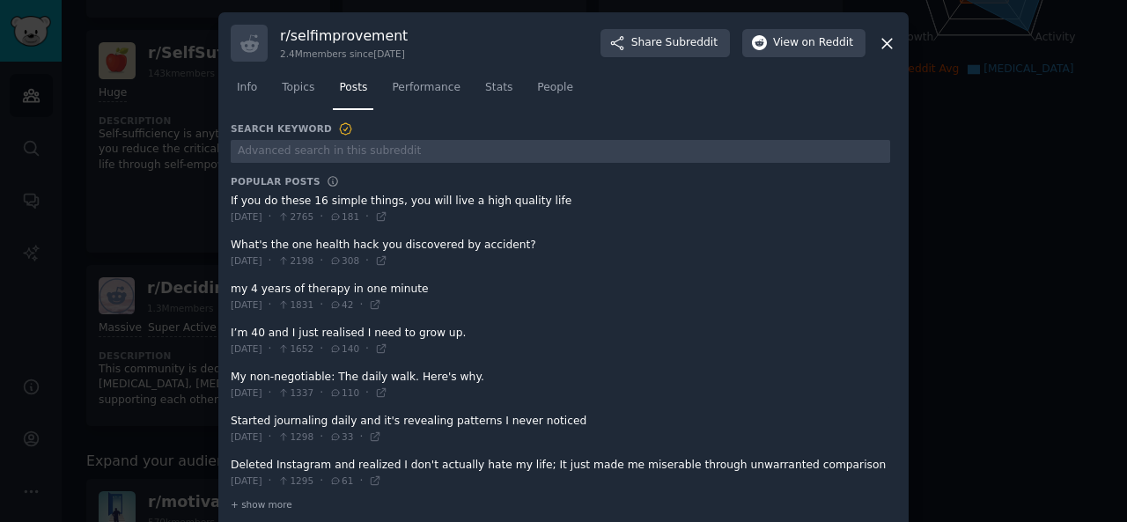
click at [232, 244] on span at bounding box center [561, 253] width 660 height 43
click at [317, 238] on span at bounding box center [561, 253] width 660 height 43
drag, startPoint x: 317, startPoint y: 238, endPoint x: 227, endPoint y: 244, distance: 90.0
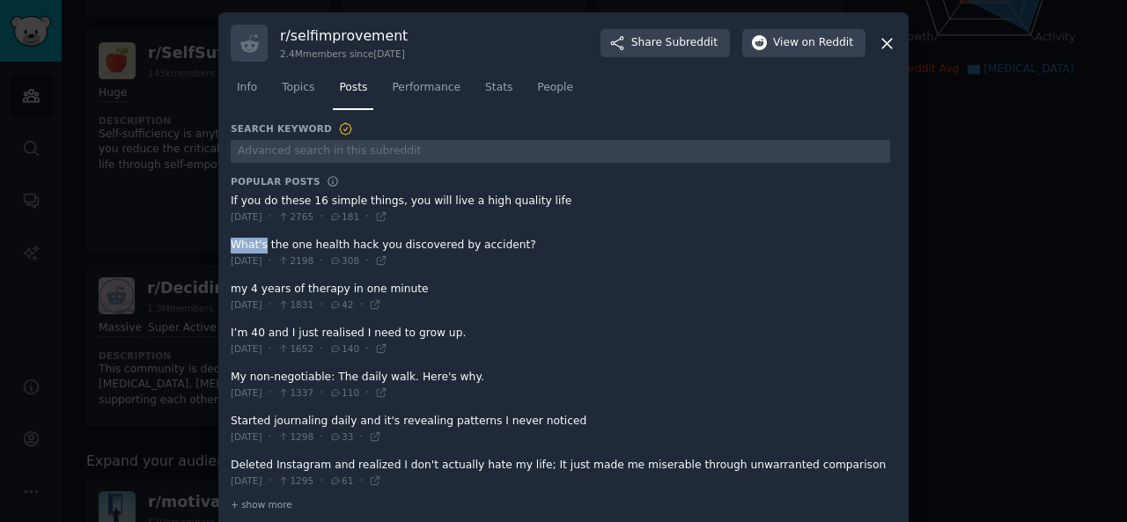
click at [227, 244] on div "r/ selfimprovement 2.4M members since [DATE] Share Subreddit View on Reddit Inf…" at bounding box center [563, 272] width 690 height 520
click at [231, 244] on span at bounding box center [561, 253] width 660 height 43
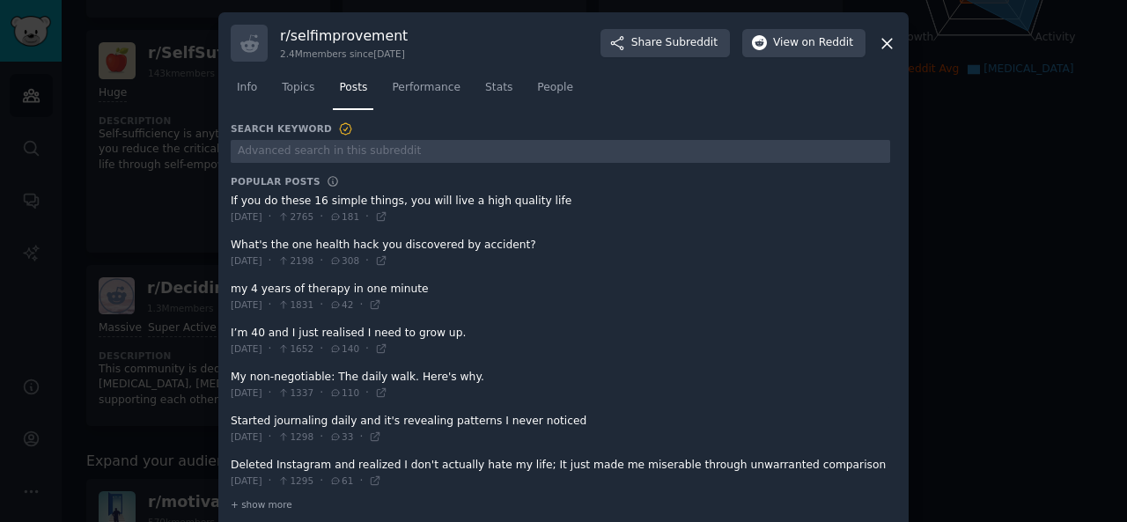
click at [231, 244] on span at bounding box center [561, 253] width 660 height 43
click at [231, 243] on span at bounding box center [561, 253] width 660 height 43
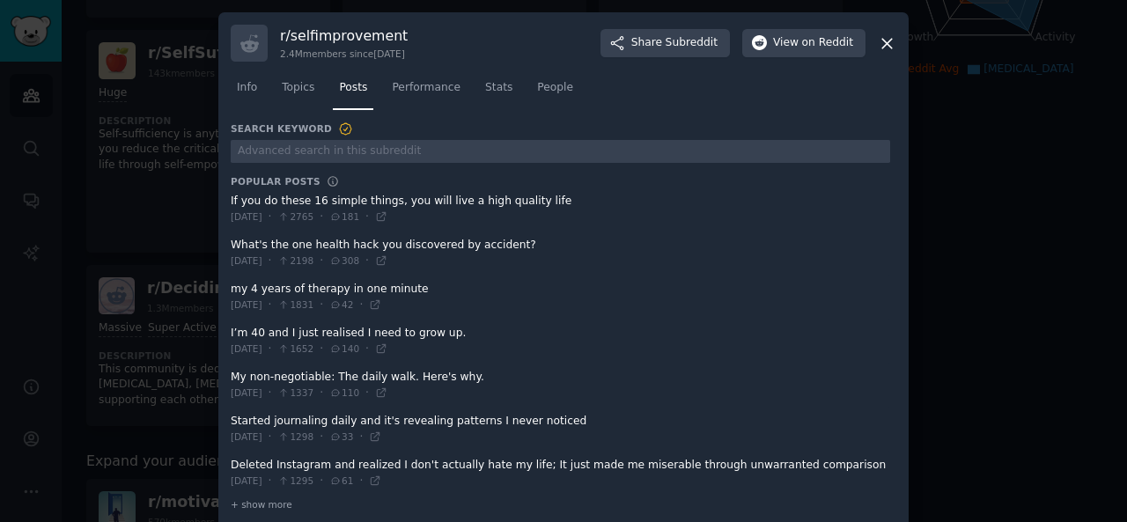
click at [231, 243] on span at bounding box center [561, 253] width 660 height 43
click at [234, 243] on span at bounding box center [561, 253] width 660 height 43
click at [231, 243] on span at bounding box center [561, 253] width 660 height 43
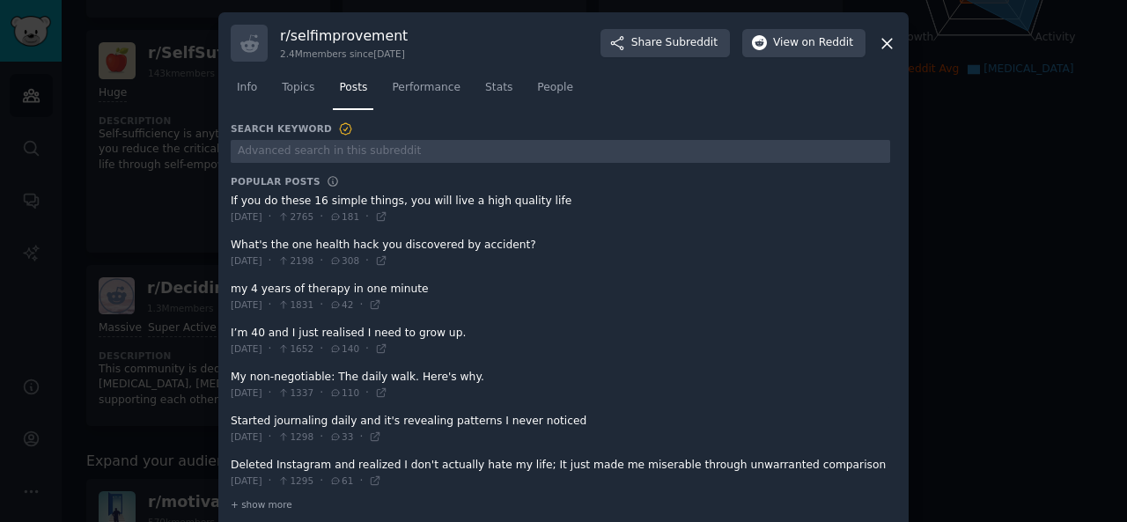
click at [231, 243] on span at bounding box center [561, 253] width 660 height 43
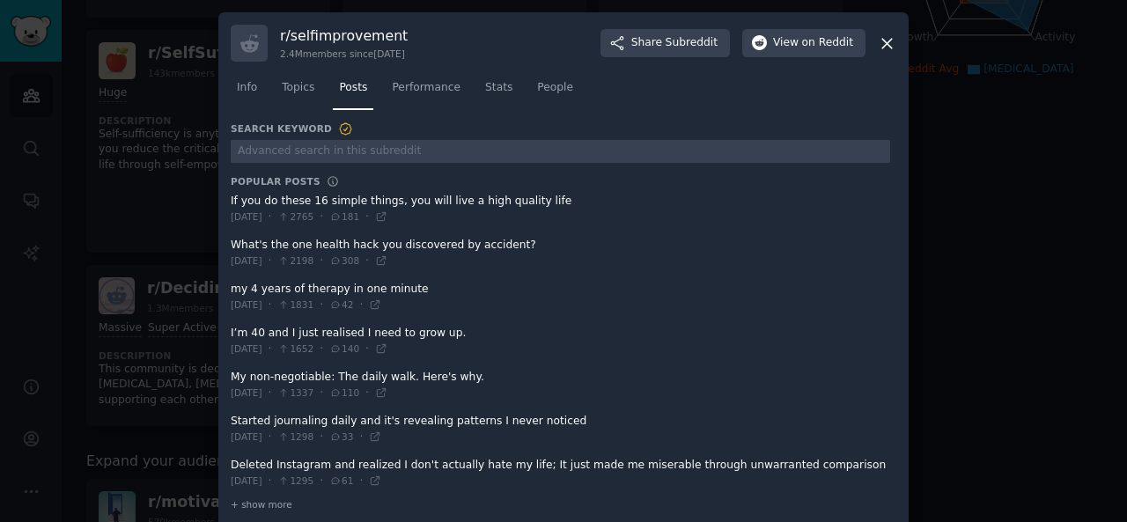
click at [260, 246] on span at bounding box center [561, 253] width 660 height 43
click at [227, 239] on div "r/ selfimprovement 2.4M members since [DATE] Share Subreddit View on Reddit Inf…" at bounding box center [563, 272] width 690 height 520
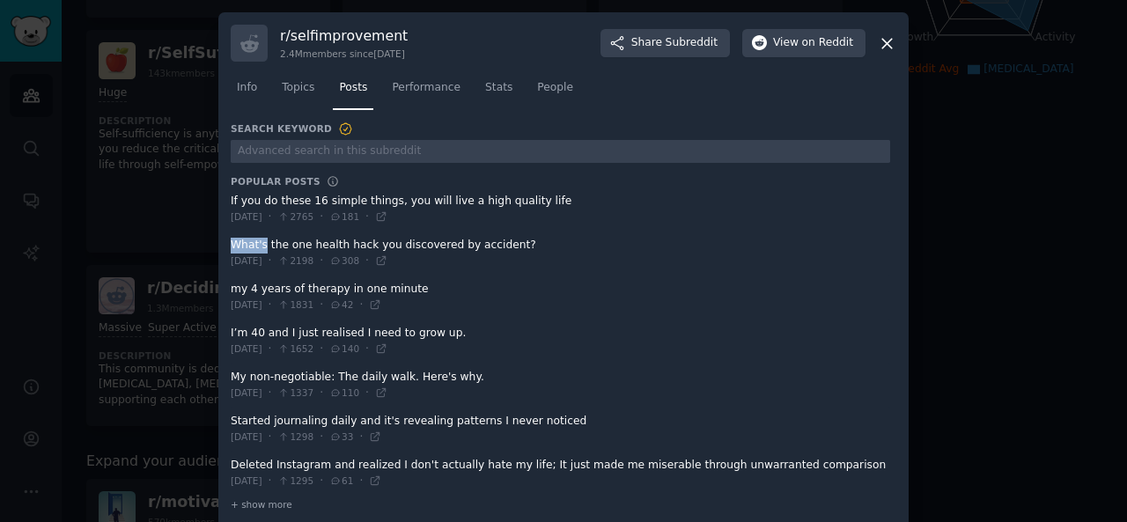
click at [227, 239] on div "r/ selfimprovement 2.4M members since [DATE] Share Subreddit View on Reddit Inf…" at bounding box center [563, 272] width 690 height 520
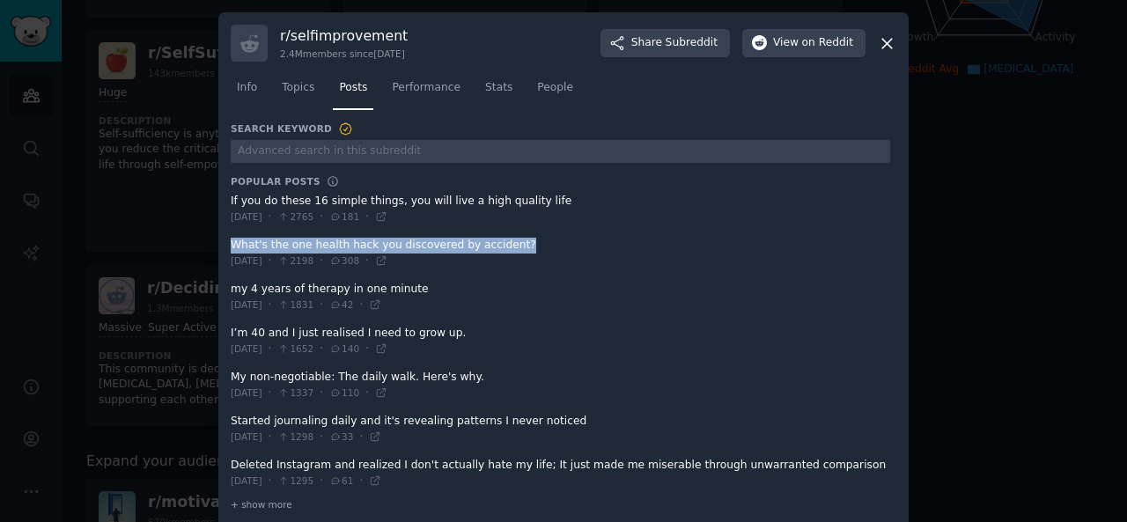
click at [227, 239] on div "r/ selfimprovement 2.4M members since [DATE] Share Subreddit View on Reddit Inf…" at bounding box center [563, 272] width 690 height 520
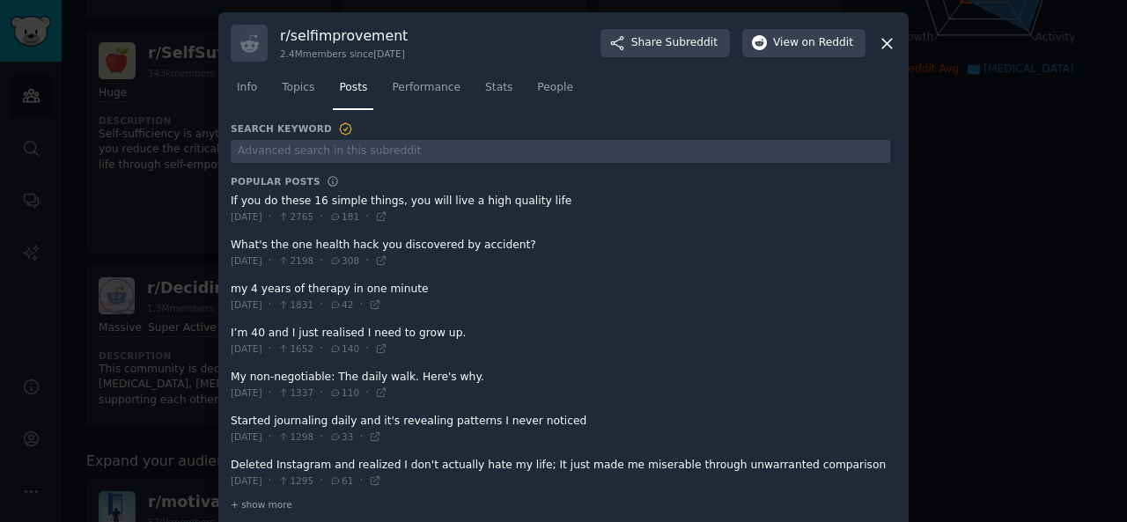
click at [231, 288] on span at bounding box center [561, 297] width 660 height 43
click at [231, 285] on span at bounding box center [561, 297] width 660 height 43
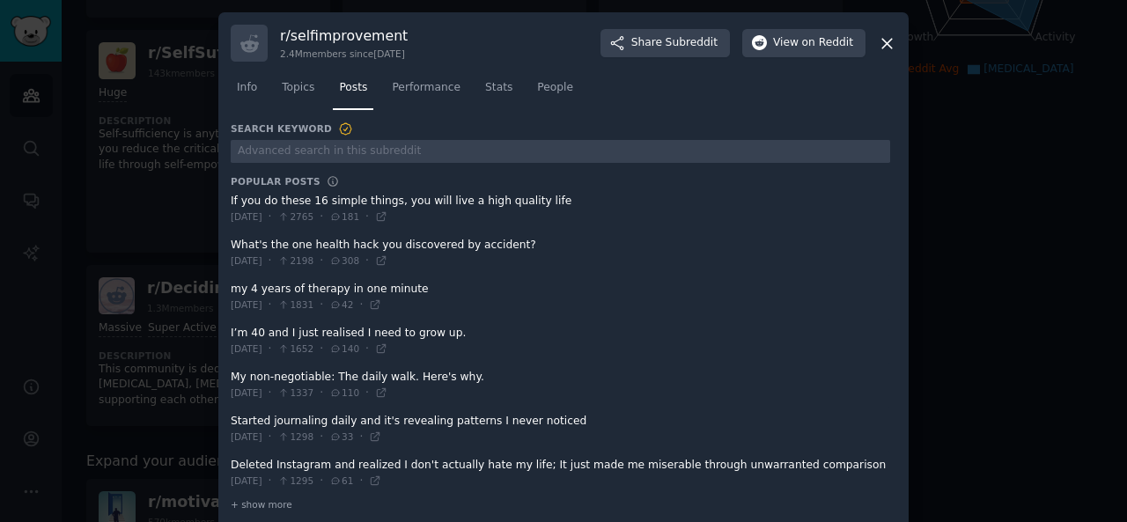
click at [231, 285] on span at bounding box center [561, 297] width 660 height 43
click at [231, 287] on span at bounding box center [561, 297] width 660 height 43
click at [232, 290] on span at bounding box center [561, 297] width 660 height 43
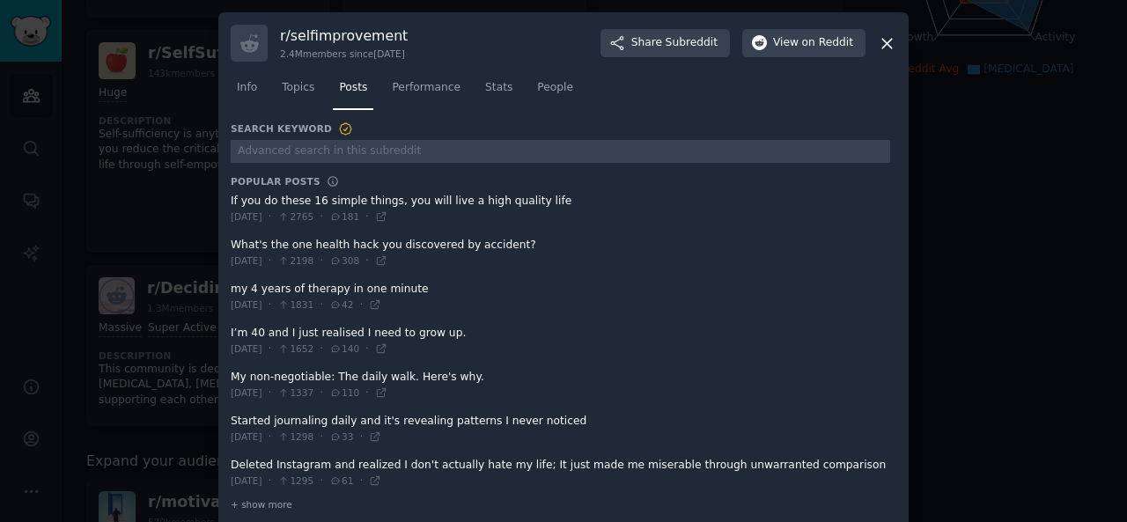
click at [232, 290] on span at bounding box center [561, 297] width 660 height 43
click at [231, 288] on span at bounding box center [561, 297] width 660 height 43
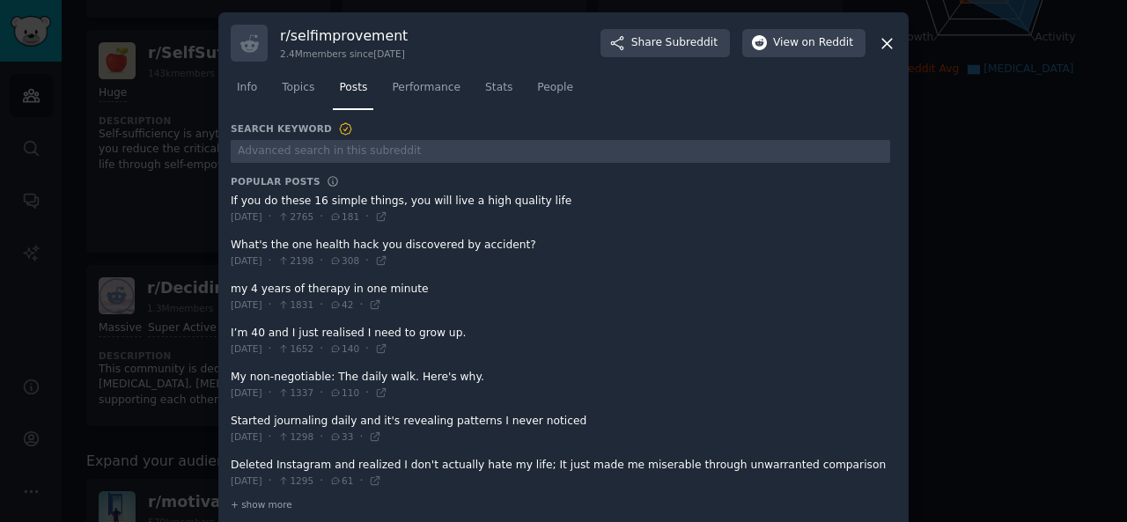
click at [231, 288] on span at bounding box center [561, 297] width 660 height 43
click at [231, 286] on span at bounding box center [561, 297] width 660 height 43
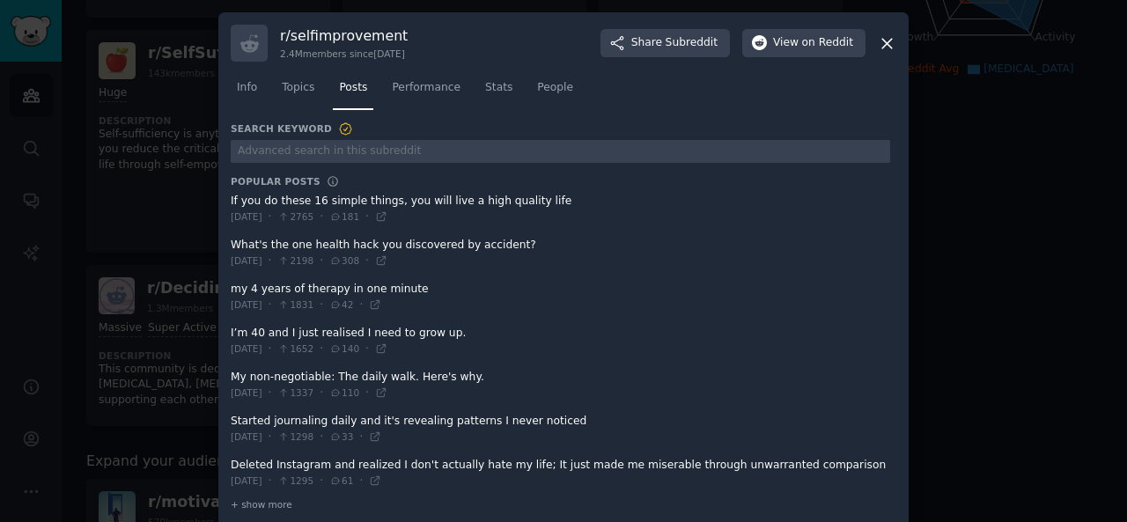
click at [231, 286] on span at bounding box center [561, 297] width 660 height 43
click at [231, 285] on span at bounding box center [561, 297] width 660 height 43
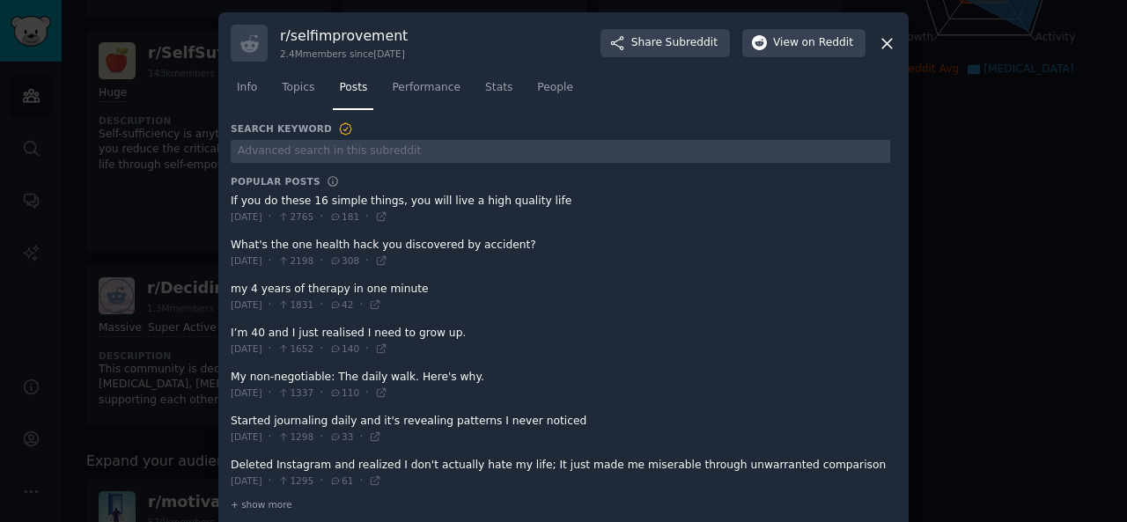
click at [231, 285] on span at bounding box center [561, 297] width 660 height 43
click at [234, 286] on span at bounding box center [561, 297] width 660 height 43
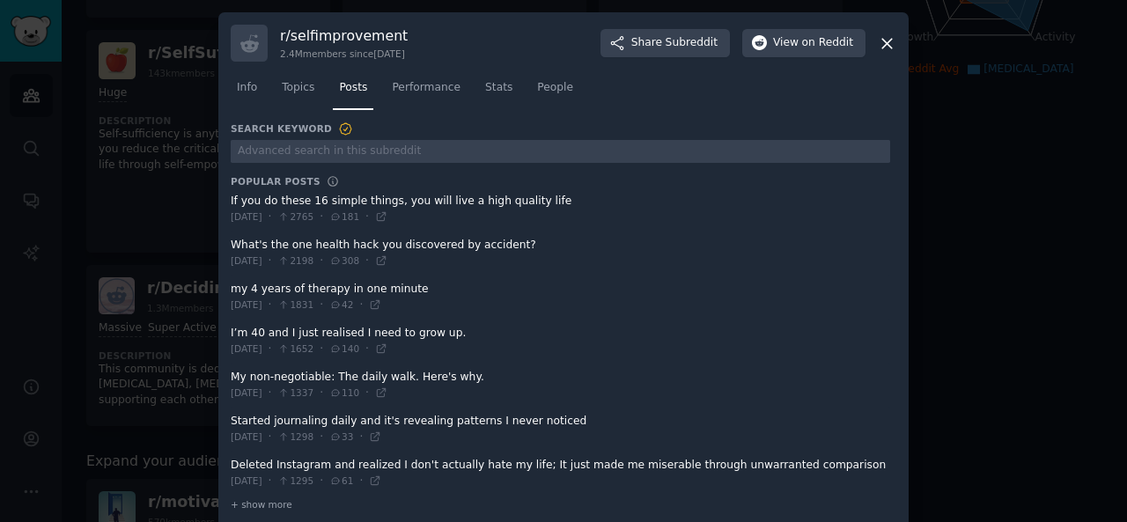
click at [234, 286] on span at bounding box center [561, 297] width 660 height 43
click at [225, 286] on div "r/ selfimprovement 2.4M members since [DATE] Share Subreddit View on Reddit Inf…" at bounding box center [563, 272] width 690 height 520
click at [231, 329] on span at bounding box center [561, 341] width 660 height 43
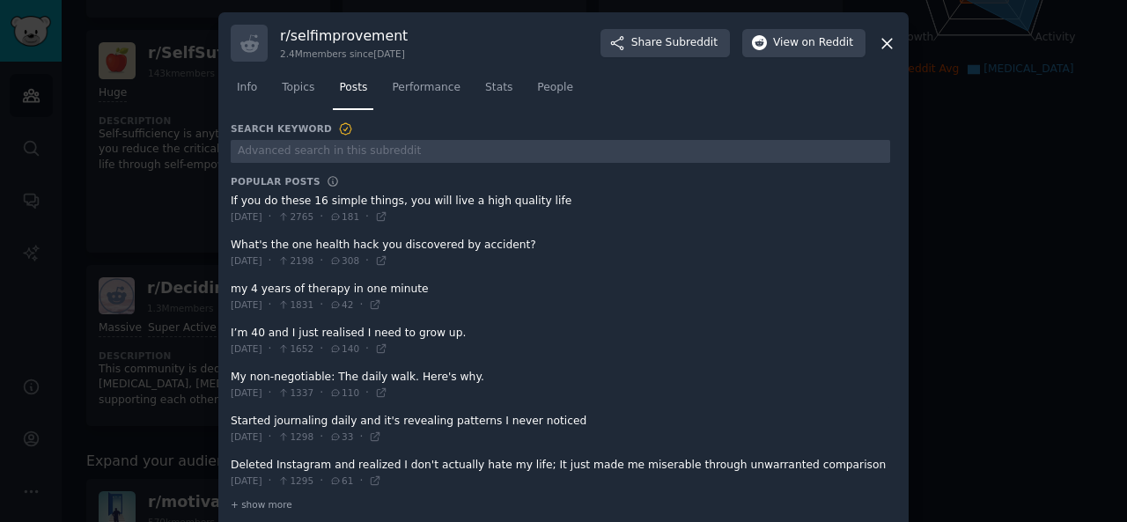
click at [231, 329] on span at bounding box center [561, 341] width 660 height 43
click at [231, 335] on span at bounding box center [561, 341] width 660 height 43
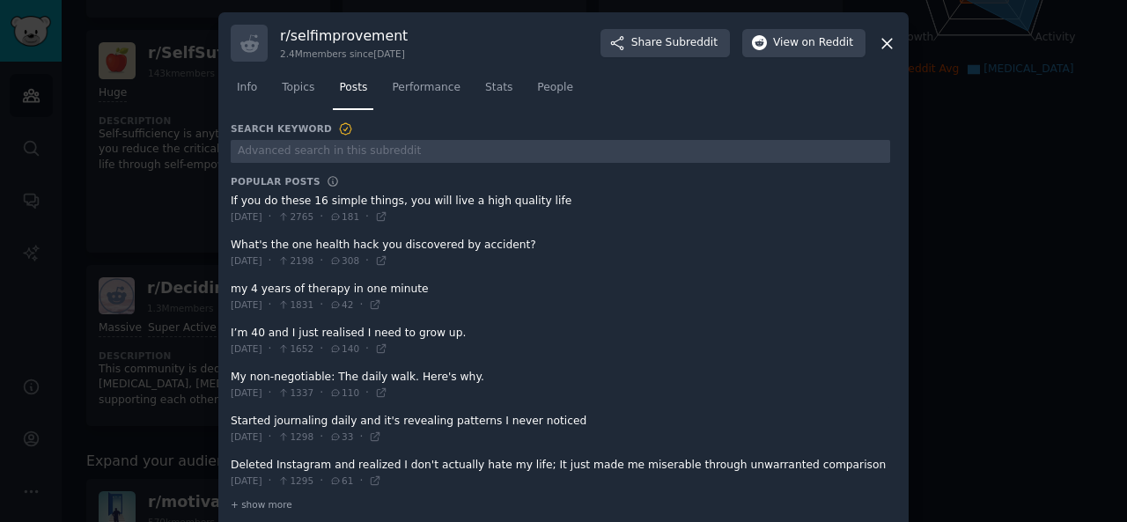
click at [231, 335] on span at bounding box center [561, 341] width 660 height 43
click at [231, 333] on span at bounding box center [561, 341] width 660 height 43
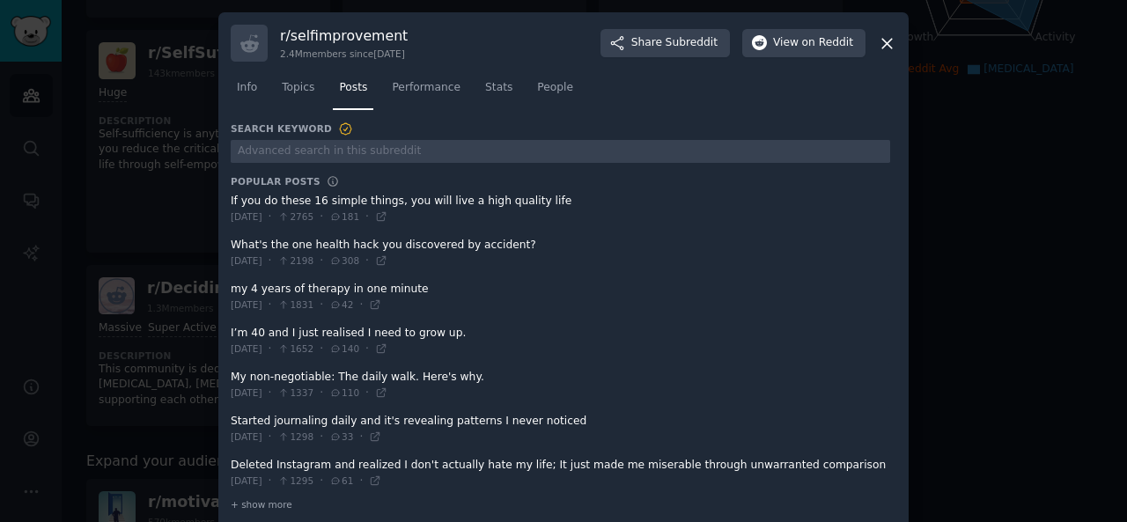
click at [231, 333] on span at bounding box center [561, 341] width 660 height 43
click at [227, 334] on div "r/ selfimprovement 2.4M members since [DATE] Share Subreddit View on Reddit Inf…" at bounding box center [563, 272] width 690 height 520
click at [878, 44] on icon at bounding box center [887, 43] width 18 height 18
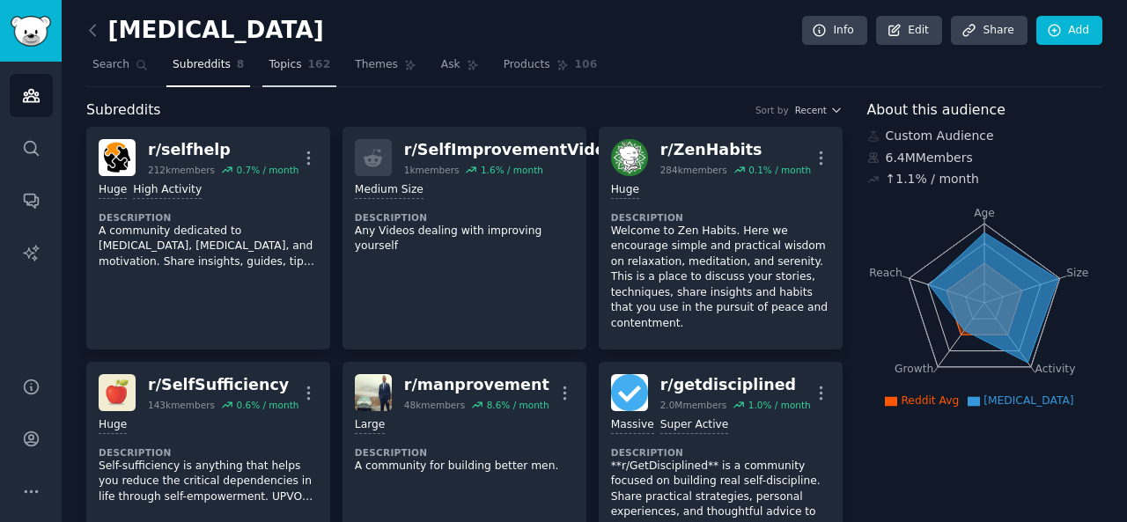
click at [291, 64] on link "Topics 162" at bounding box center [299, 69] width 74 height 36
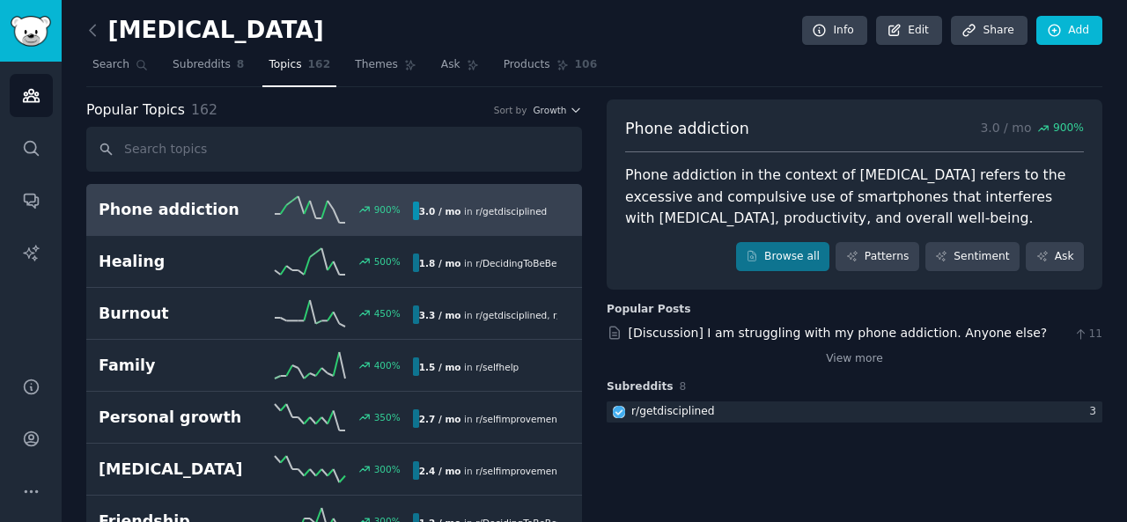
click at [226, 214] on h2 "Phone addiction" at bounding box center [177, 210] width 157 height 22
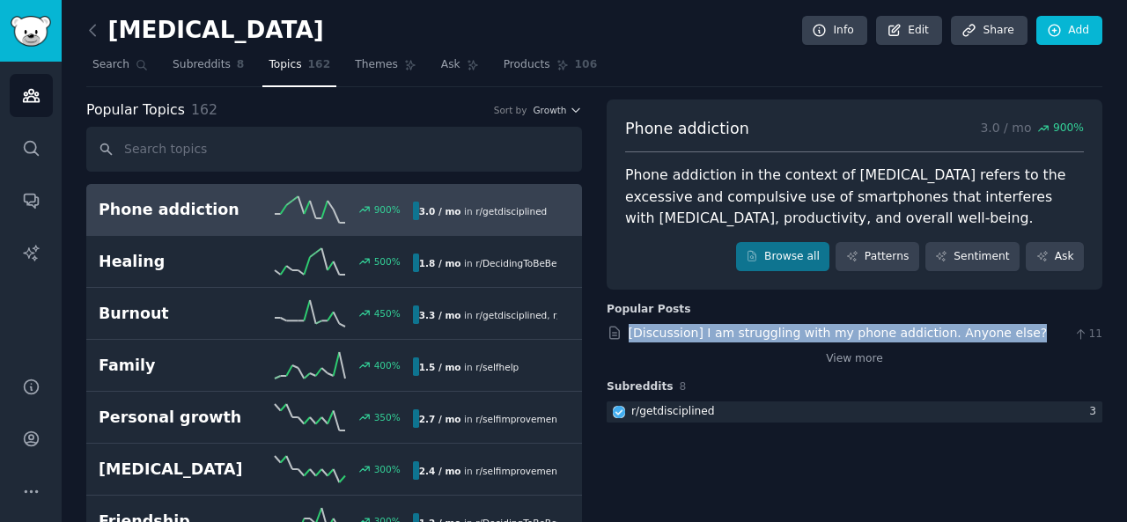
drag, startPoint x: 625, startPoint y: 332, endPoint x: 995, endPoint y: 324, distance: 370.0
click at [995, 324] on div "[Discussion] I am struggling with my phone addiction. Anyone else? 11" at bounding box center [855, 333] width 496 height 18
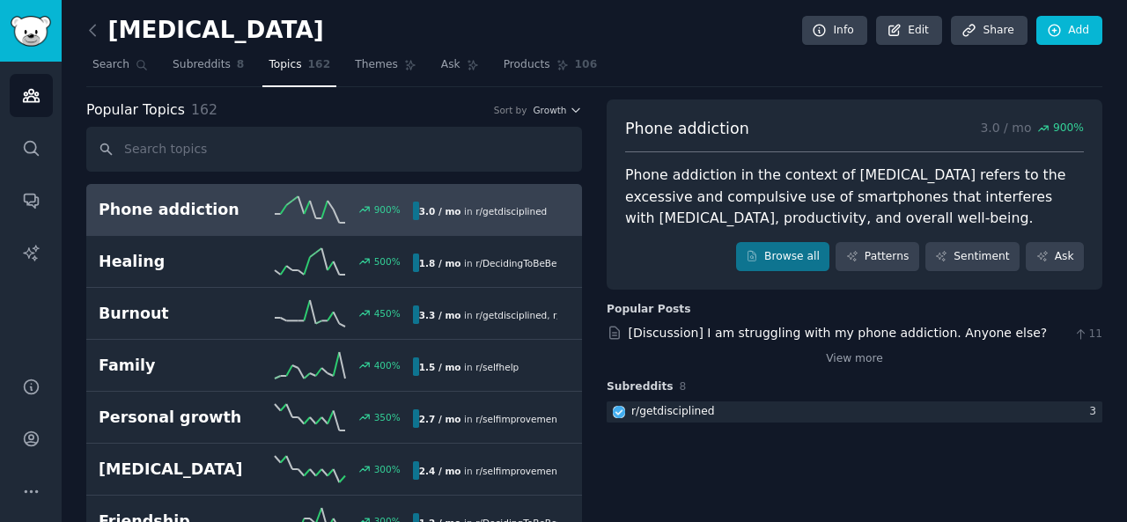
click at [696, 310] on h3 "Popular Posts" at bounding box center [855, 310] width 496 height 16
click at [665, 308] on div "Popular Posts" at bounding box center [649, 310] width 85 height 16
drag, startPoint x: 665, startPoint y: 308, endPoint x: 749, endPoint y: 309, distance: 84.5
click at [749, 309] on h3 "Popular Posts" at bounding box center [855, 310] width 496 height 16
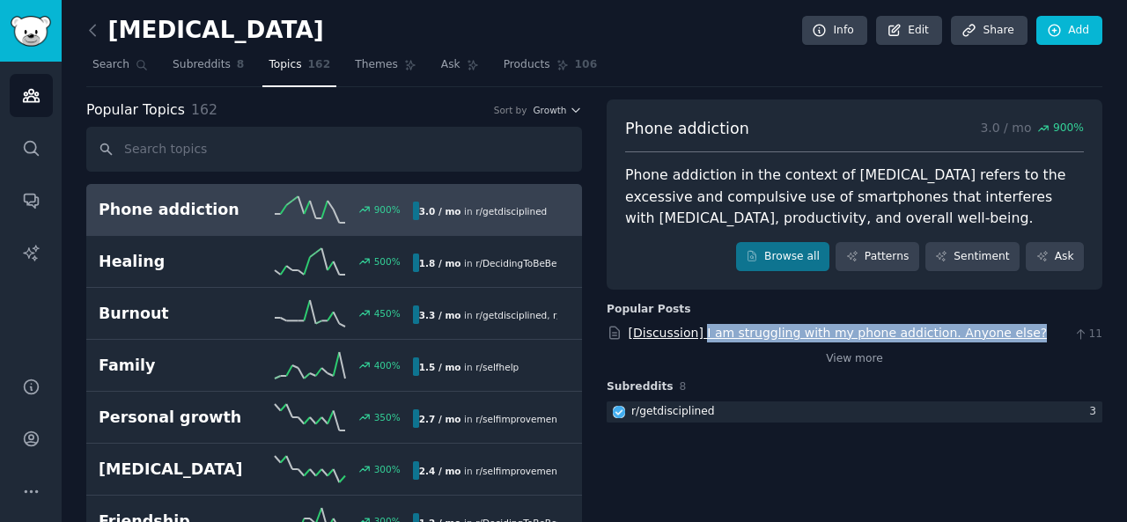
drag, startPoint x: 997, startPoint y: 327, endPoint x: 694, endPoint y: 328, distance: 303.0
click at [694, 328] on div "[Discussion] I am struggling with my phone addiction. Anyone else? 11" at bounding box center [855, 333] width 496 height 18
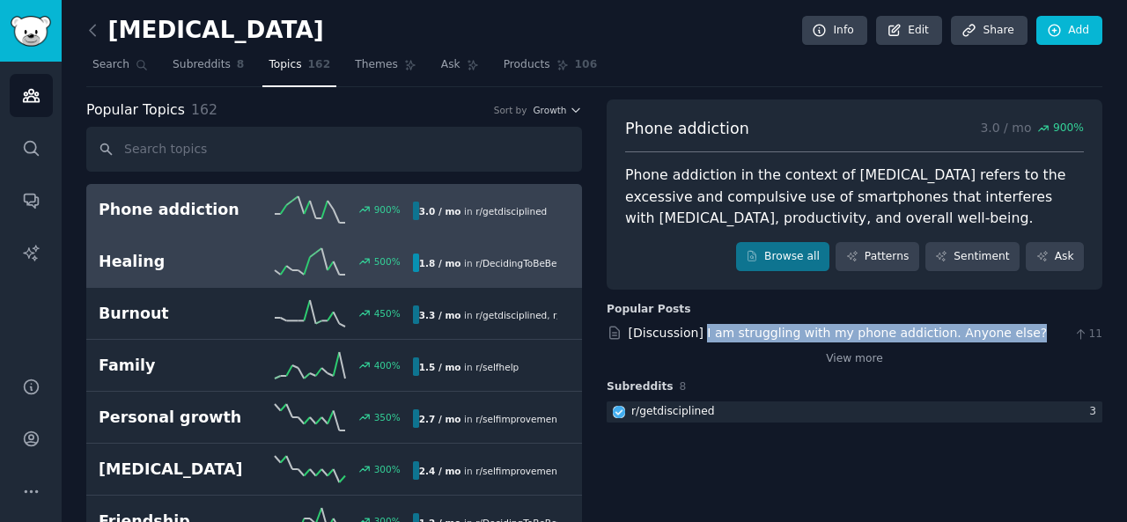
click at [181, 255] on h2 "Healing" at bounding box center [177, 262] width 157 height 22
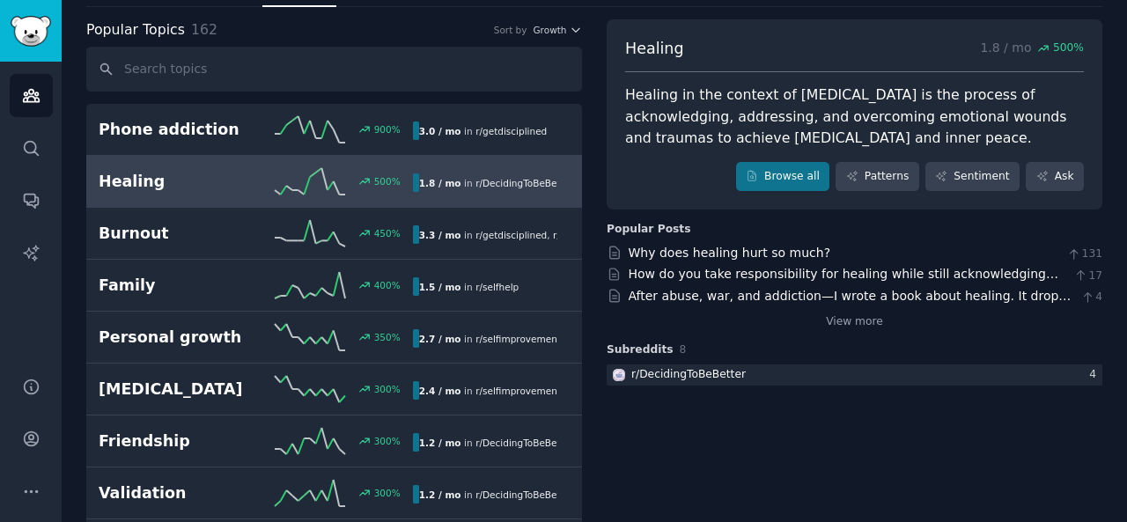
scroll to position [81, 0]
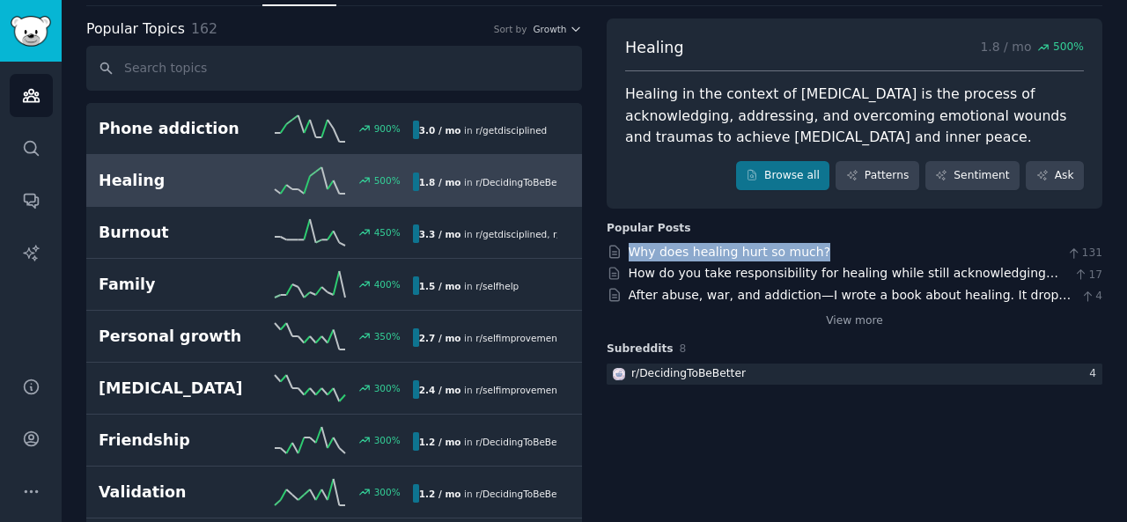
drag, startPoint x: 621, startPoint y: 247, endPoint x: 809, endPoint y: 250, distance: 188.5
click at [809, 250] on div "Why does healing hurt so much? 131" at bounding box center [855, 252] width 496 height 18
drag, startPoint x: 623, startPoint y: 292, endPoint x: 1067, endPoint y: 293, distance: 444.7
click at [1067, 293] on div "After abuse, war, and addiction—I wrote a book about healing. It drops [DATE]. 4" at bounding box center [855, 295] width 496 height 18
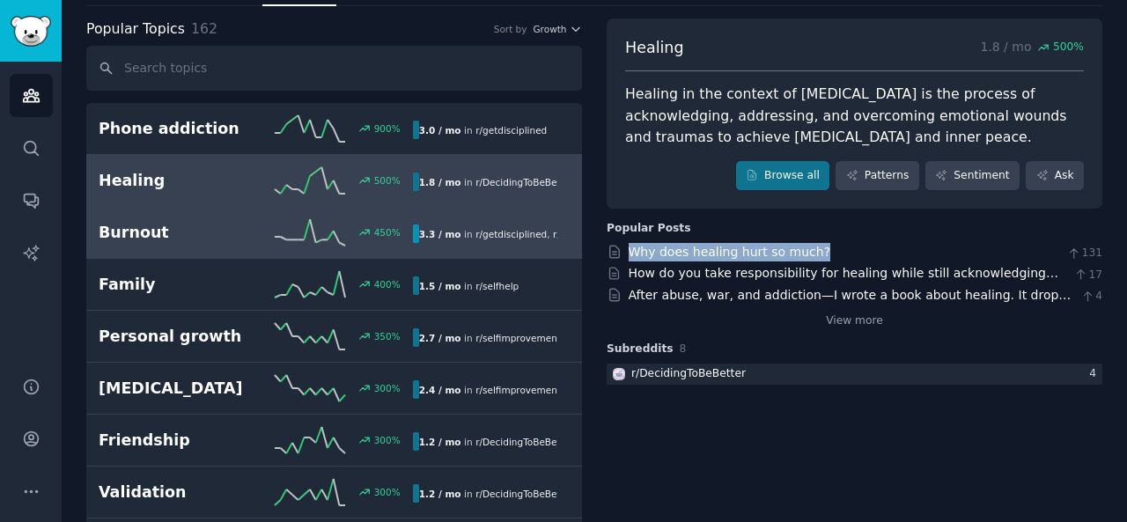
click at [144, 228] on h2 "Burnout" at bounding box center [177, 233] width 157 height 22
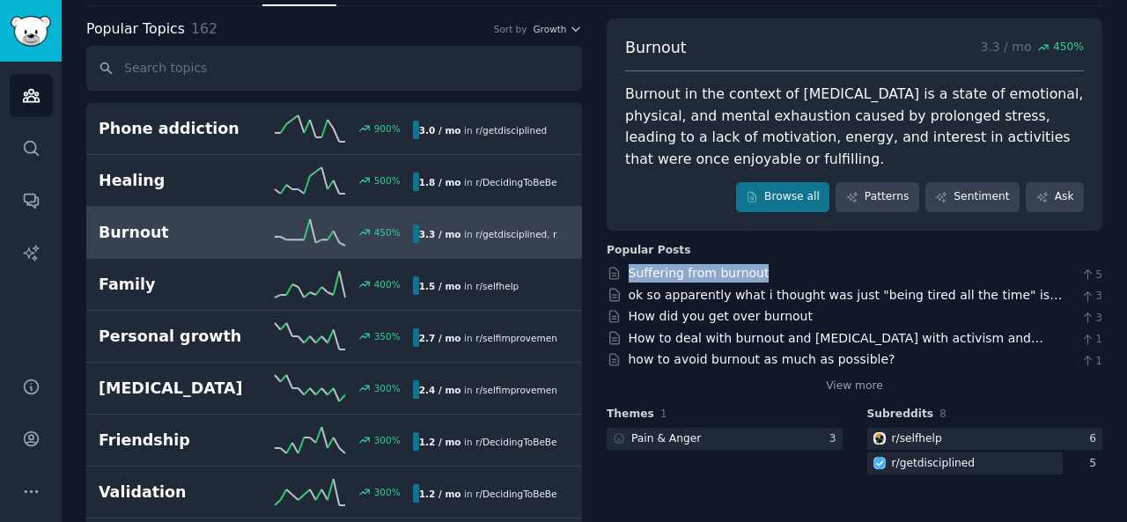
drag, startPoint x: 621, startPoint y: 266, endPoint x: 757, endPoint y: 267, distance: 135.6
click at [757, 267] on div "Suffering from burnout 5" at bounding box center [855, 273] width 496 height 18
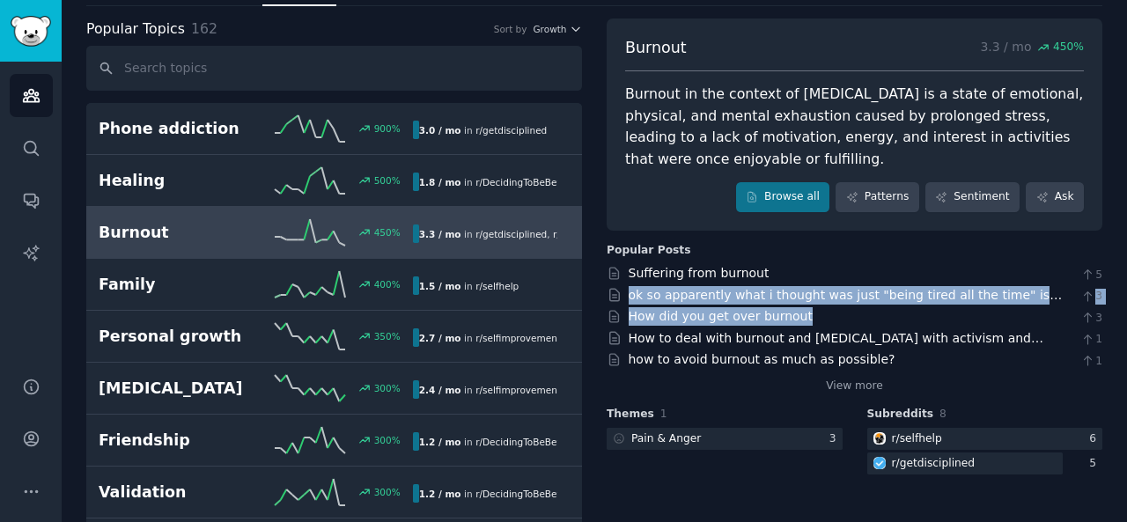
drag, startPoint x: 622, startPoint y: 293, endPoint x: 854, endPoint y: 321, distance: 234.1
click at [854, 321] on div "Suffering from burnout 5 ok so apparently what i thought was just "being tired …" at bounding box center [855, 329] width 496 height 130
click at [620, 311] on icon at bounding box center [615, 317] width 16 height 16
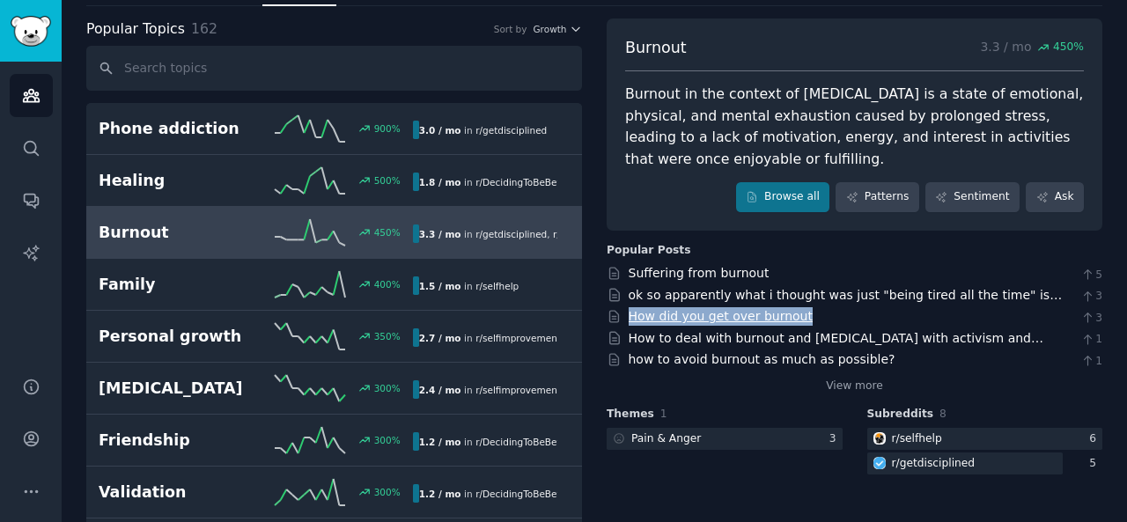
drag, startPoint x: 620, startPoint y: 311, endPoint x: 788, endPoint y: 311, distance: 168.2
click at [788, 311] on div "How did you get over burnout 3" at bounding box center [855, 316] width 496 height 18
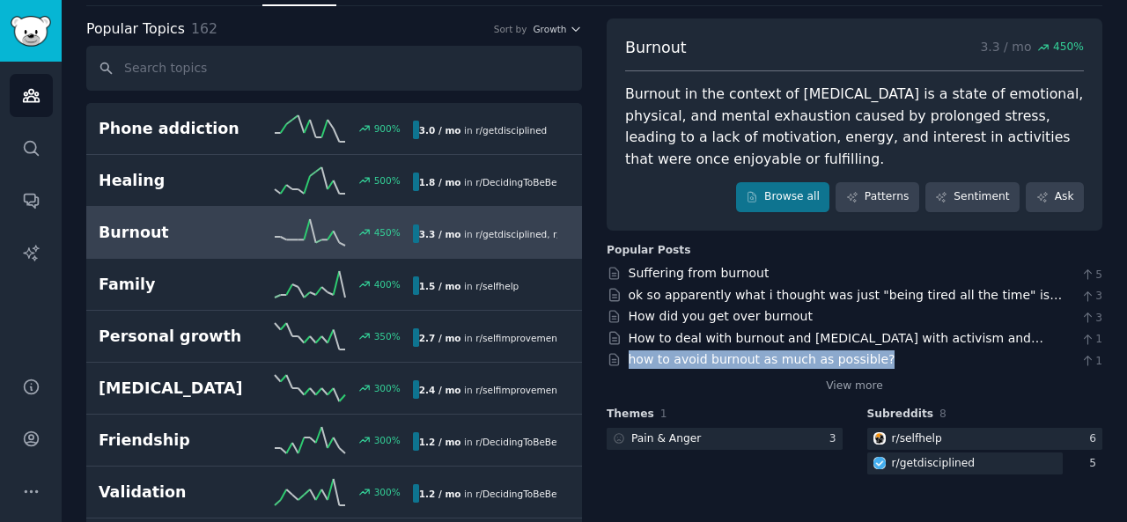
drag, startPoint x: 620, startPoint y: 360, endPoint x: 884, endPoint y: 355, distance: 264.3
click at [884, 355] on div "how to avoid burnout as much as possible? 1" at bounding box center [855, 360] width 496 height 18
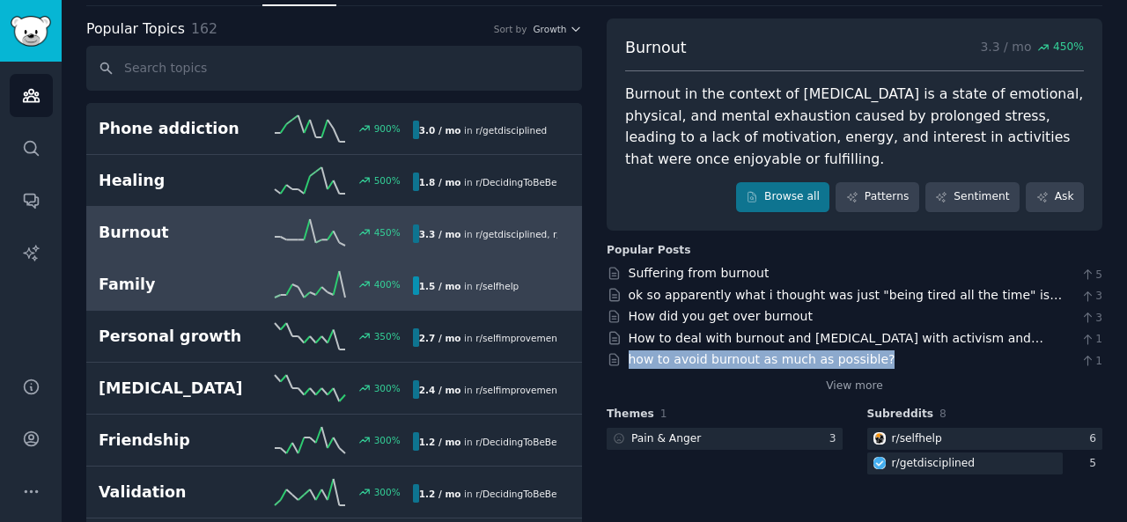
click at [238, 288] on h2 "Family" at bounding box center [177, 285] width 157 height 22
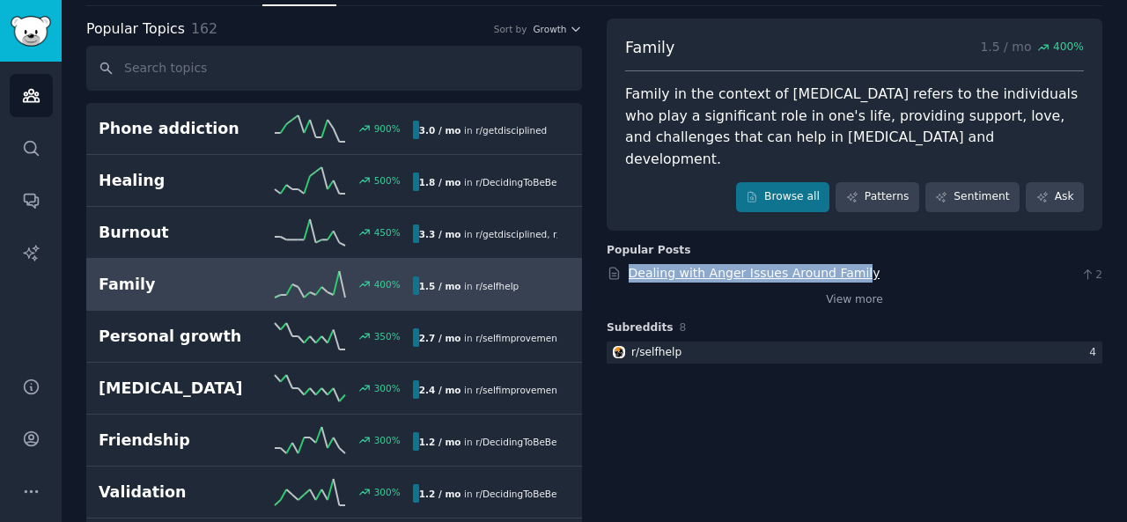
drag, startPoint x: 624, startPoint y: 248, endPoint x: 845, endPoint y: 256, distance: 220.3
click at [845, 264] on div "Dealing with Anger Issues Around Family 2" at bounding box center [855, 273] width 496 height 18
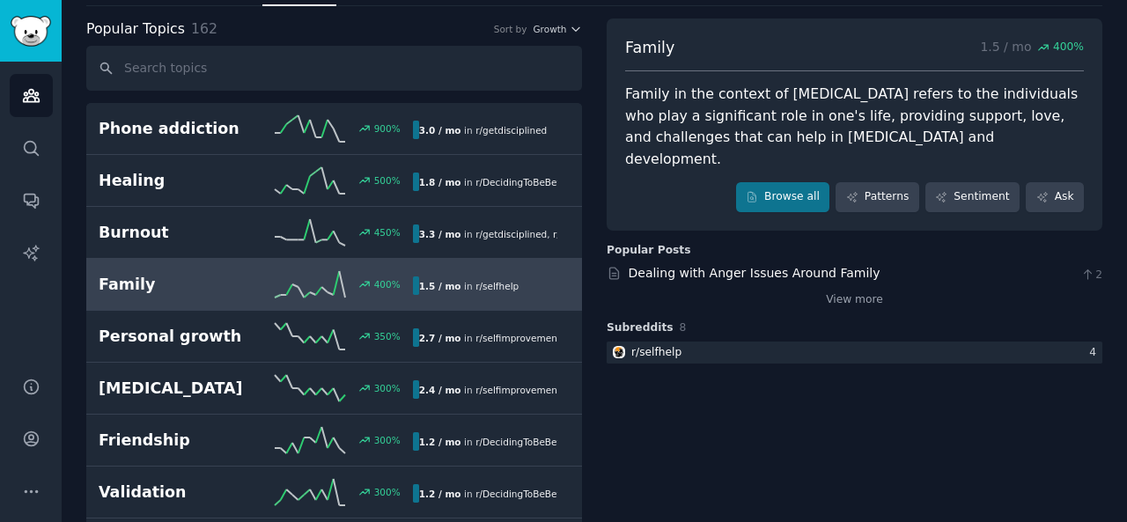
click at [668, 286] on div "View more" at bounding box center [855, 297] width 496 height 22
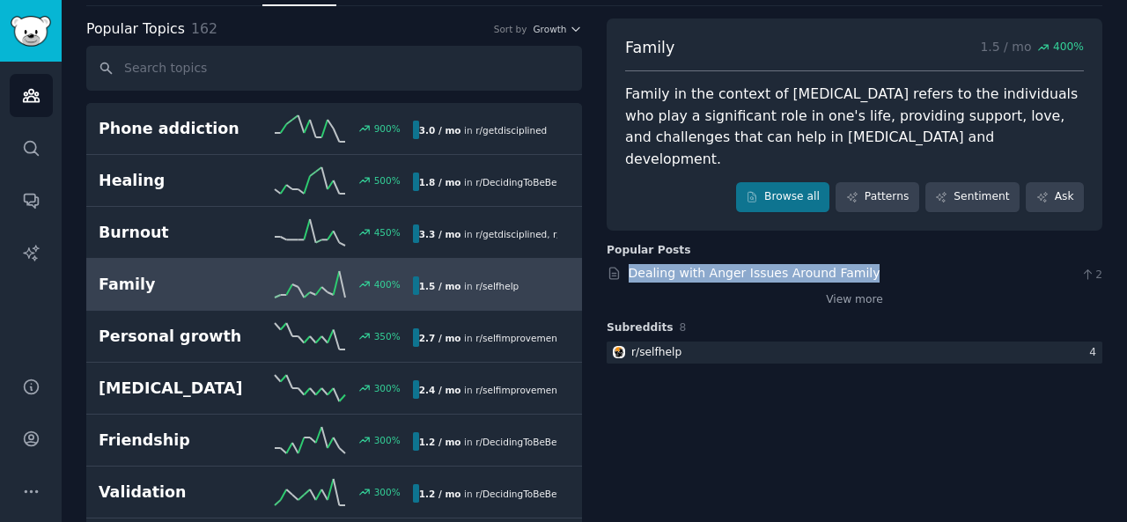
drag, startPoint x: 620, startPoint y: 250, endPoint x: 888, endPoint y: 249, distance: 267.7
click at [888, 264] on div "Dealing with Anger Issues Around Family 2" at bounding box center [855, 273] width 496 height 18
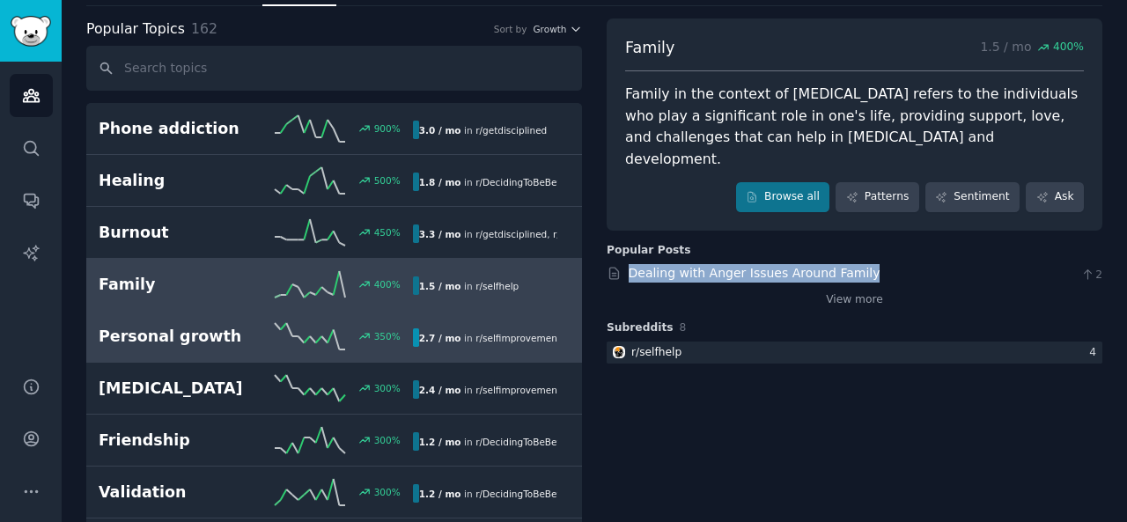
click at [245, 349] on link "[MEDICAL_DATA] 350 % 2.7 / mo in r/ selfimprovement , r/ DecidingToBeBetter" at bounding box center [334, 337] width 496 height 52
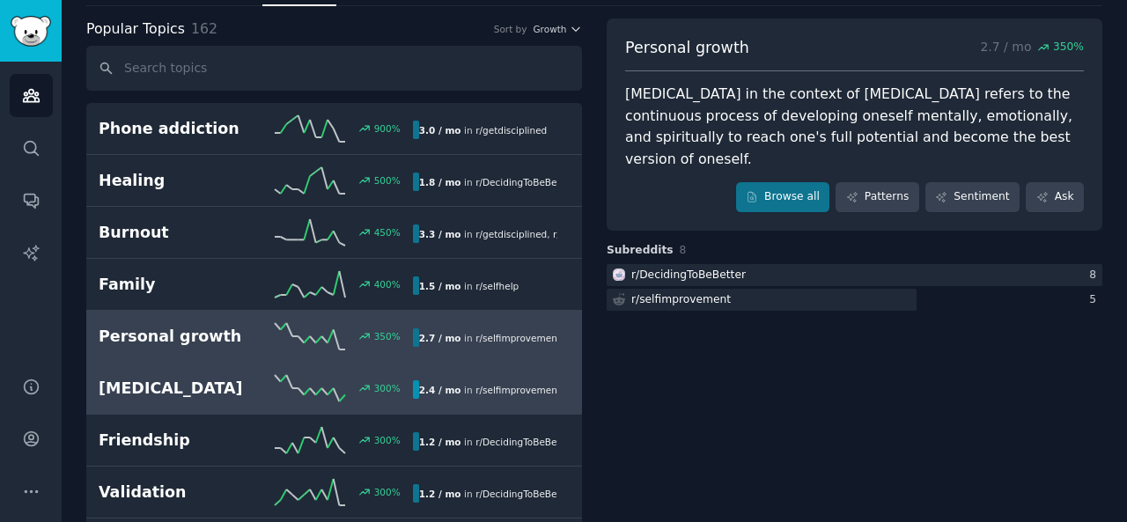
click at [351, 402] on link "[MEDICAL_DATA] 300 % 2.4 / mo in r/ selfimprovement , r/ DecidingToBeBetter" at bounding box center [334, 389] width 496 height 52
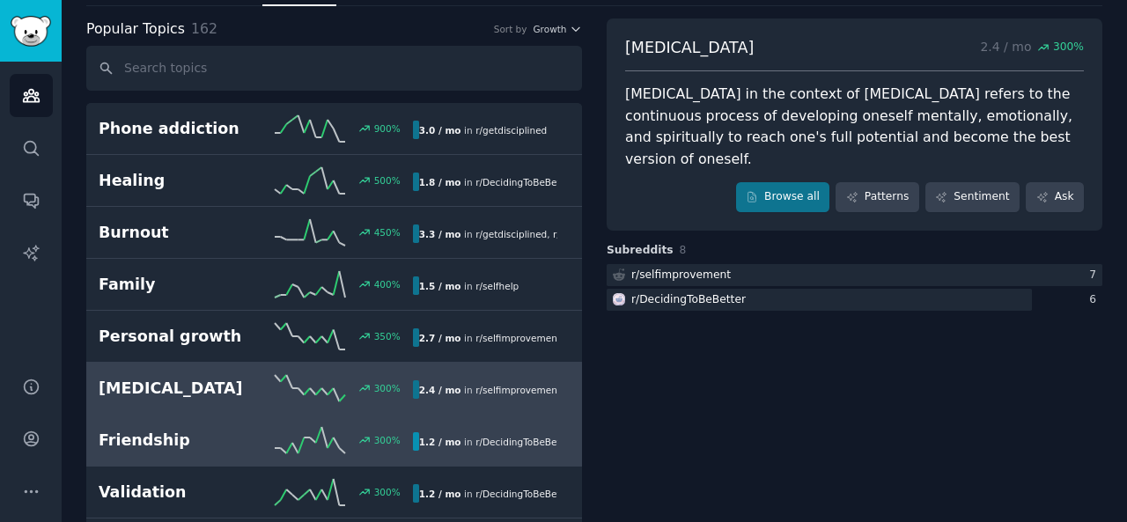
click at [298, 420] on link "Friendship 300 % 1.2 / mo in r/ DecidingToBeBetter , r/ selfhelp" at bounding box center [334, 441] width 496 height 52
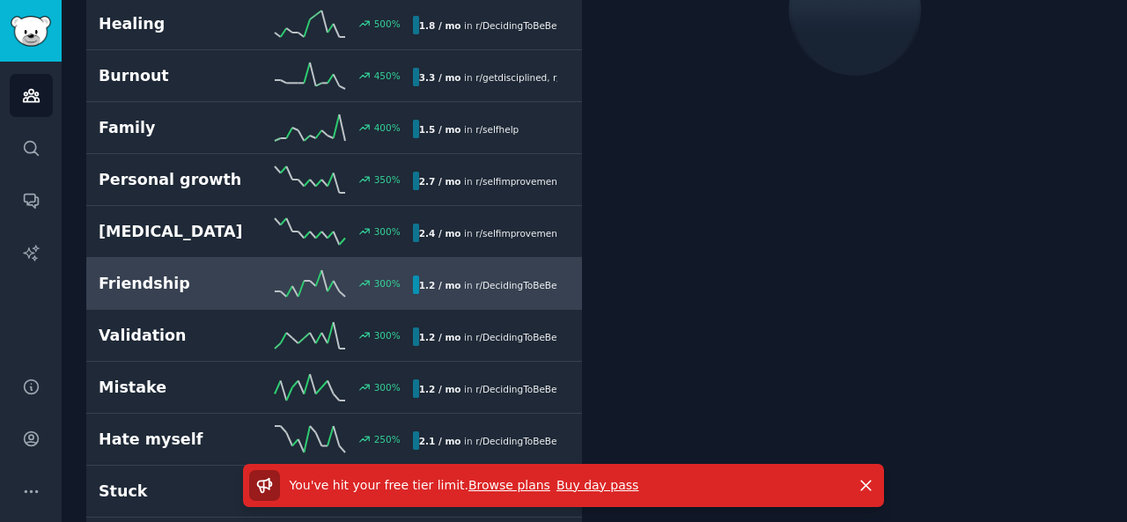
scroll to position [241, 0]
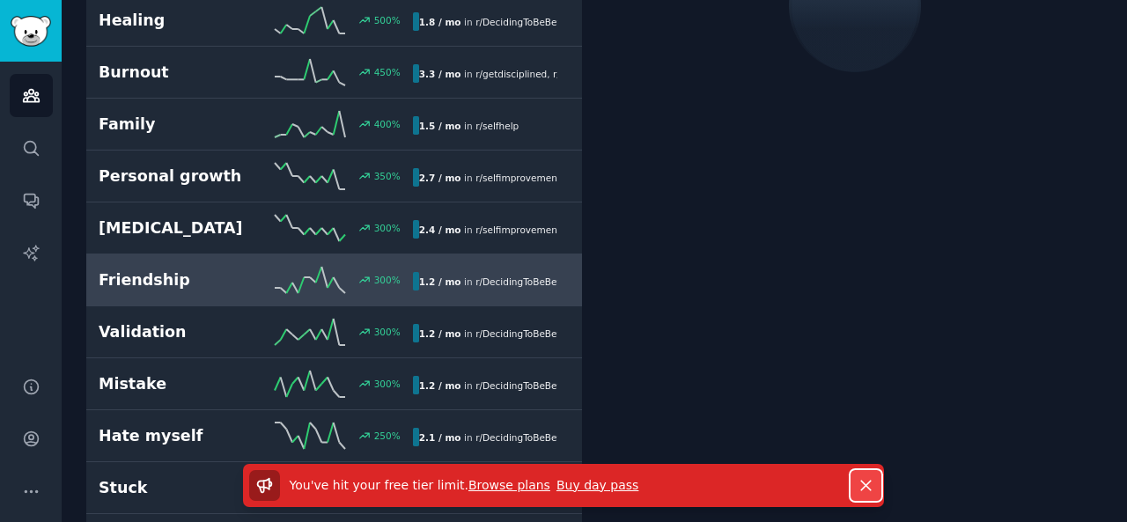
click at [867, 483] on icon "button" at bounding box center [866, 485] width 18 height 18
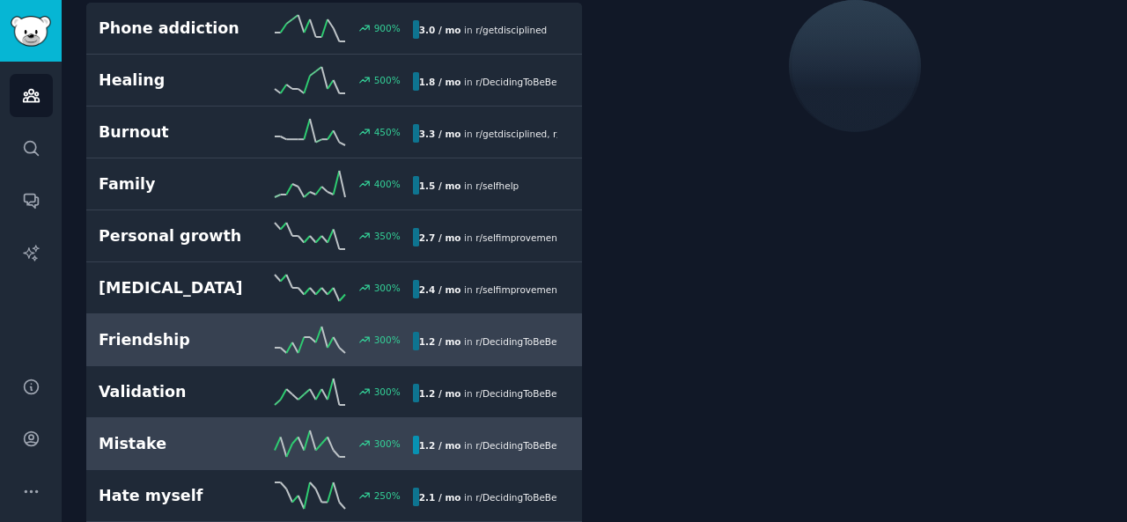
scroll to position [182, 0]
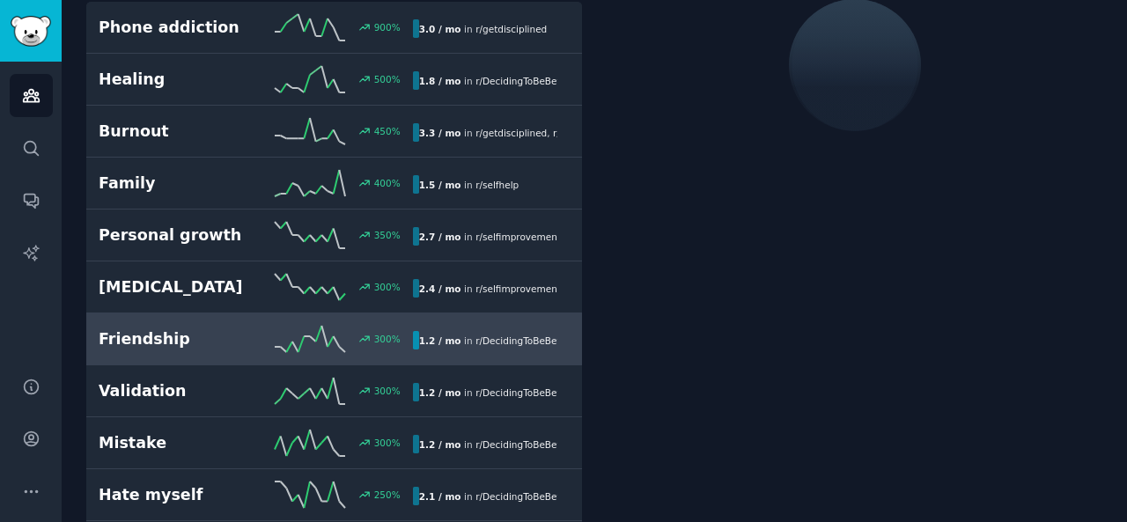
click at [356, 328] on div "300 %" at bounding box center [333, 339] width 157 height 26
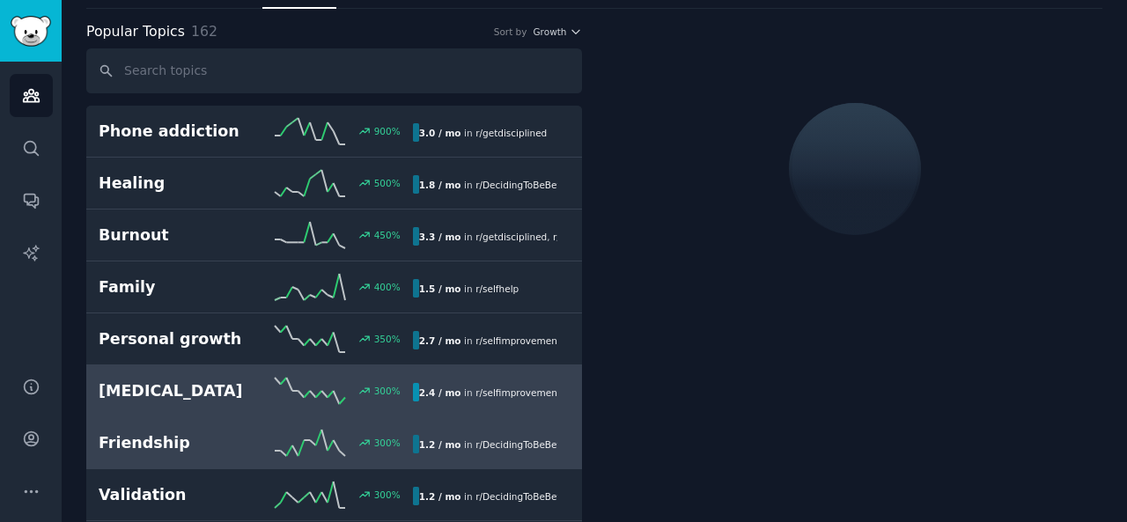
scroll to position [0, 0]
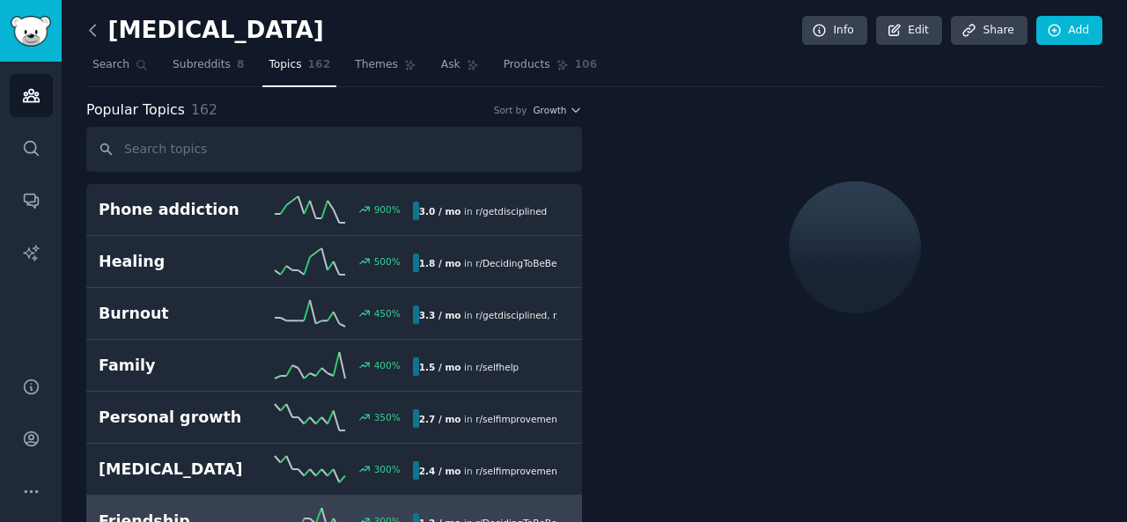
click at [92, 27] on icon at bounding box center [93, 30] width 18 height 18
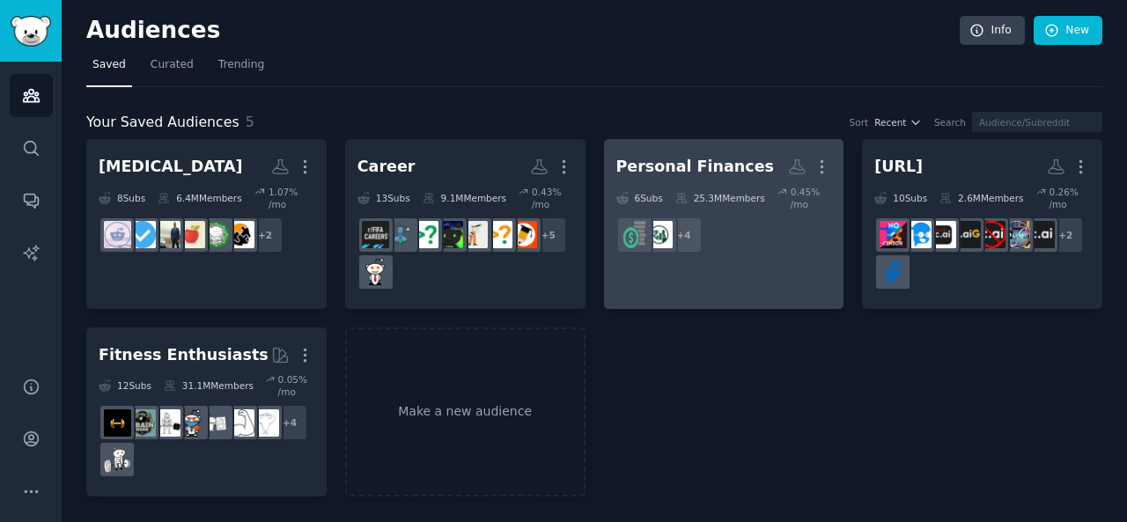
click at [712, 243] on dd "r/IndiaFinance, r/PersonalFinances, r/financialindependence, r/personalfinance …" at bounding box center [724, 234] width 216 height 49
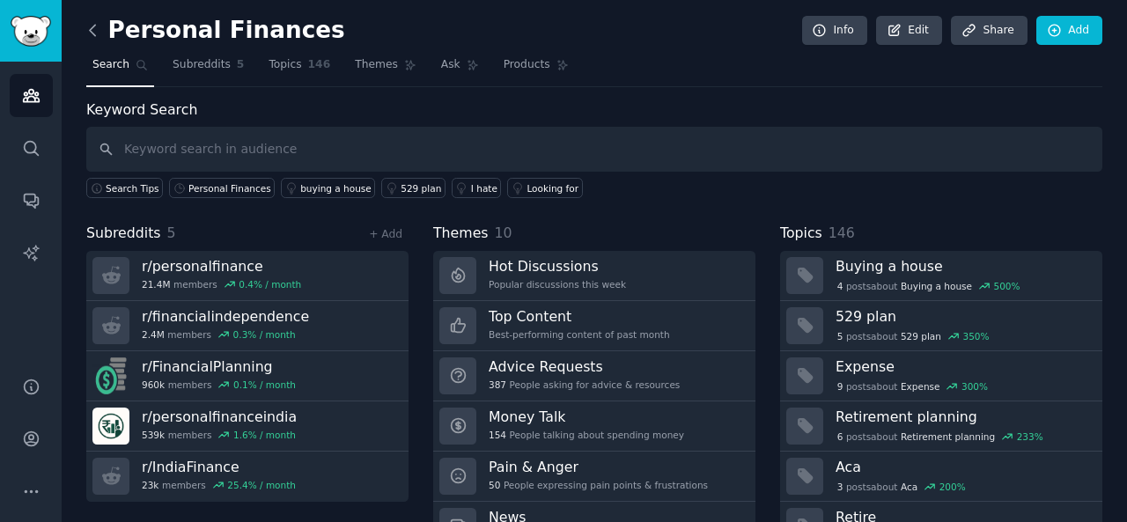
click at [96, 28] on icon at bounding box center [93, 30] width 18 height 18
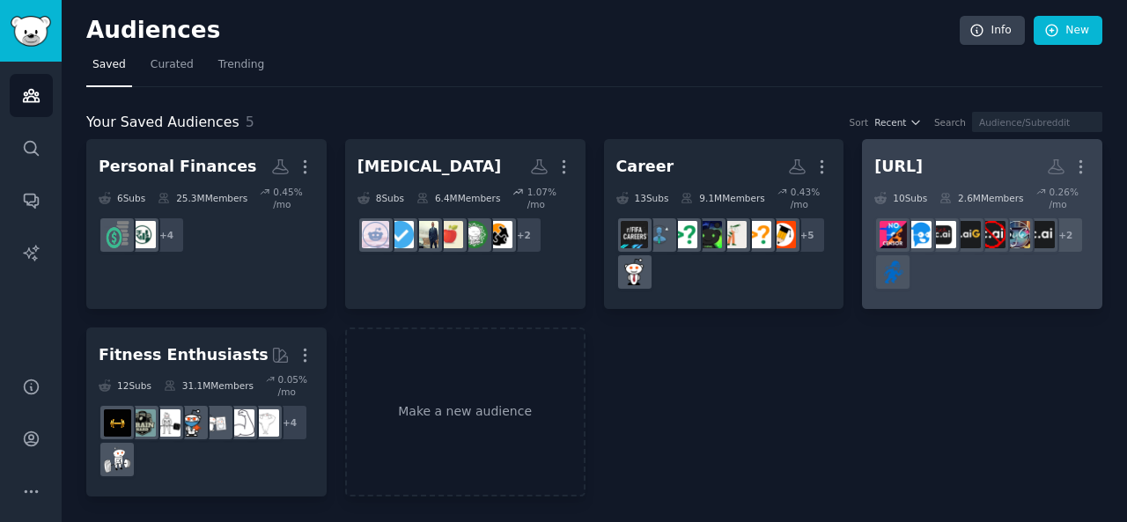
click at [925, 177] on h2 "[URL] More" at bounding box center [983, 166] width 216 height 31
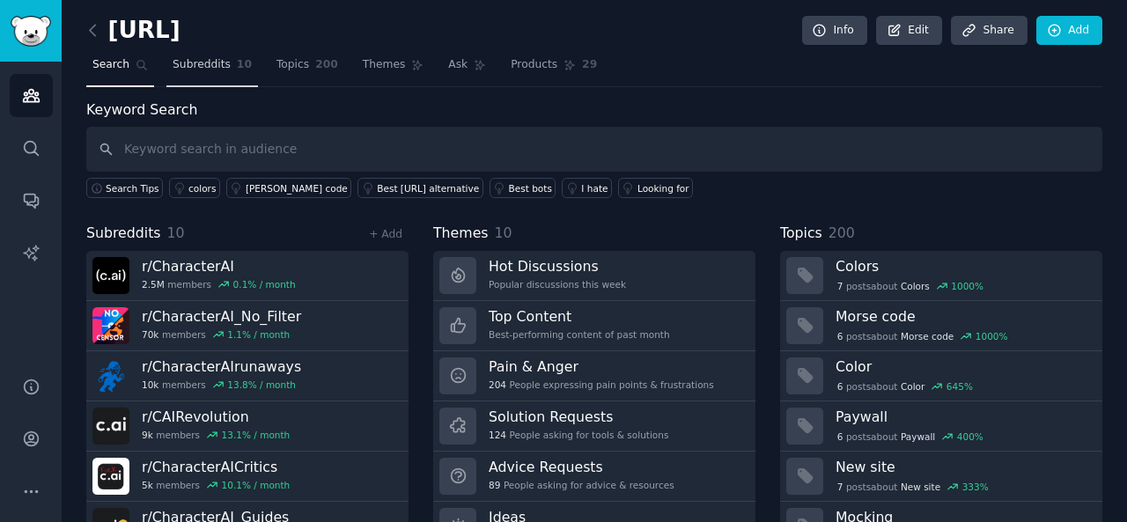
click at [173, 64] on span "Subreddits" at bounding box center [202, 65] width 58 height 16
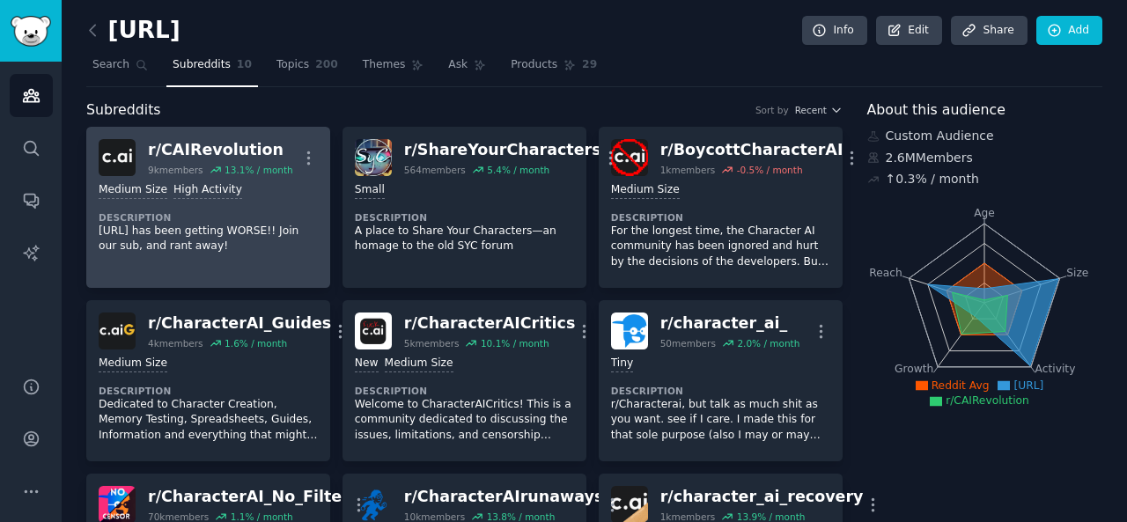
click at [269, 184] on div "Medium Size High Activity" at bounding box center [208, 190] width 219 height 17
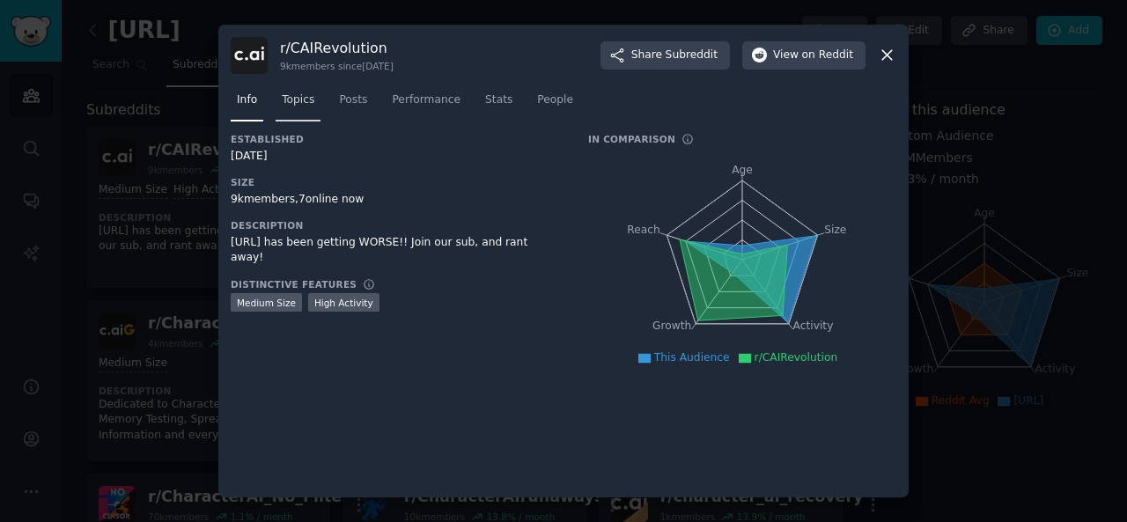
click at [295, 105] on span "Topics" at bounding box center [298, 100] width 33 height 16
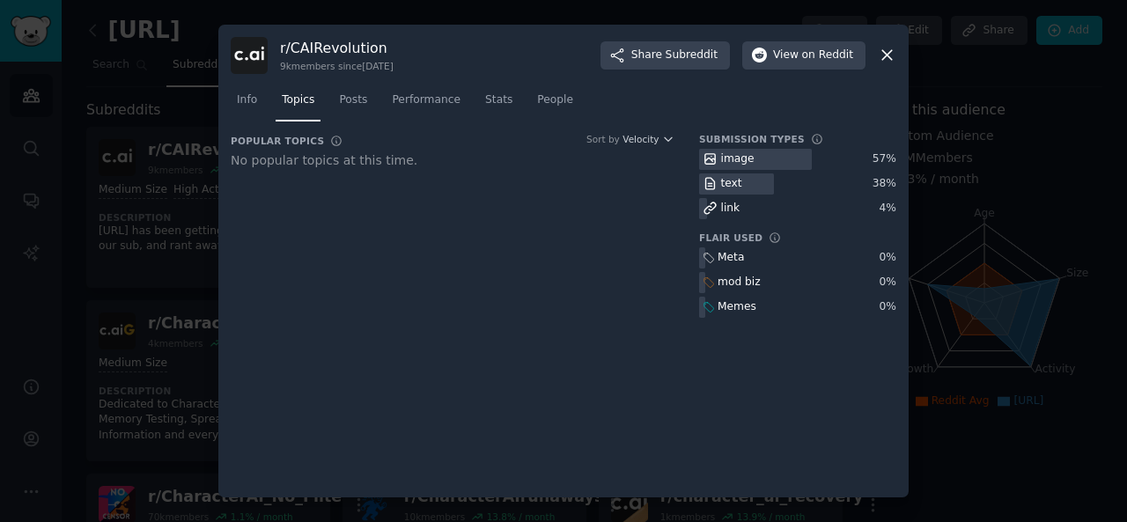
click at [889, 55] on icon at bounding box center [887, 56] width 10 height 10
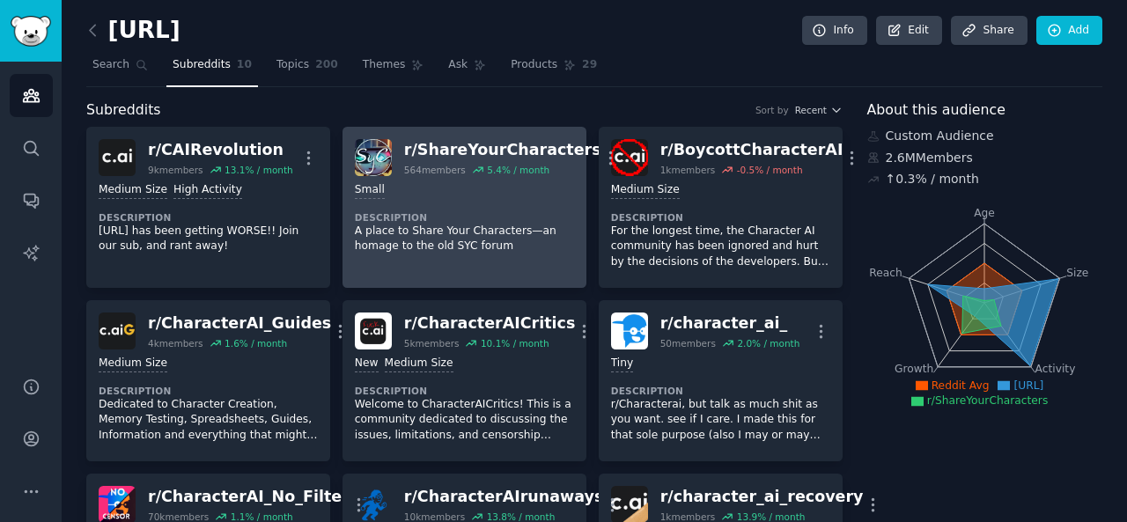
click at [431, 176] on div "Small Description A place to Share Your Characters—an homage to the old SYC for…" at bounding box center [464, 218] width 219 height 85
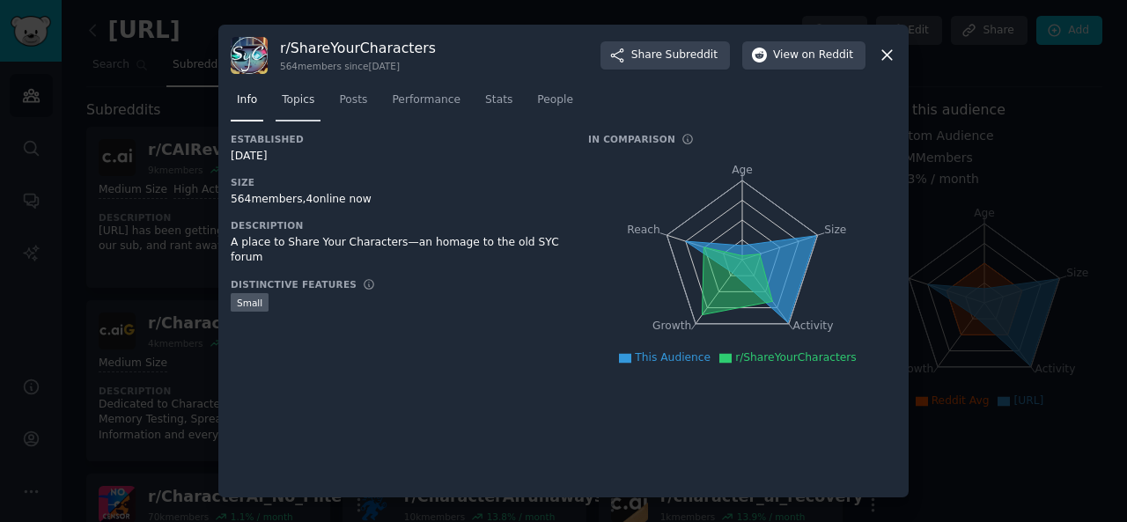
click at [302, 92] on span "Topics" at bounding box center [298, 100] width 33 height 16
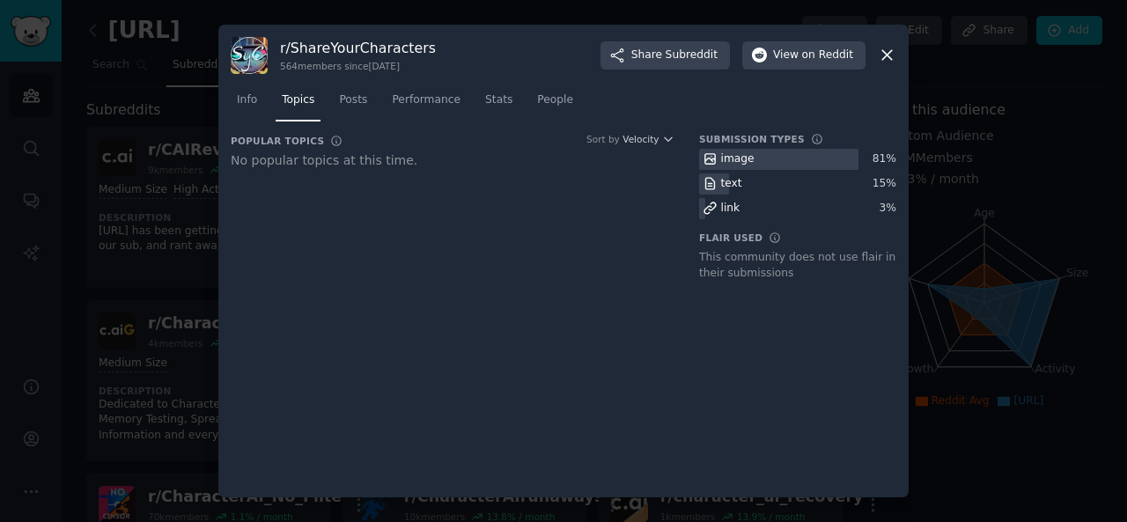
click at [889, 53] on icon at bounding box center [887, 56] width 10 height 10
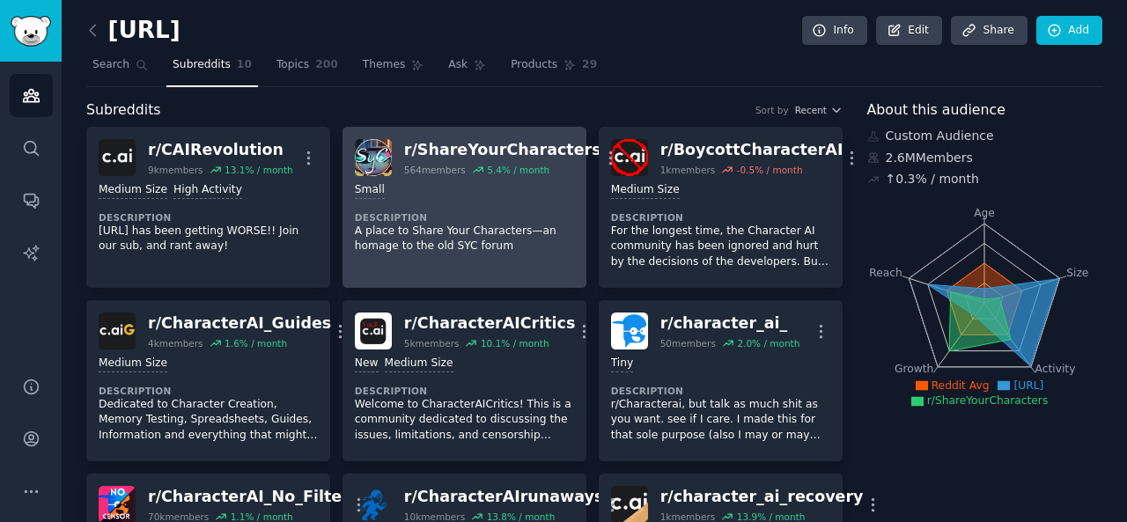
click at [498, 216] on dt "Description" at bounding box center [464, 217] width 219 height 12
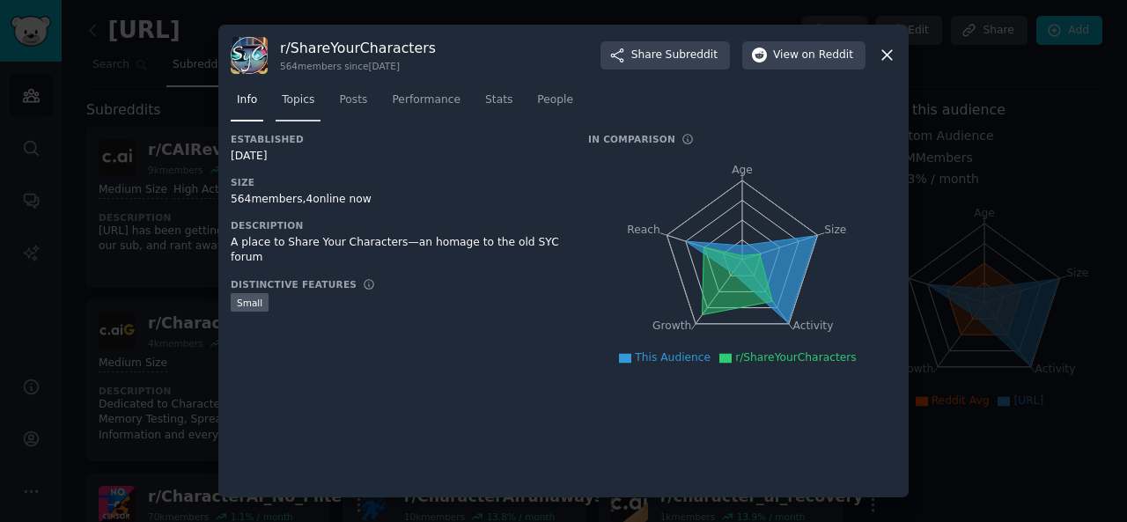
click at [280, 100] on link "Topics" at bounding box center [298, 104] width 45 height 36
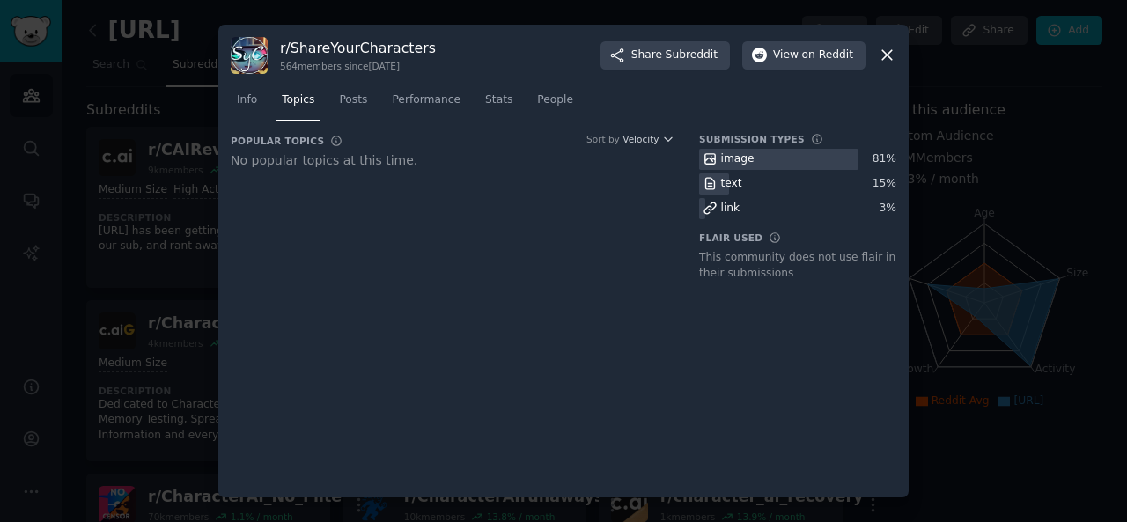
click at [893, 55] on icon at bounding box center [887, 55] width 18 height 18
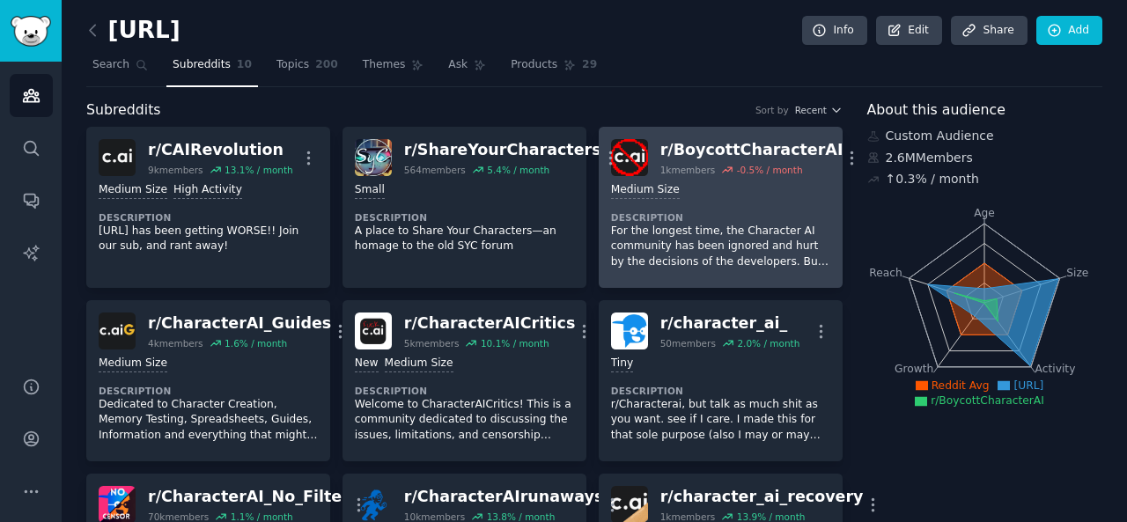
click at [708, 193] on div "Medium Size" at bounding box center [720, 190] width 219 height 17
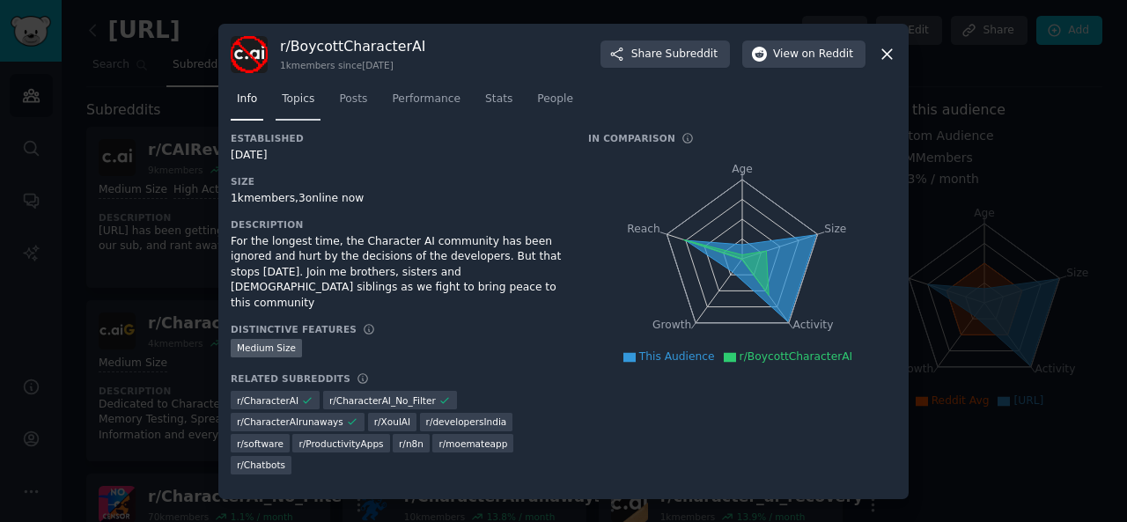
click at [297, 95] on span "Topics" at bounding box center [298, 100] width 33 height 16
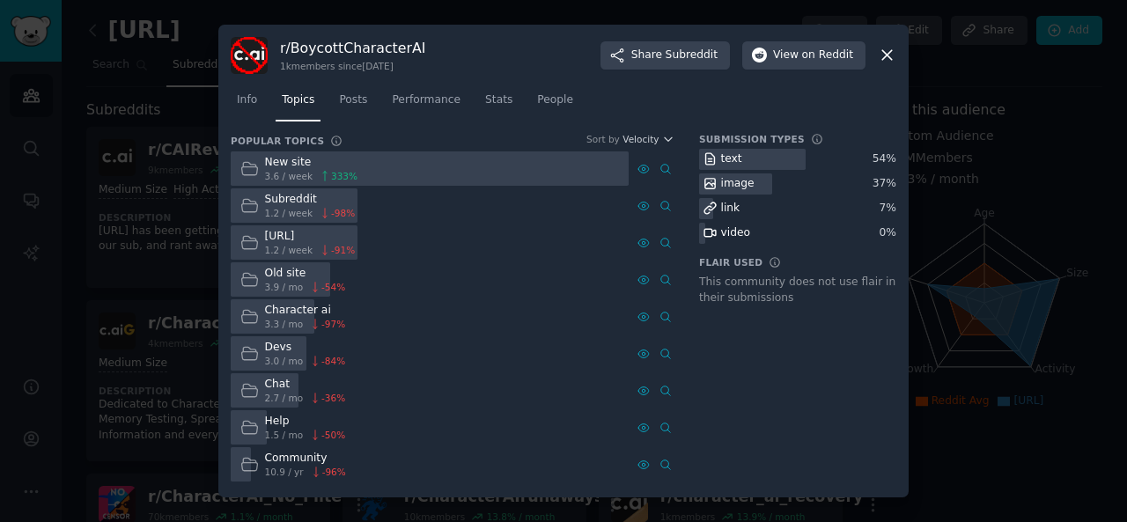
click at [891, 54] on icon at bounding box center [887, 55] width 18 height 18
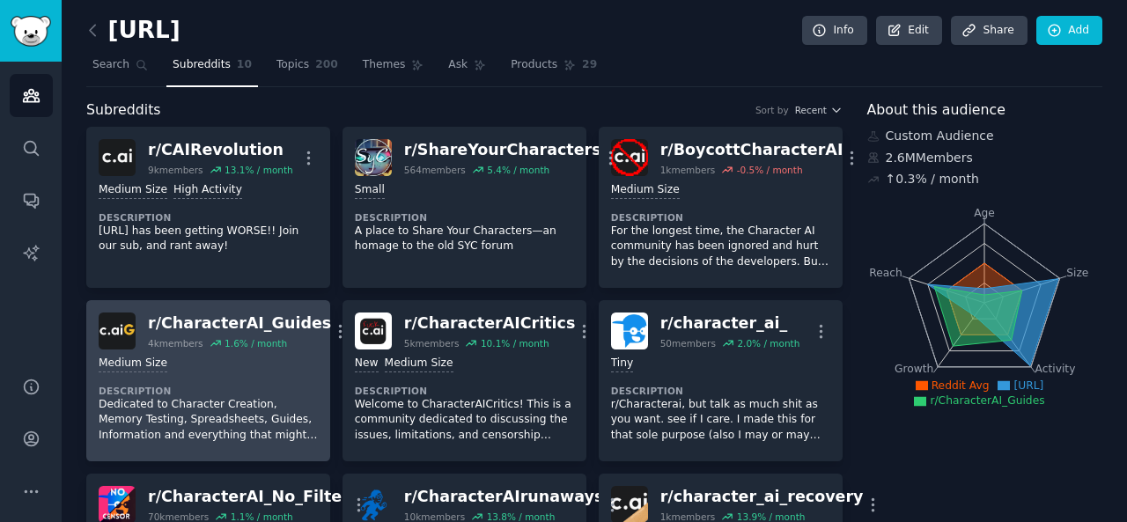
click at [231, 347] on div "1.6 % / month" at bounding box center [256, 343] width 63 height 12
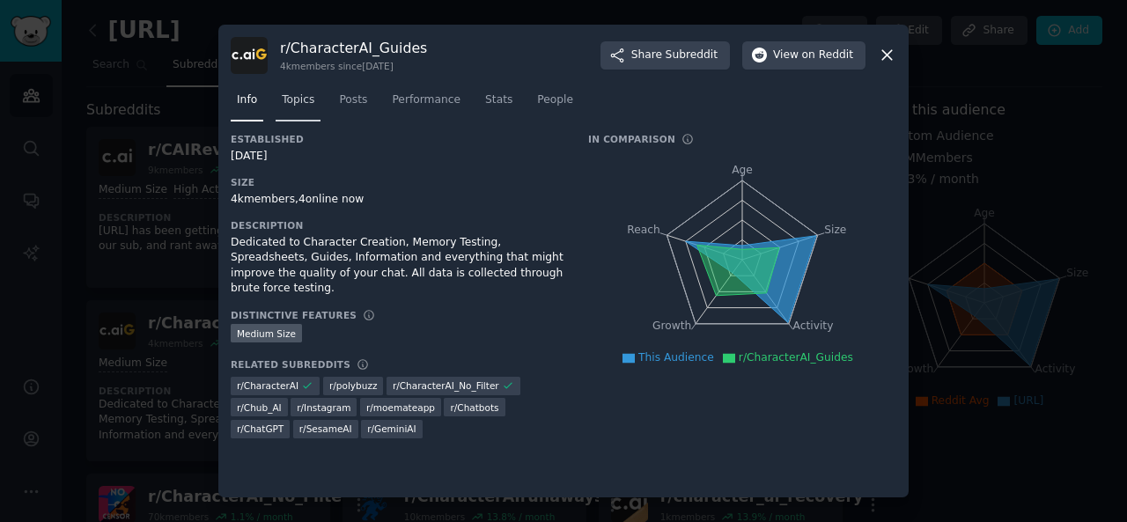
click at [300, 98] on span "Topics" at bounding box center [298, 100] width 33 height 16
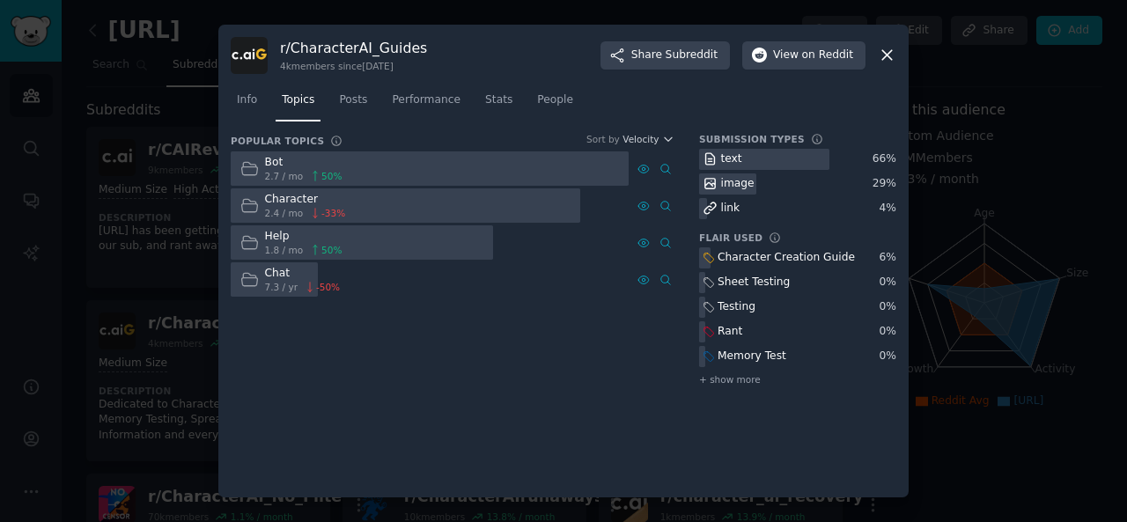
click at [887, 49] on icon at bounding box center [887, 55] width 18 height 18
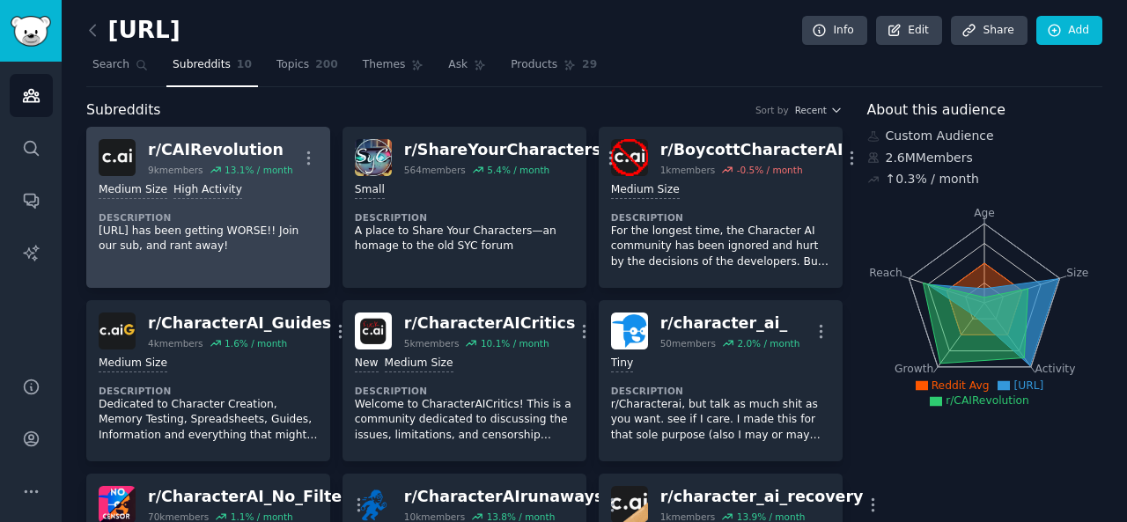
click at [269, 166] on div "13.1 % / month" at bounding box center [259, 170] width 69 height 12
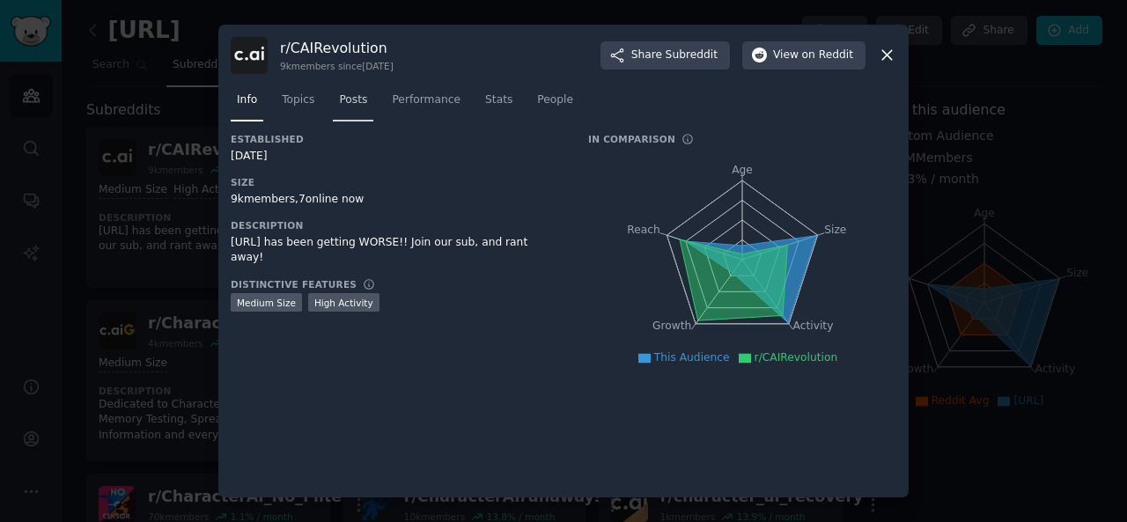
click at [340, 100] on span "Posts" at bounding box center [353, 100] width 28 height 16
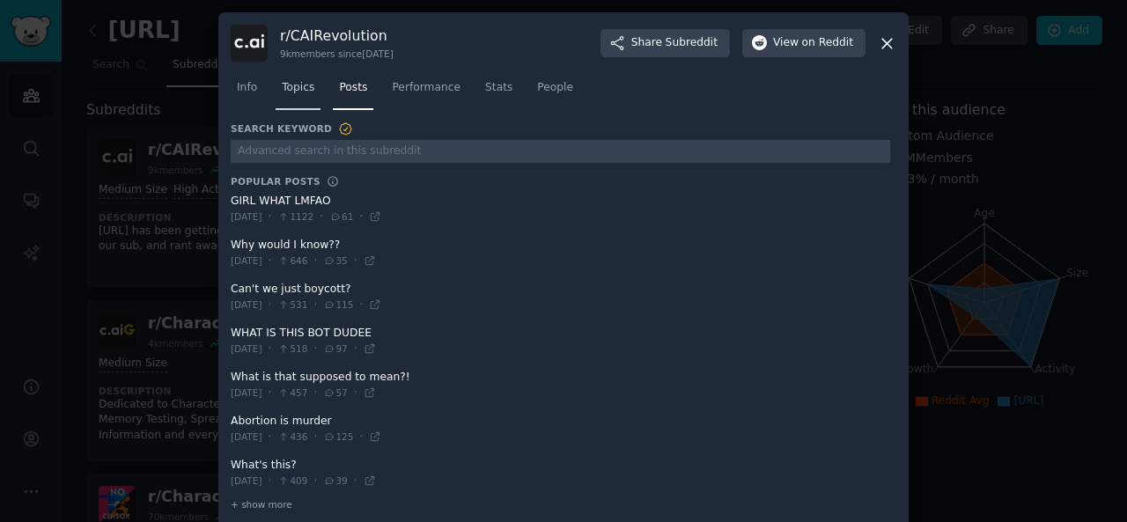
click at [294, 85] on span "Topics" at bounding box center [298, 88] width 33 height 16
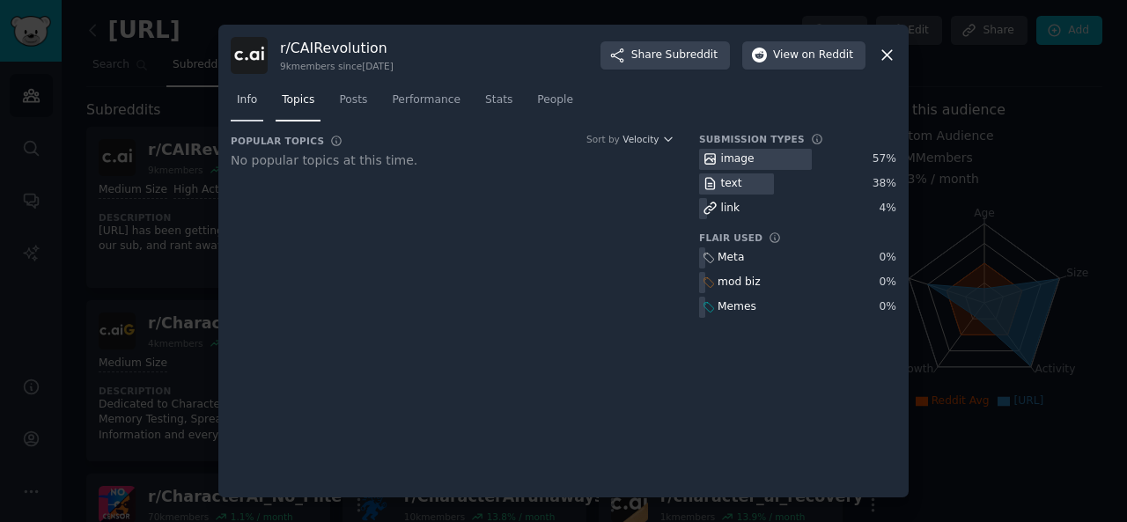
click at [254, 100] on span "Info" at bounding box center [247, 100] width 20 height 16
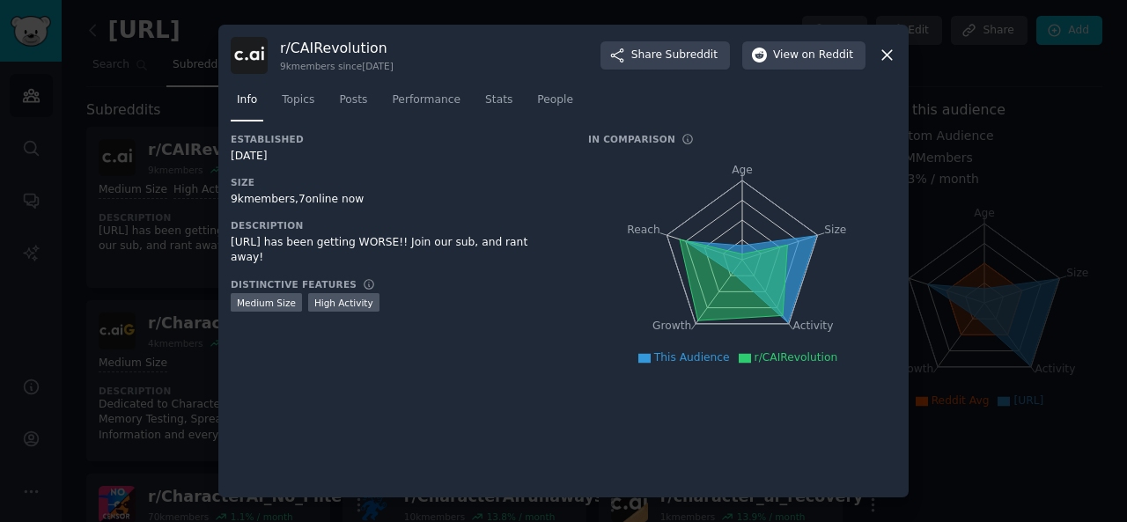
click at [889, 52] on icon at bounding box center [887, 55] width 18 height 18
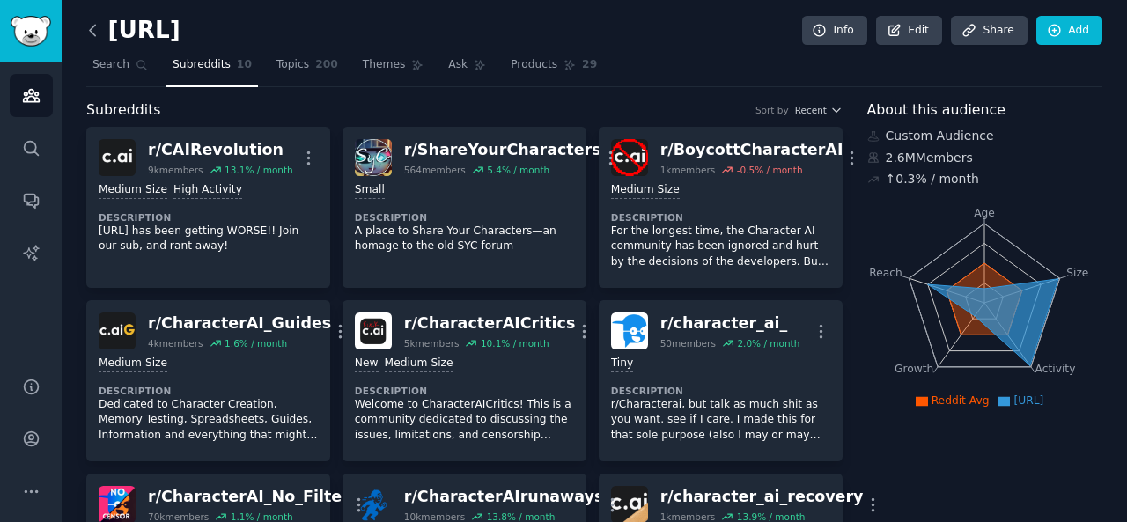
click at [95, 35] on icon at bounding box center [93, 30] width 18 height 18
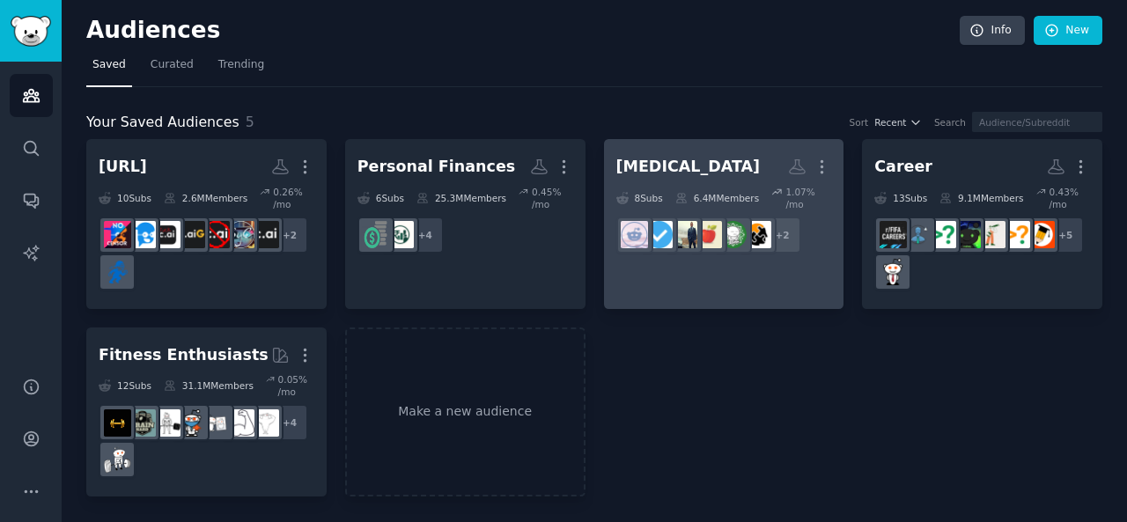
click at [711, 247] on link "[MEDICAL_DATA] More 8 Sub s 6.4M Members 1.07 % /mo + 2" at bounding box center [724, 224] width 240 height 170
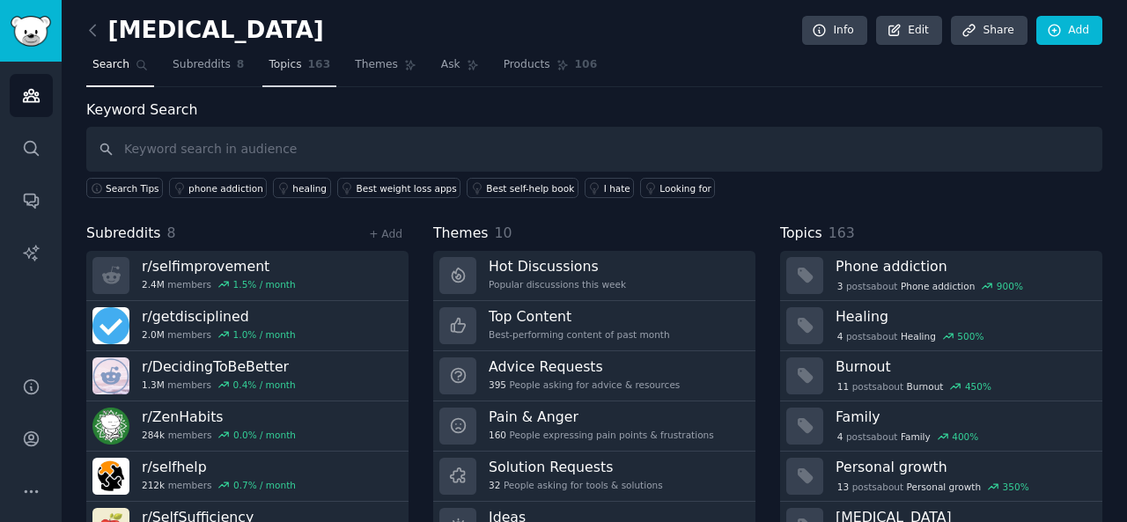
click at [282, 71] on span "Topics" at bounding box center [285, 65] width 33 height 16
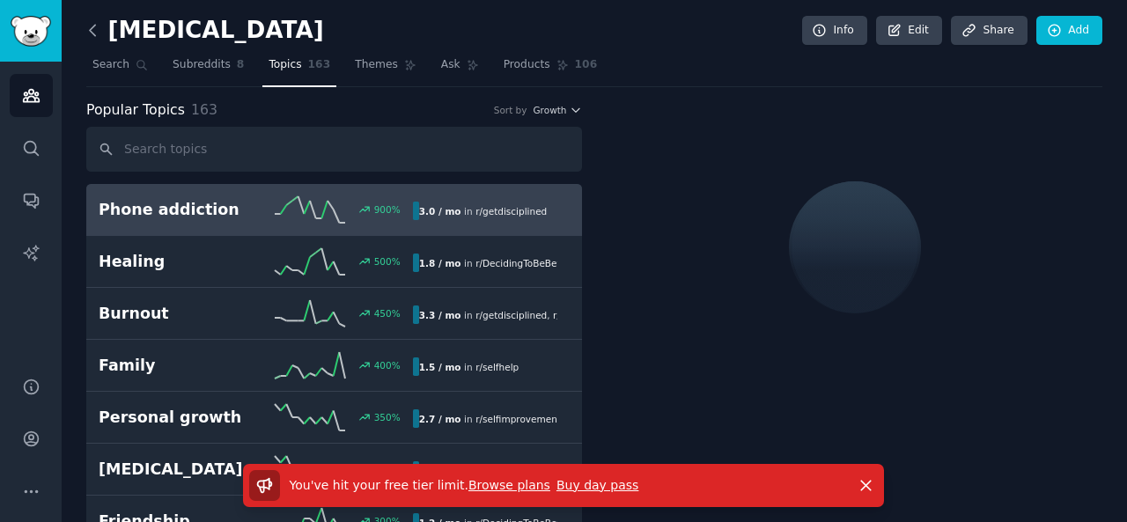
click at [97, 28] on icon at bounding box center [93, 30] width 18 height 18
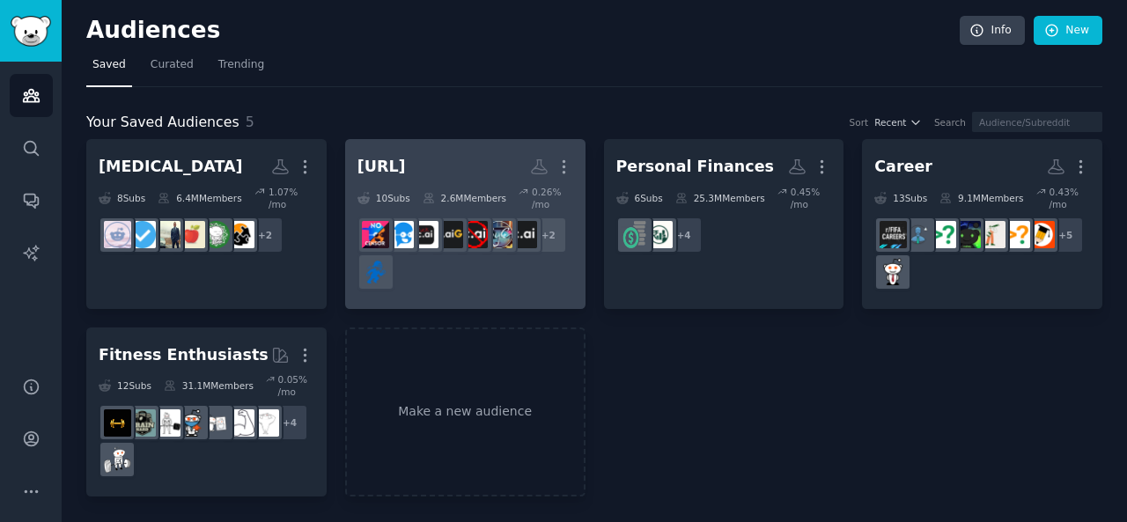
click at [489, 243] on div "+ 2" at bounding box center [466, 254] width 216 height 74
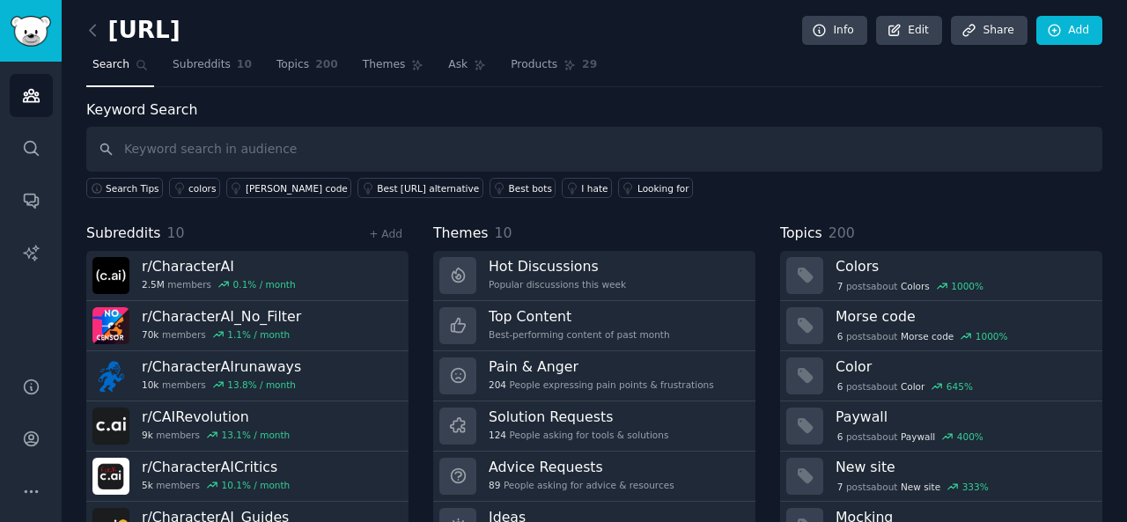
drag, startPoint x: 109, startPoint y: 31, endPoint x: 234, endPoint y: 26, distance: 125.2
click at [234, 26] on div "[URL] Info Edit Share Add" at bounding box center [594, 34] width 1016 height 36
drag, startPoint x: 226, startPoint y: 30, endPoint x: 133, endPoint y: 26, distance: 93.4
click at [133, 26] on h2 "[URL]" at bounding box center [133, 31] width 94 height 28
drag, startPoint x: 110, startPoint y: 28, endPoint x: 231, endPoint y: 24, distance: 120.7
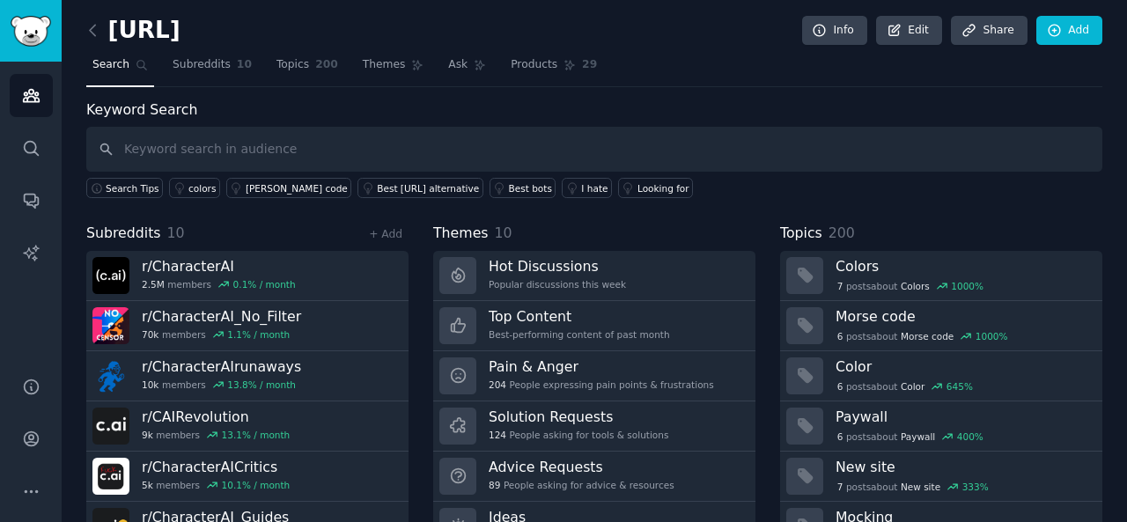
click at [181, 24] on h2 "[URL]" at bounding box center [133, 31] width 94 height 28
click at [201, 63] on span "Subreddits" at bounding box center [202, 65] width 58 height 16
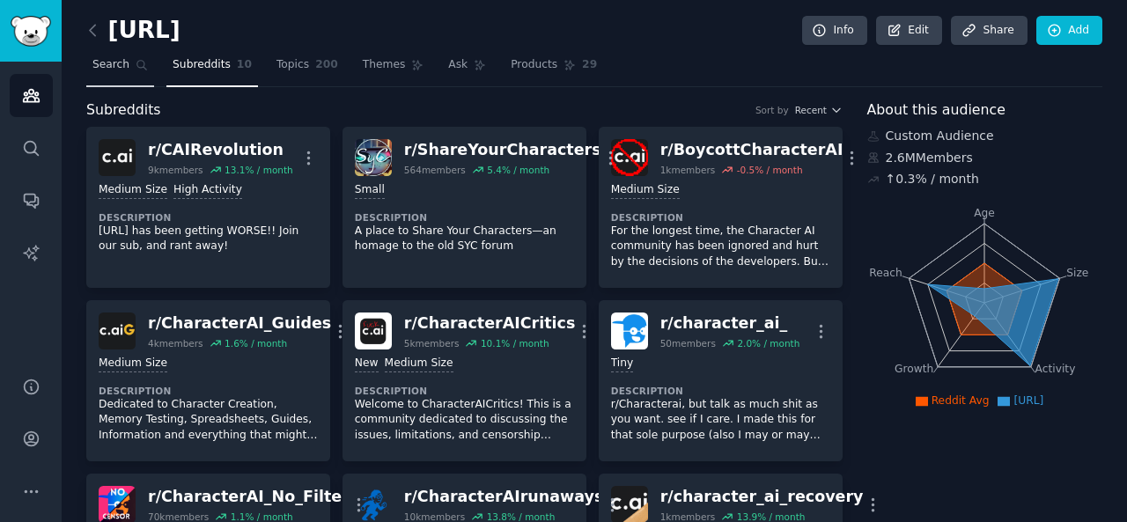
click at [136, 61] on icon at bounding box center [142, 65] width 12 height 12
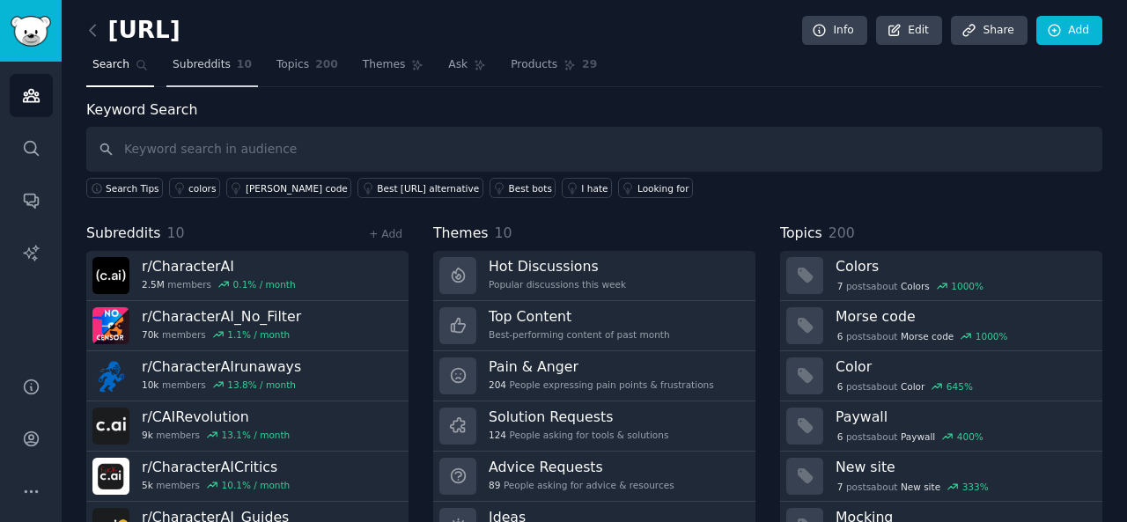
click at [196, 55] on link "Subreddits 10" at bounding box center [212, 69] width 92 height 36
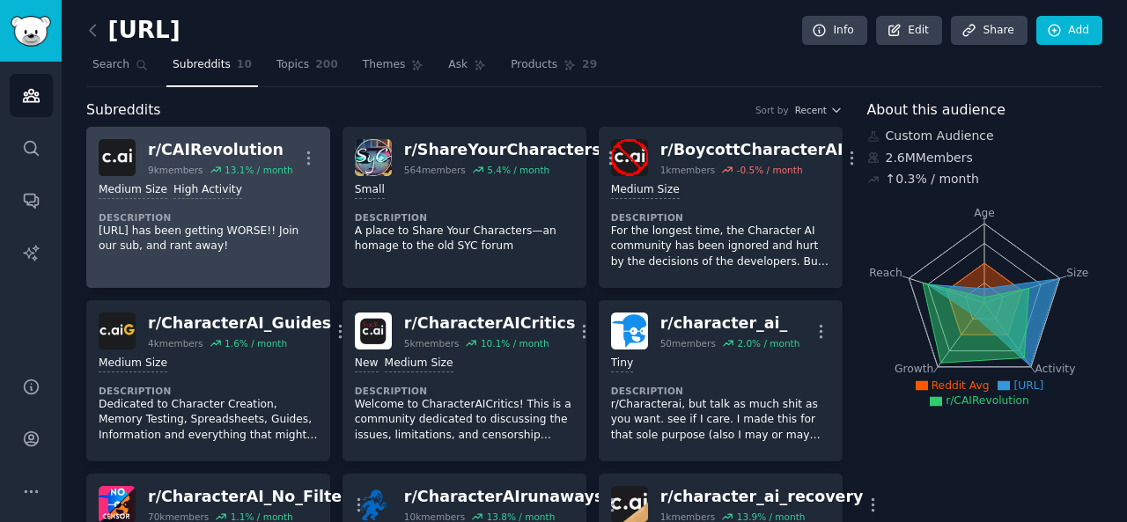
click at [175, 149] on div "r/ CAIRevolution" at bounding box center [220, 150] width 145 height 22
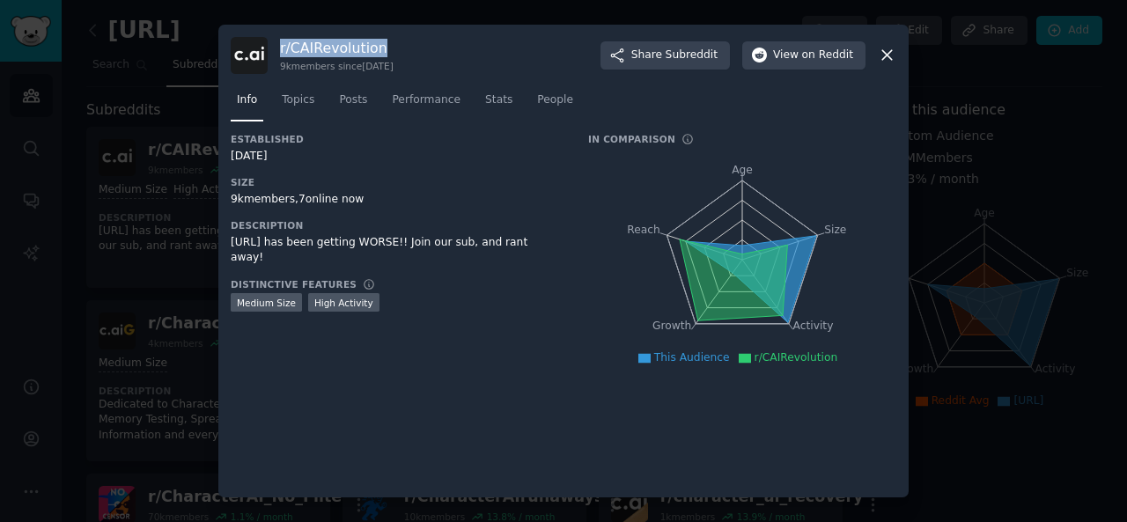
drag, startPoint x: 279, startPoint y: 42, endPoint x: 387, endPoint y: 41, distance: 108.3
click at [387, 41] on div "r/ CAIRevolution 9k members since [DATE] Share Subreddit View on Reddit" at bounding box center [564, 55] width 666 height 37
click at [675, 54] on span "Subreddit" at bounding box center [692, 56] width 52 height 16
